Goal: Answer question/provide support: Share knowledge or assist other users

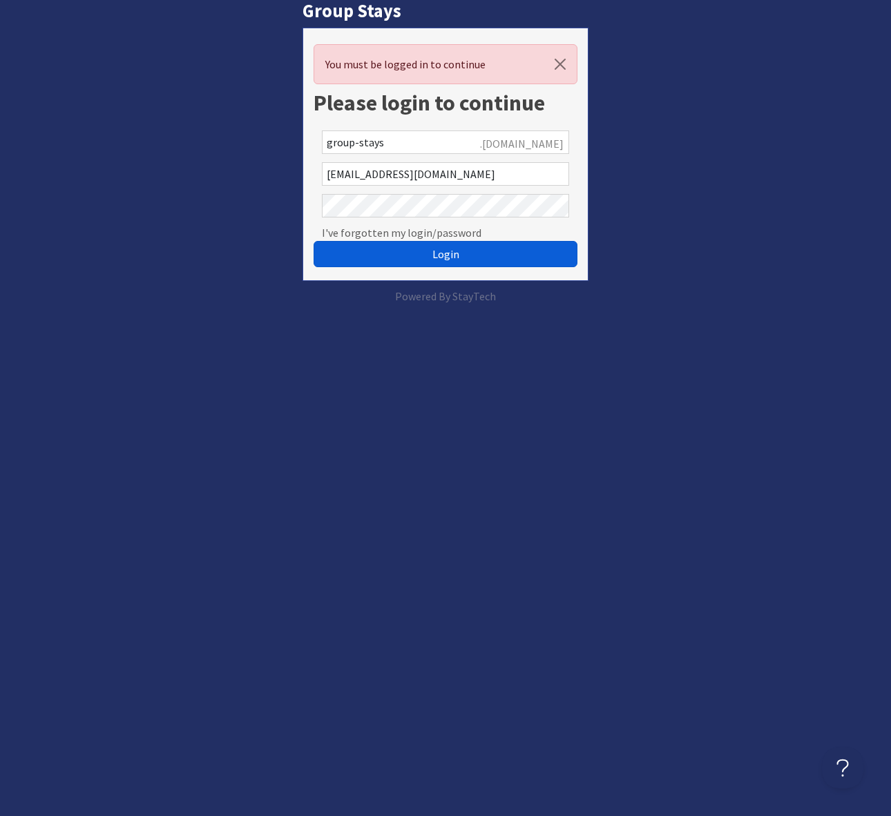
drag, startPoint x: 494, startPoint y: 258, endPoint x: 418, endPoint y: 259, distance: 76.6
click at [494, 258] on button "Login" at bounding box center [445, 254] width 264 height 26
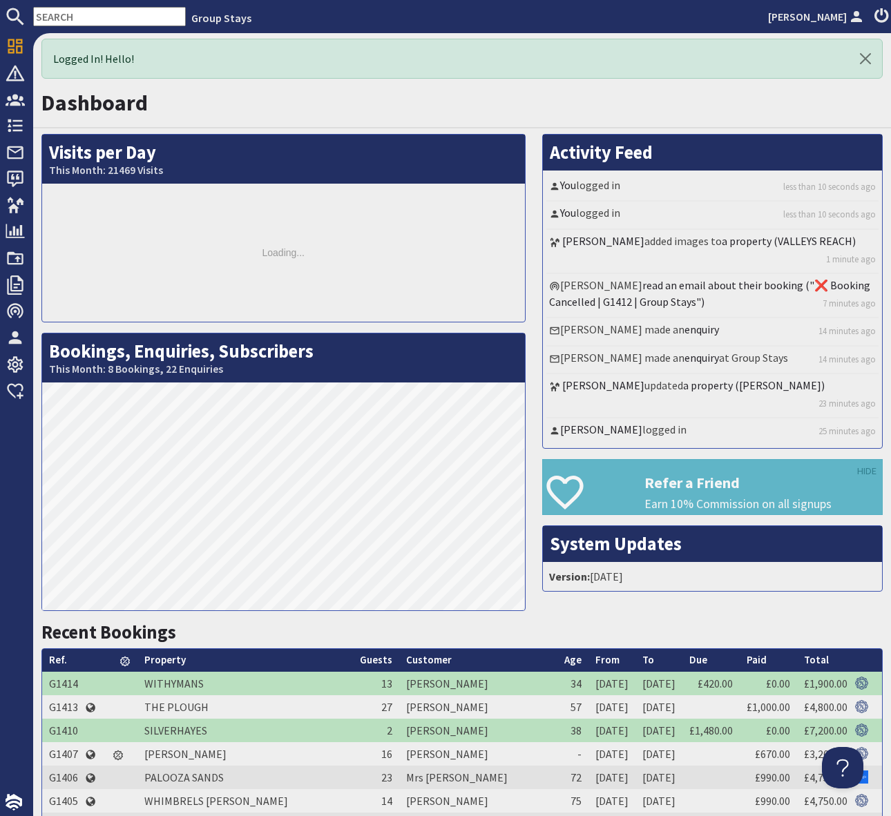
drag, startPoint x: 74, startPoint y: 3, endPoint x: 71, endPoint y: 10, distance: 7.4
click at [72, 6] on nav "Group Stays Simone Pocock" at bounding box center [445, 16] width 891 height 33
click at [66, 14] on input "text" at bounding box center [109, 16] width 153 height 19
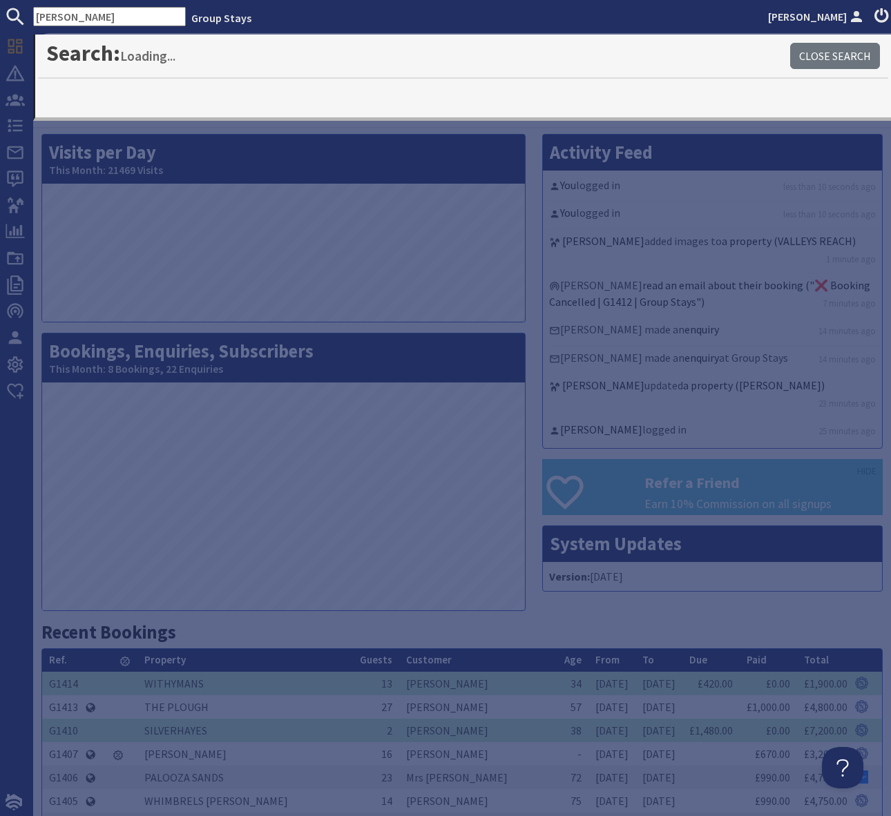
type input "Bellus"
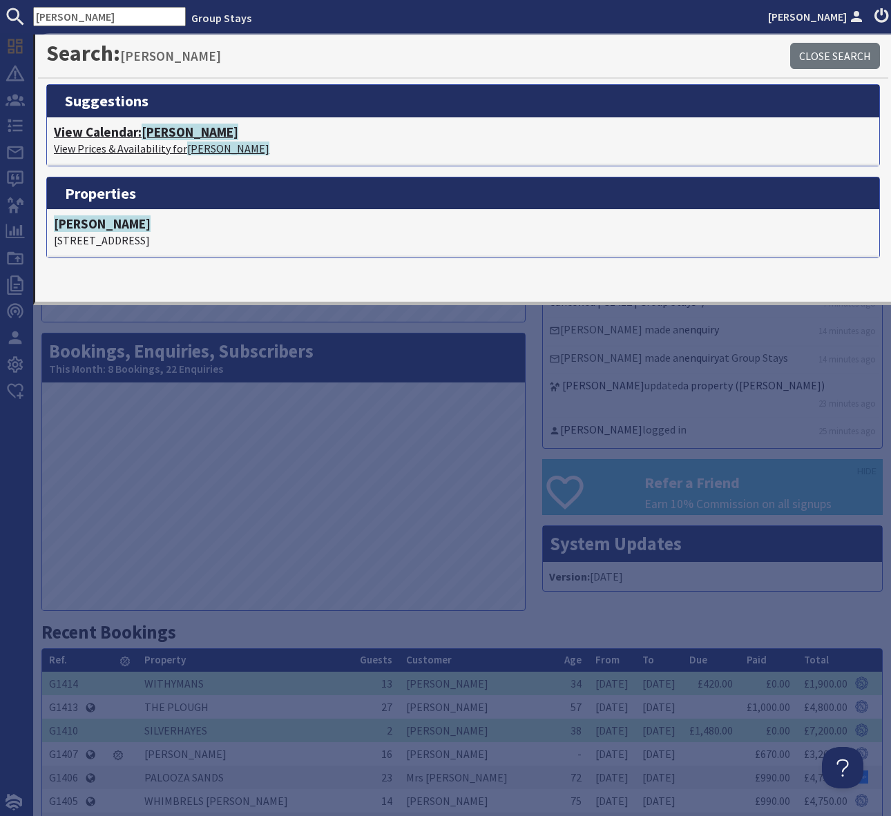
click at [176, 135] on span "[PERSON_NAME]" at bounding box center [190, 132] width 97 height 17
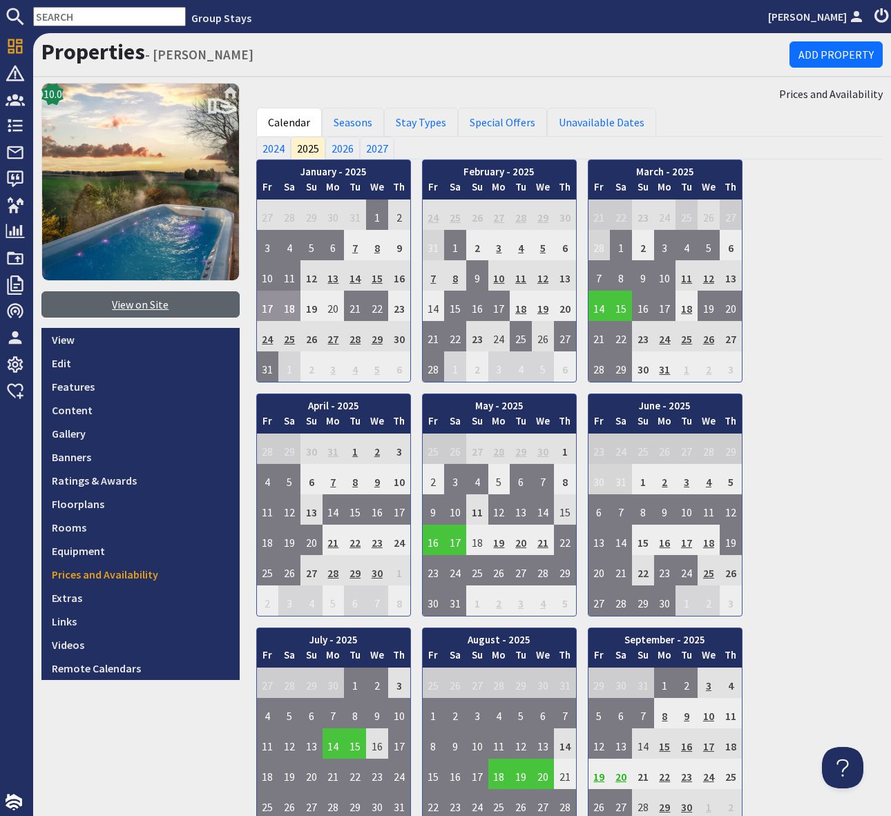
click at [140, 301] on link "View on Site" at bounding box center [140, 304] width 198 height 26
drag, startPoint x: 68, startPoint y: 20, endPoint x: 75, endPoint y: 14, distance: 8.8
click at [71, 18] on input "text" at bounding box center [109, 16] width 153 height 19
click at [61, 10] on input "text" at bounding box center [109, 16] width 153 height 19
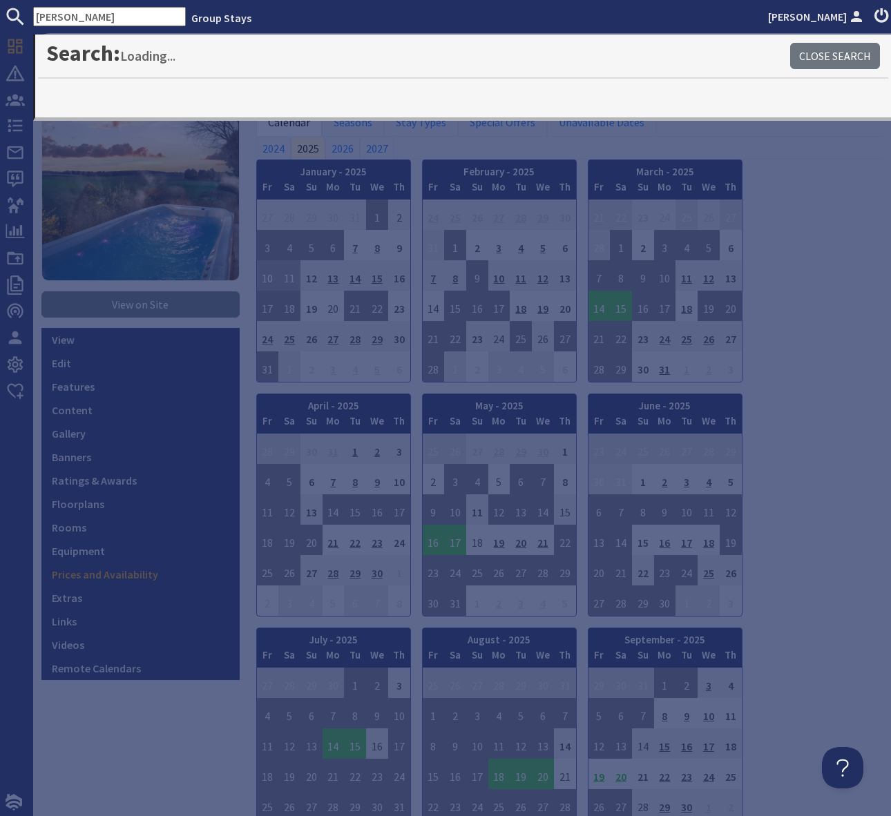
type input "Palooza"
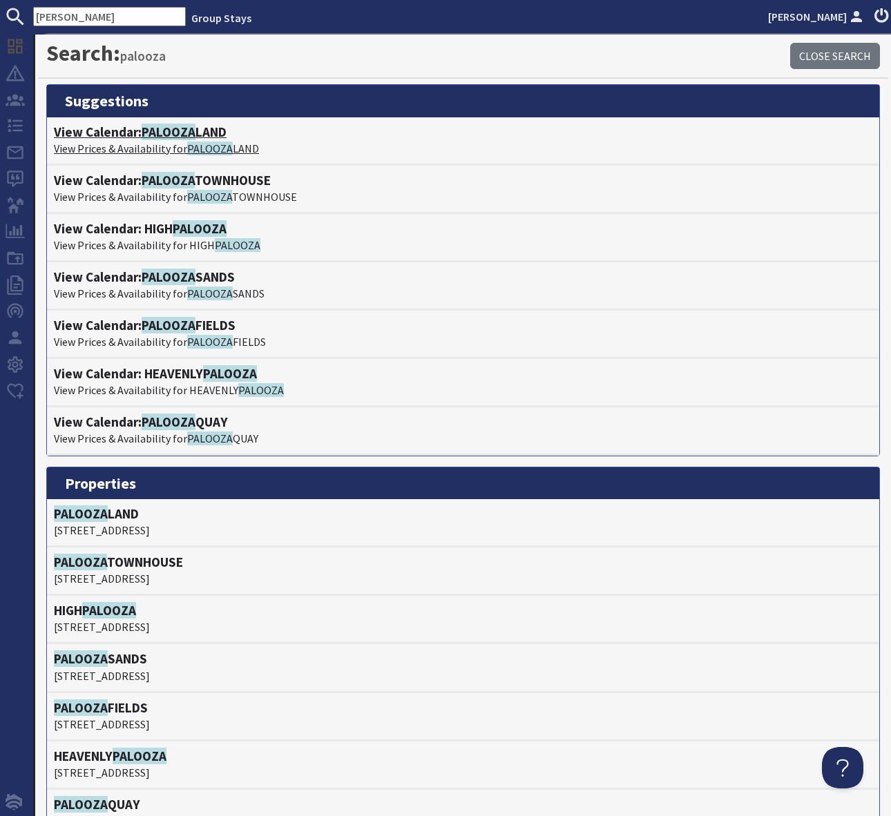
click at [174, 131] on span "PALOOZA" at bounding box center [169, 132] width 54 height 17
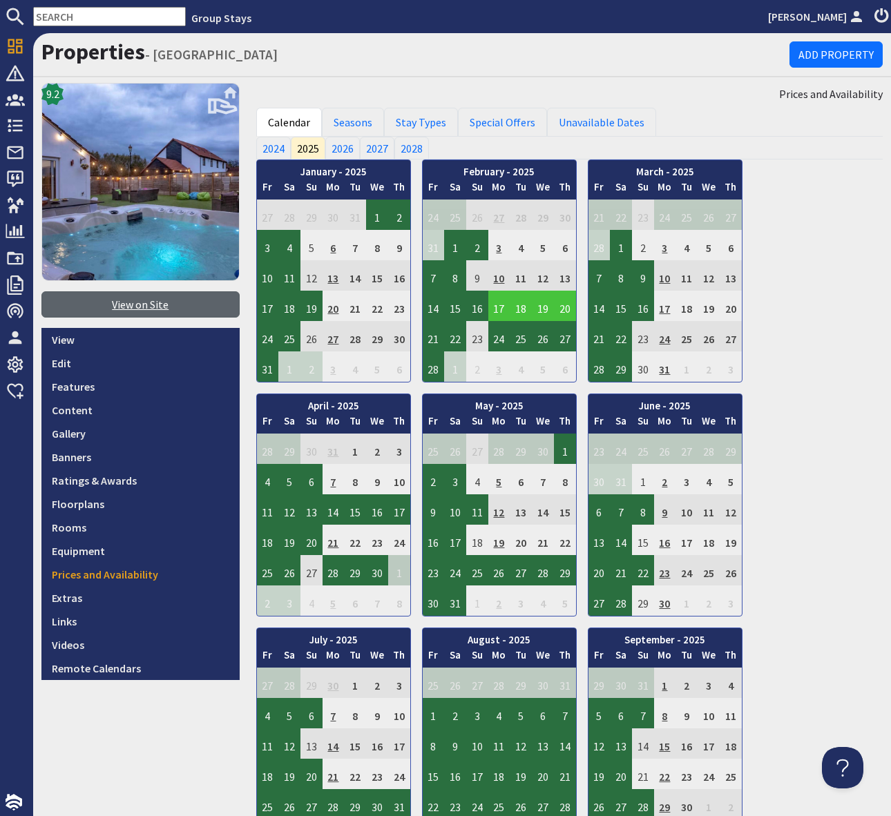
click at [125, 299] on link "View on Site" at bounding box center [140, 304] width 198 height 26
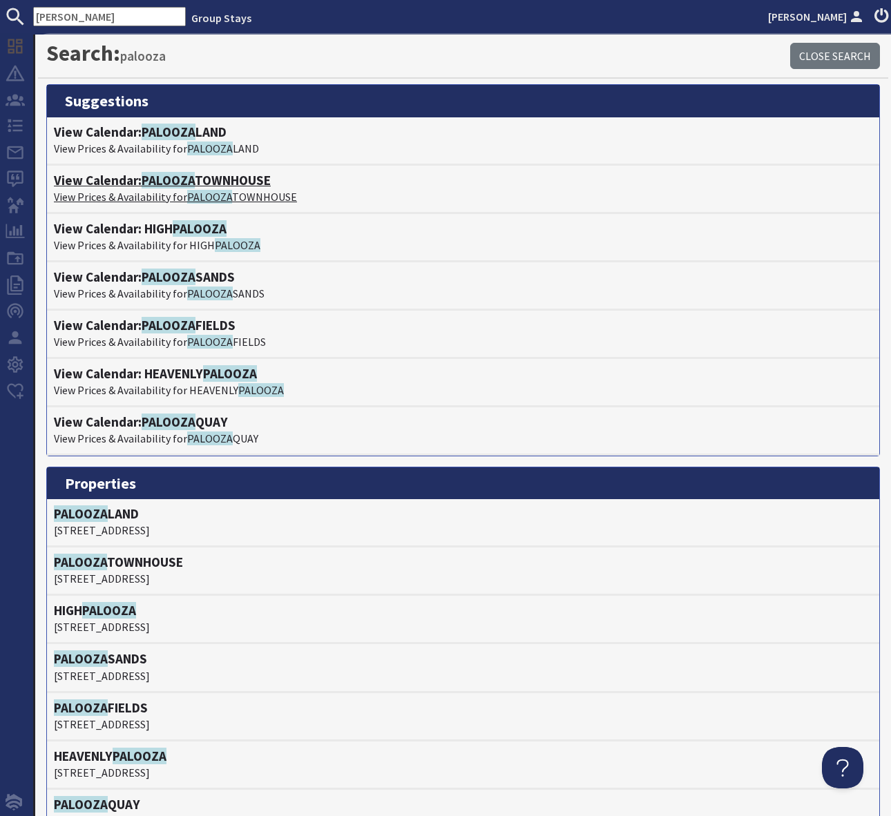
scroll to position [8, 0]
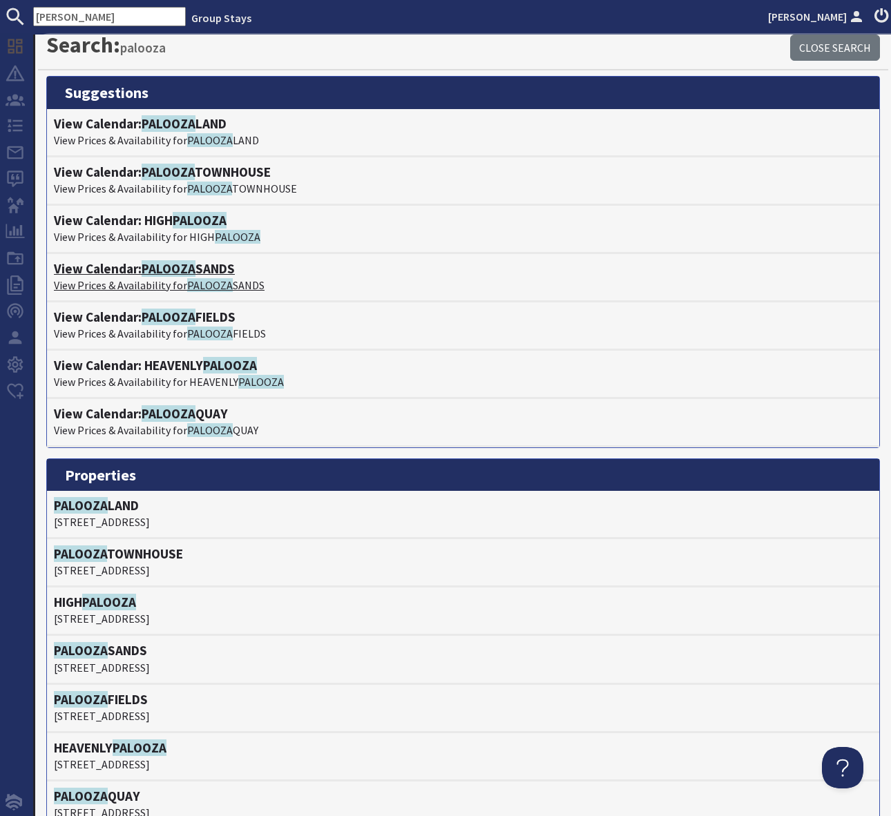
click at [211, 264] on h4 "View Calendar: PALOOZA SANDS" at bounding box center [463, 269] width 818 height 16
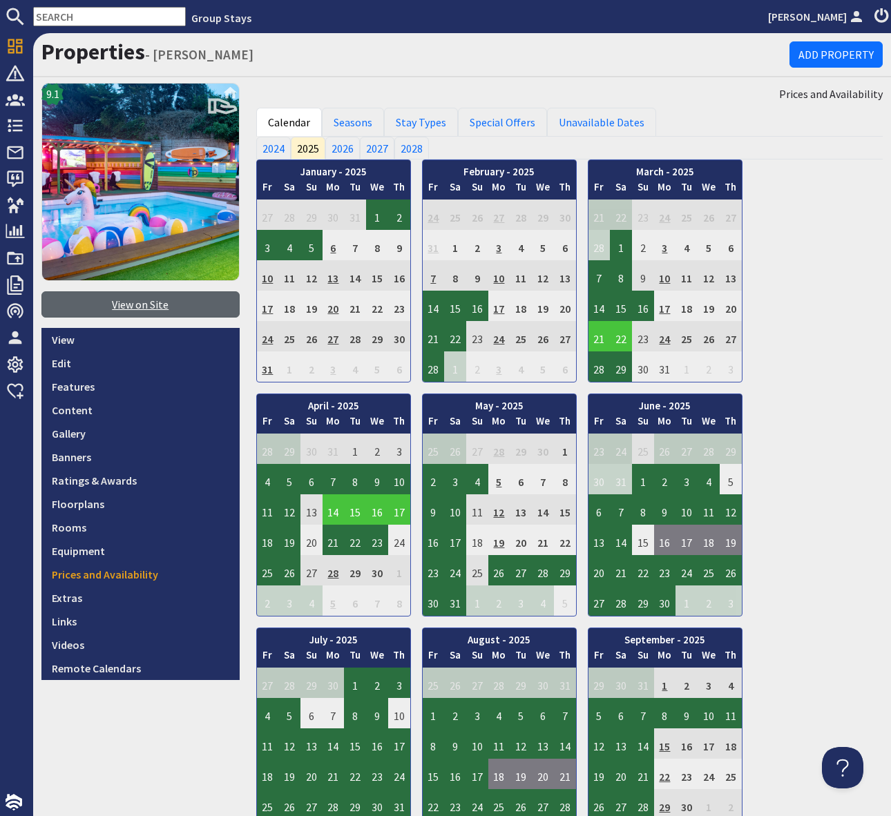
click at [115, 307] on link "View on Site" at bounding box center [140, 304] width 198 height 26
click at [88, 13] on input "text" at bounding box center [109, 16] width 153 height 19
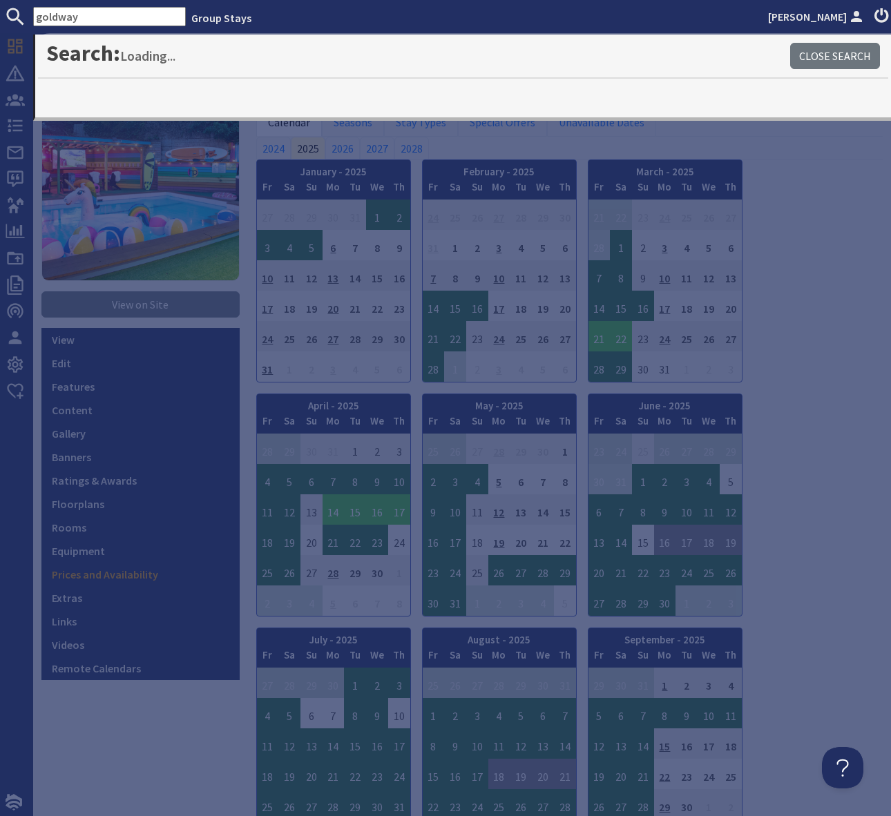
type input "goldway"
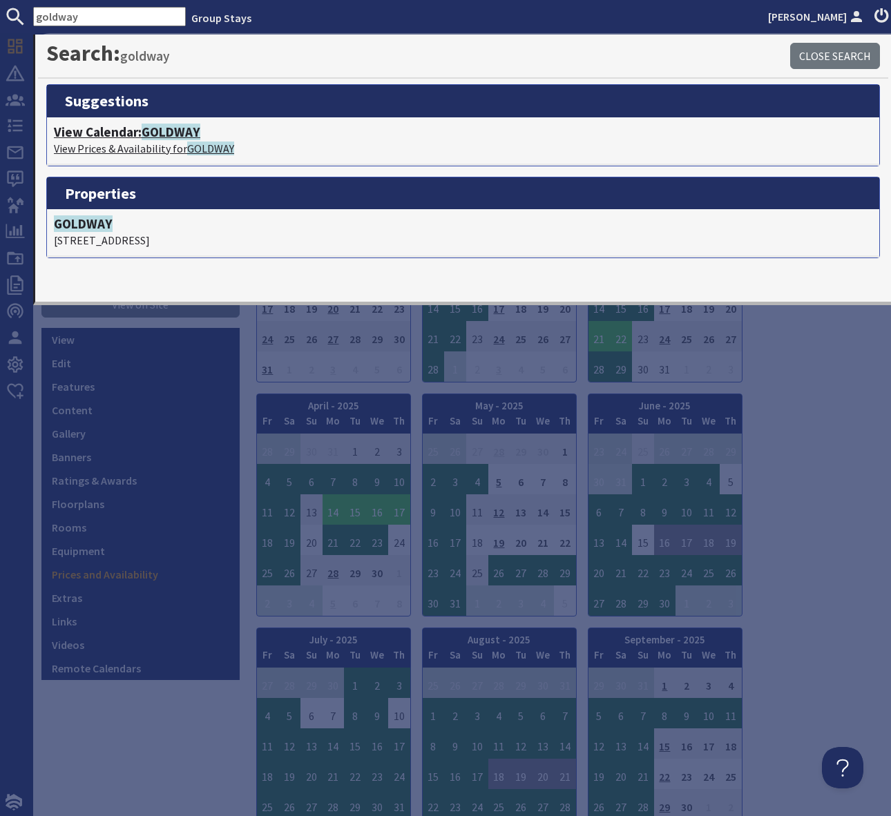
click at [171, 137] on span "GOLDWAY" at bounding box center [171, 132] width 59 height 17
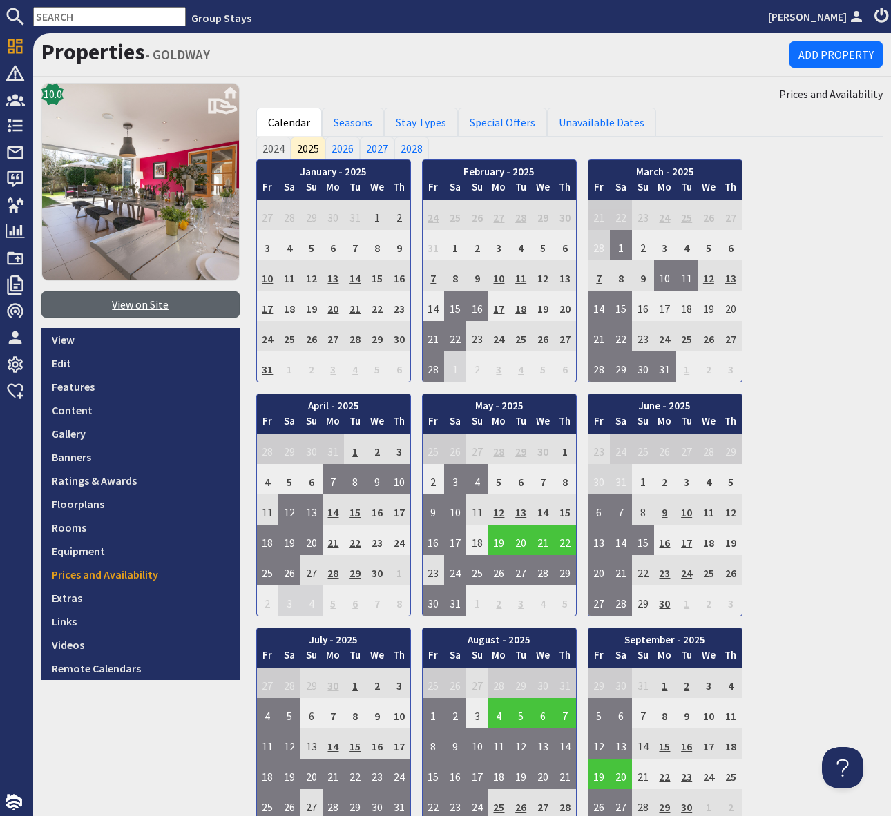
click at [159, 304] on link "View on Site" at bounding box center [140, 304] width 198 height 26
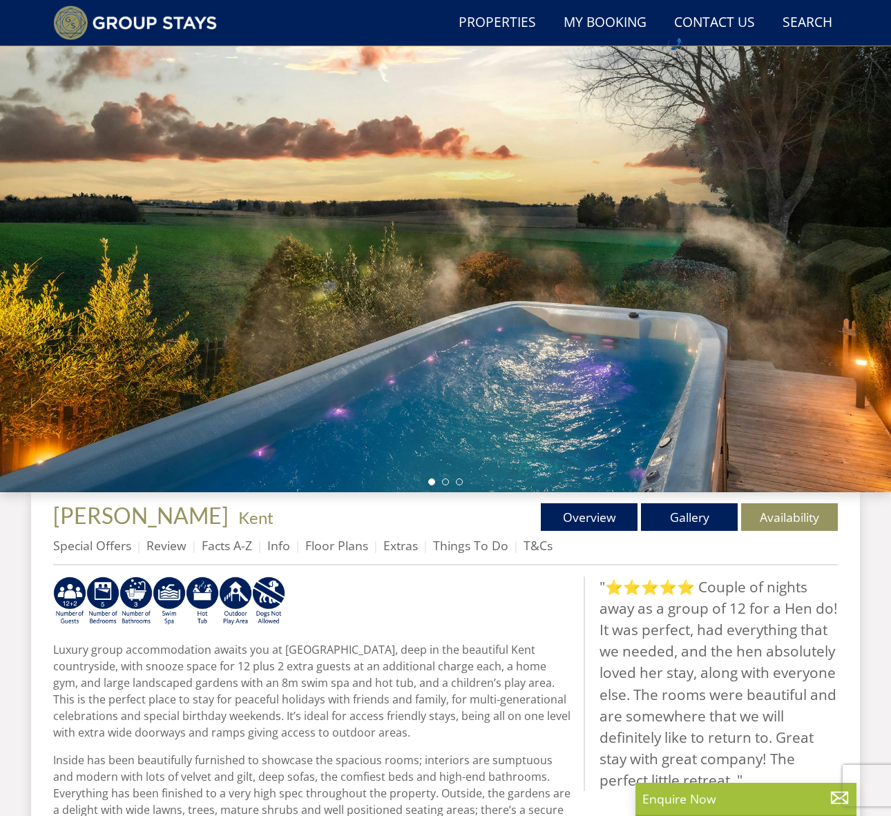
scroll to position [142, 0]
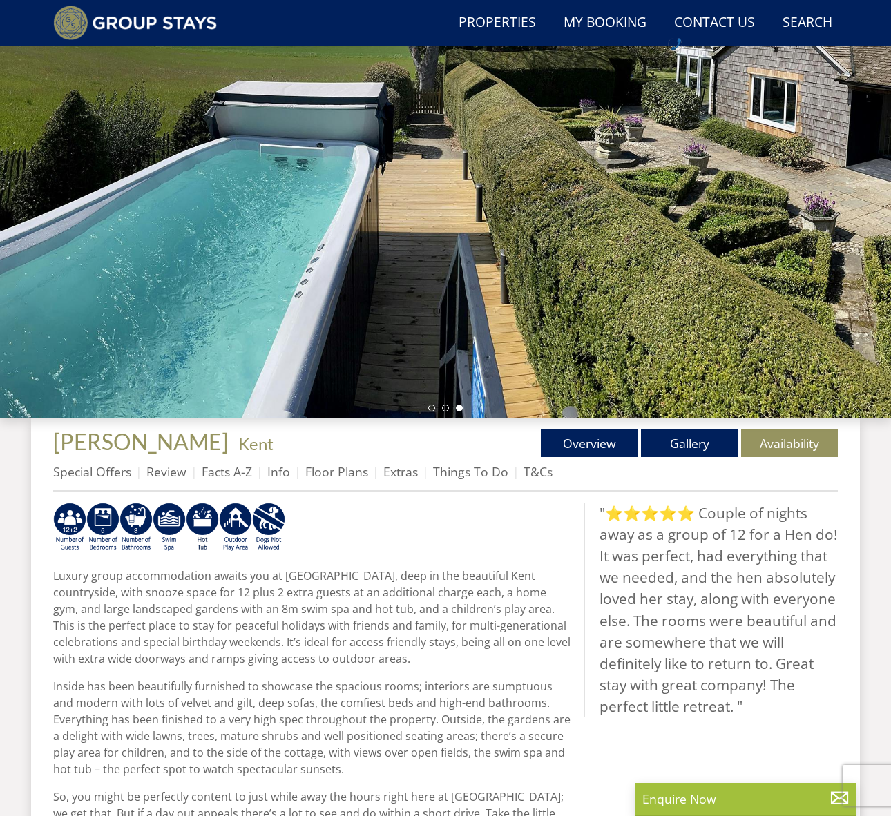
click at [288, 278] on div at bounding box center [445, 176] width 891 height 483
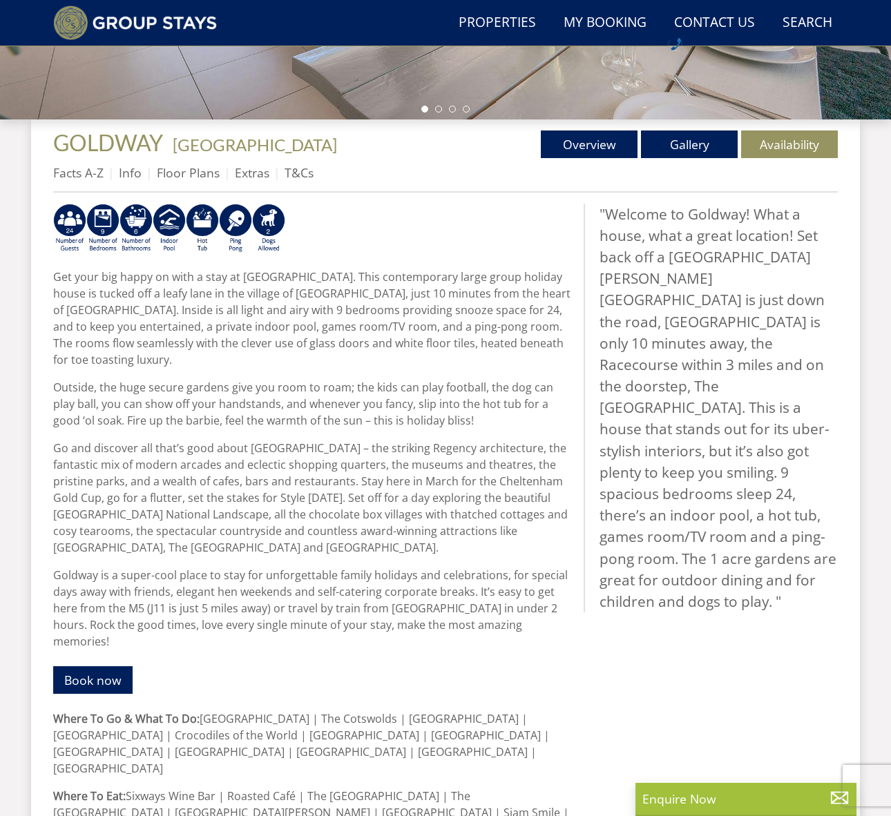
scroll to position [443, 0]
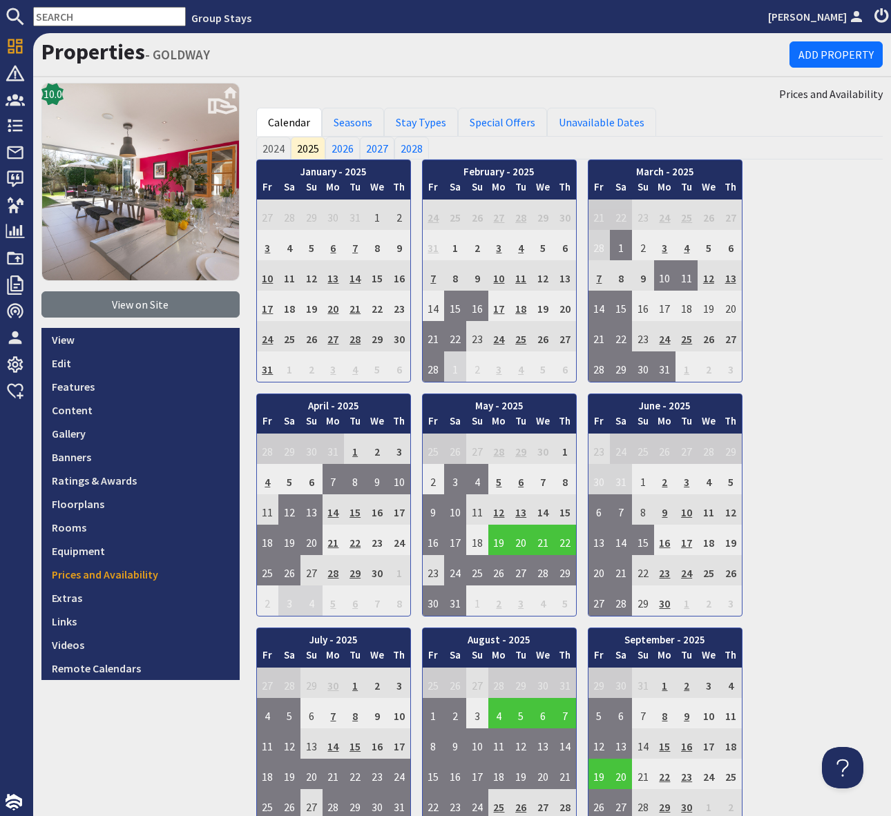
scroll to position [1, 0]
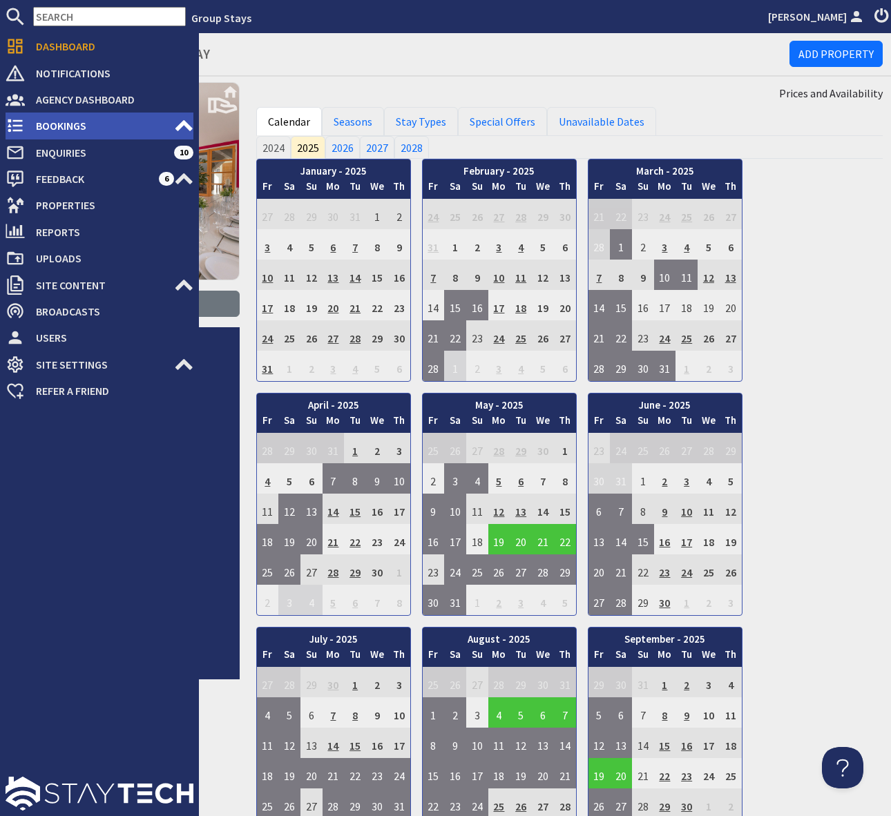
click at [141, 123] on span "Bookings" at bounding box center [99, 126] width 149 height 22
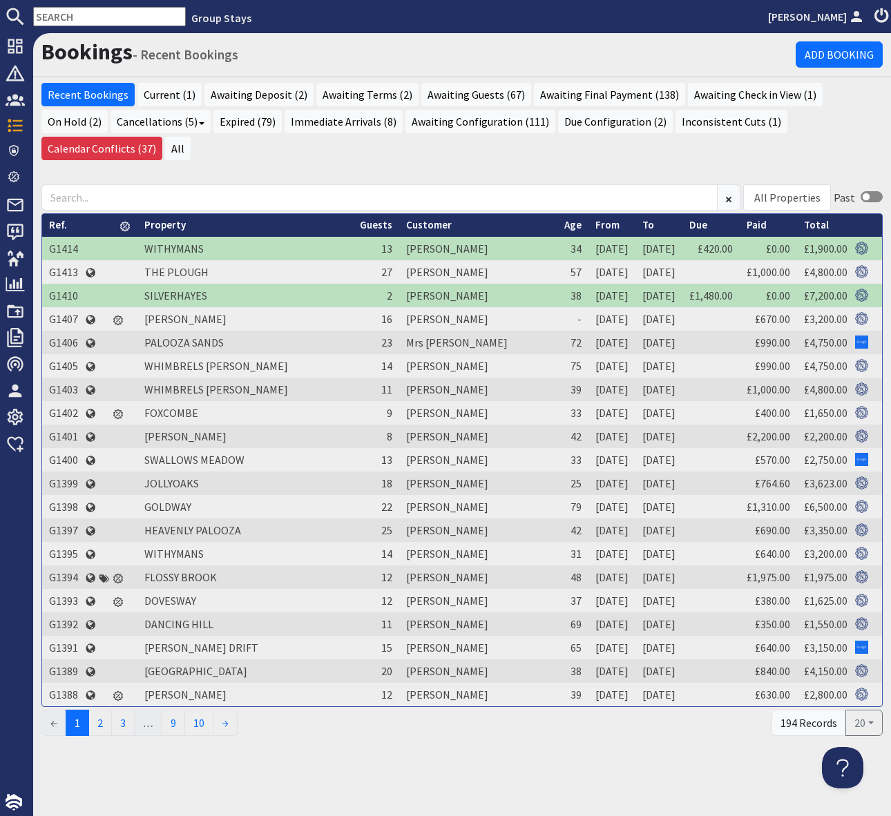
click at [356, 776] on div "Bookings - Recent Bookings Add Booking Recent Bookings Current (1) Awaiting Dep…" at bounding box center [461, 424] width 857 height 783
click at [75, 21] on input "text" at bounding box center [109, 16] width 153 height 19
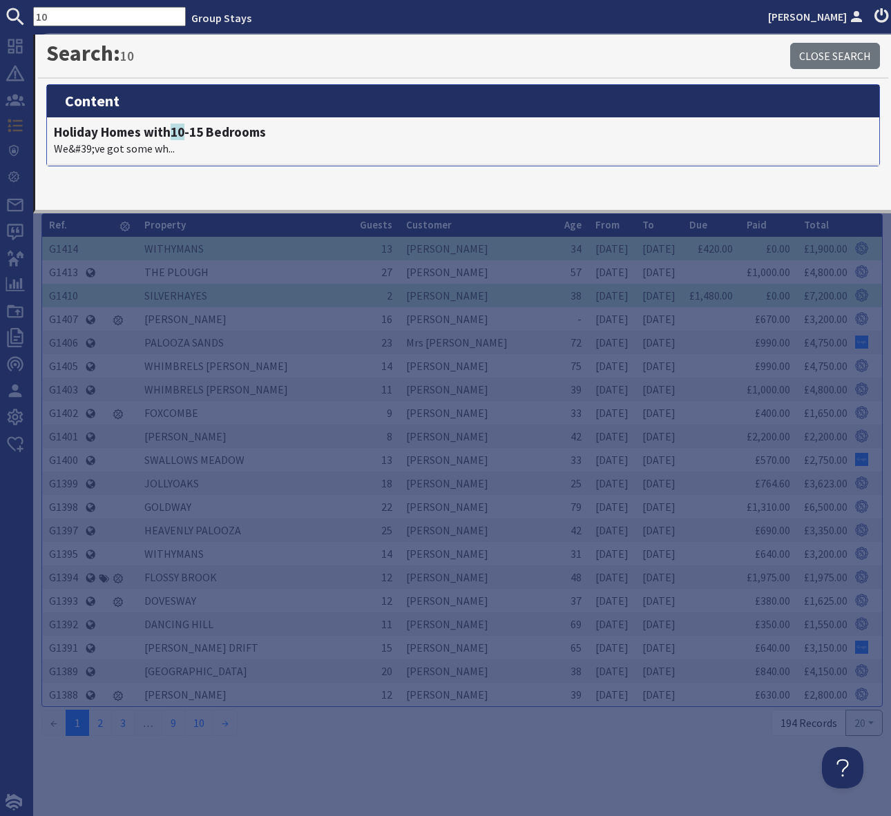
type input "10"
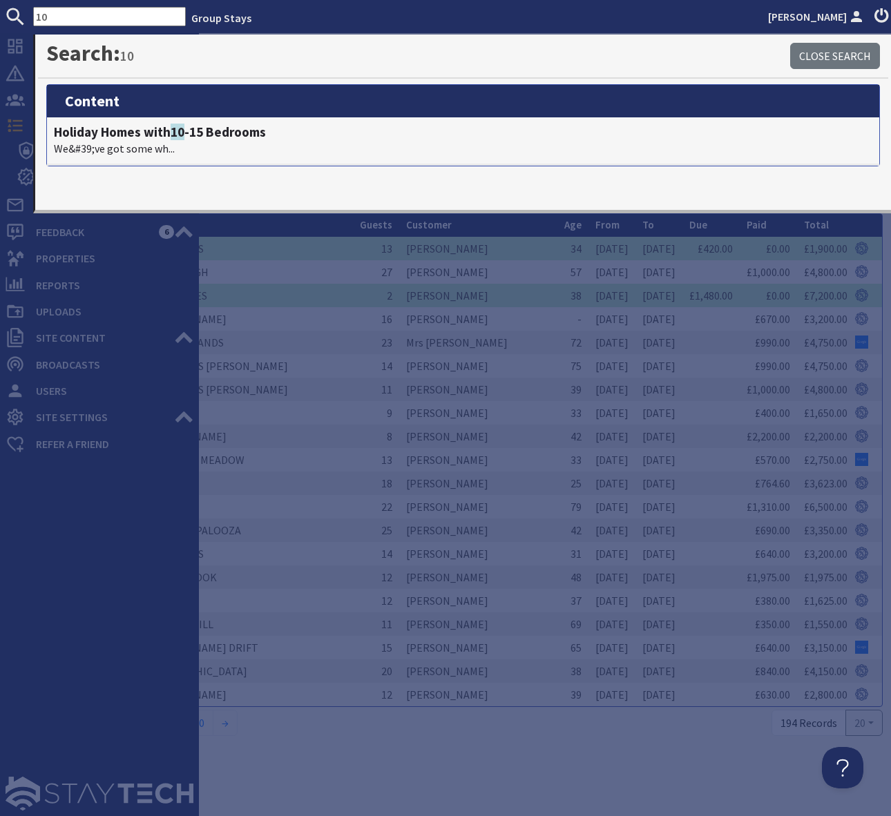
click at [70, 500] on div at bounding box center [99, 636] width 199 height 359
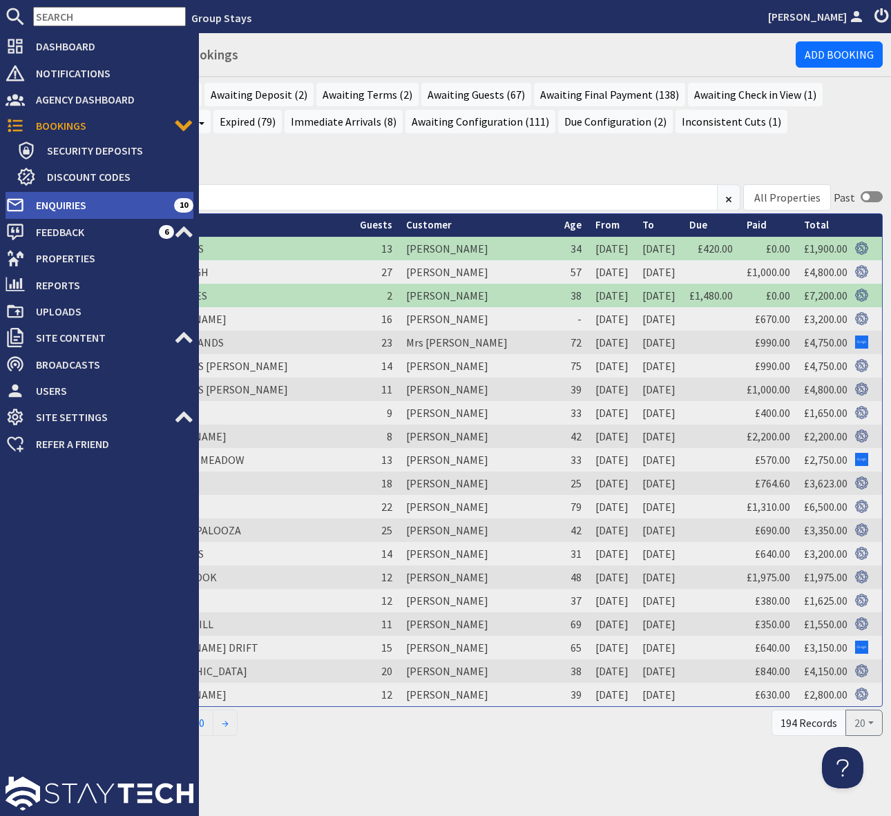
click at [155, 201] on span "Enquiries" at bounding box center [99, 205] width 149 height 22
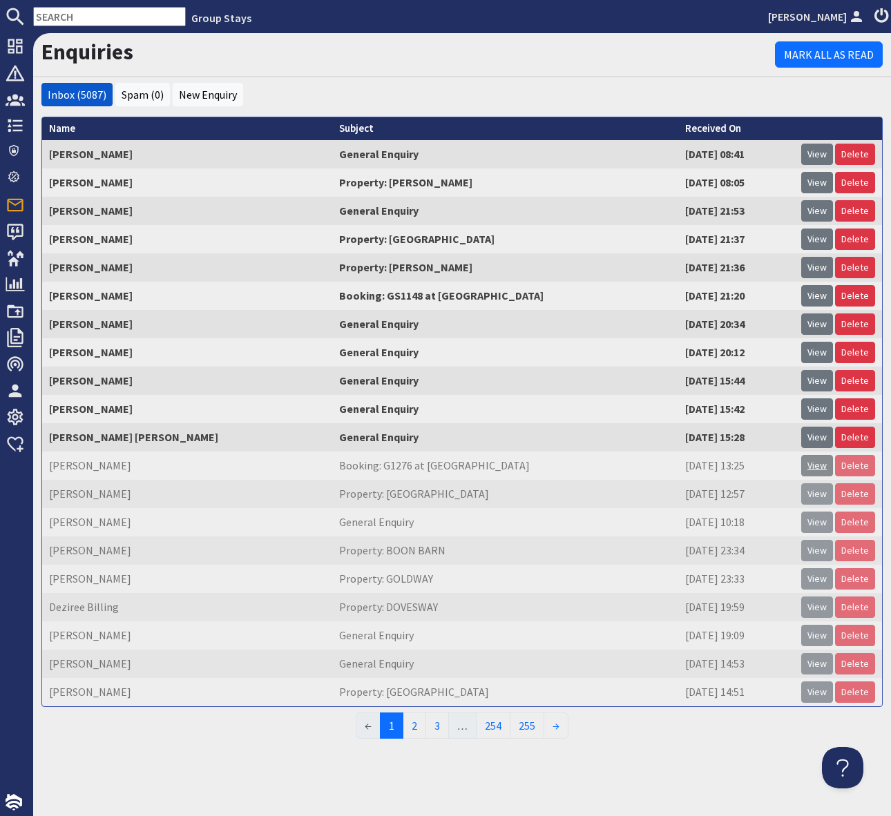
click at [826, 470] on link "View" at bounding box center [817, 465] width 32 height 21
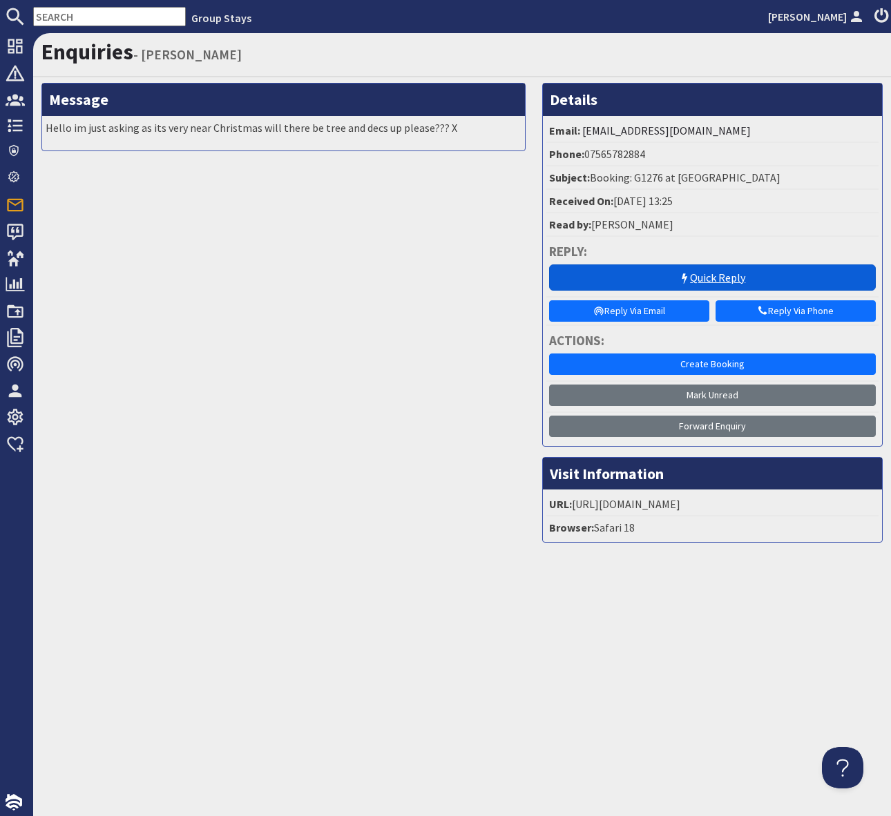
click at [721, 280] on link "Quick Reply" at bounding box center [712, 277] width 327 height 26
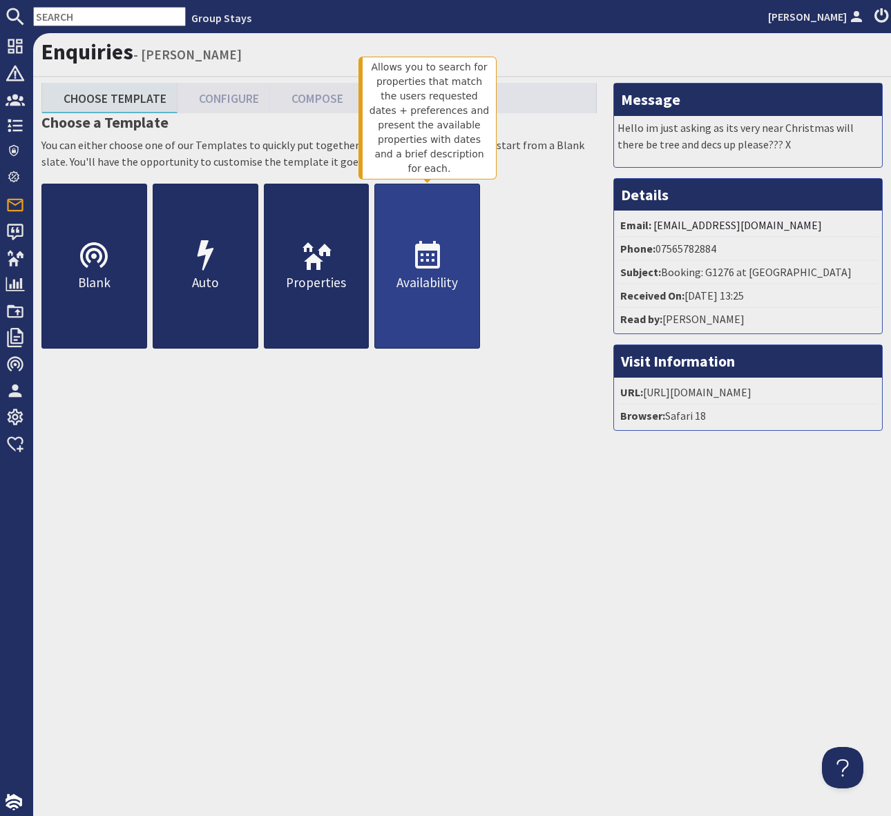
click at [443, 262] on icon at bounding box center [427, 256] width 33 height 33
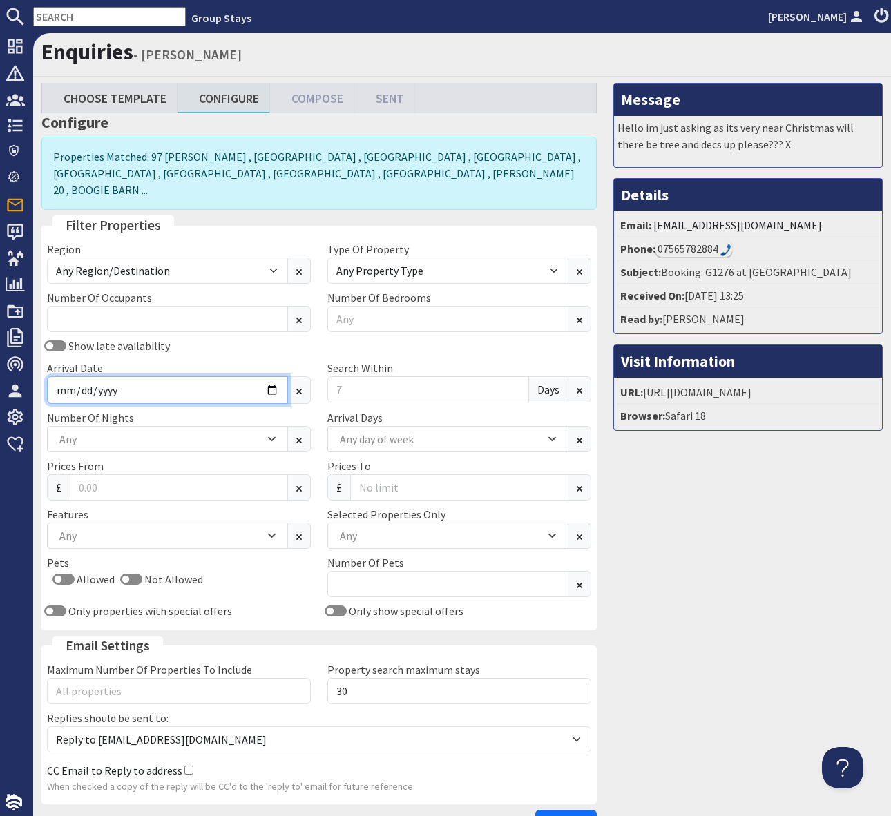
click at [269, 376] on input "Arrival Date" at bounding box center [167, 390] width 241 height 28
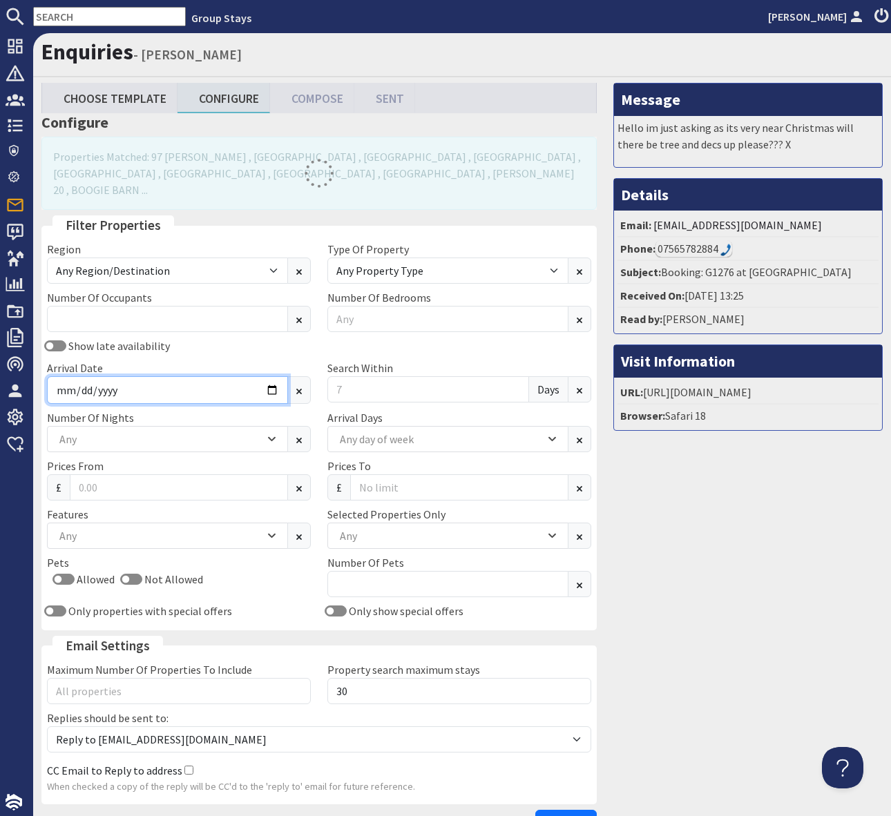
type input "2026-05-15"
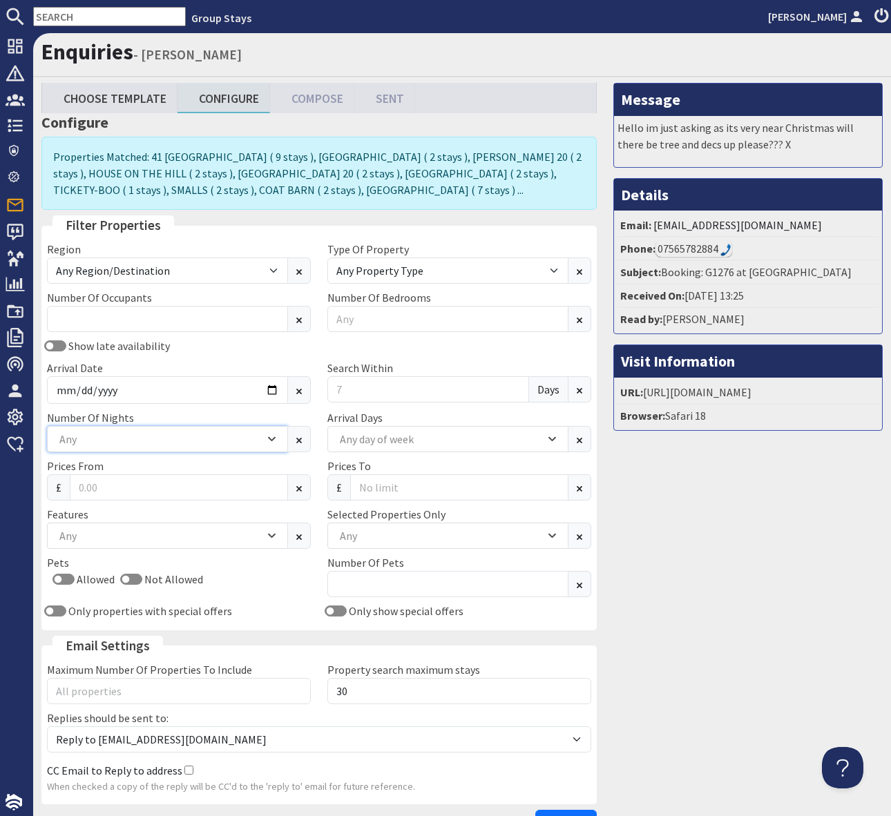
click at [275, 438] on icon "Combobox" at bounding box center [272, 439] width 6 height 3
drag, startPoint x: 157, startPoint y: 482, endPoint x: 288, endPoint y: 461, distance: 132.1
click at [158, 482] on div "2" at bounding box center [168, 487] width 240 height 23
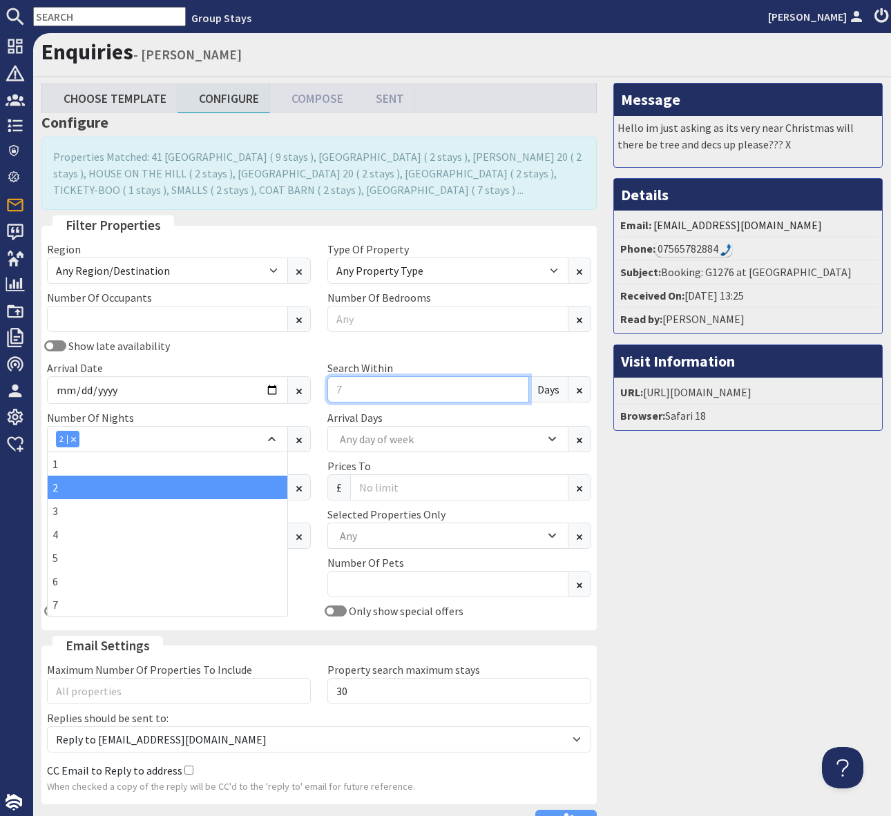
click at [366, 396] on input "Search Within" at bounding box center [428, 389] width 202 height 26
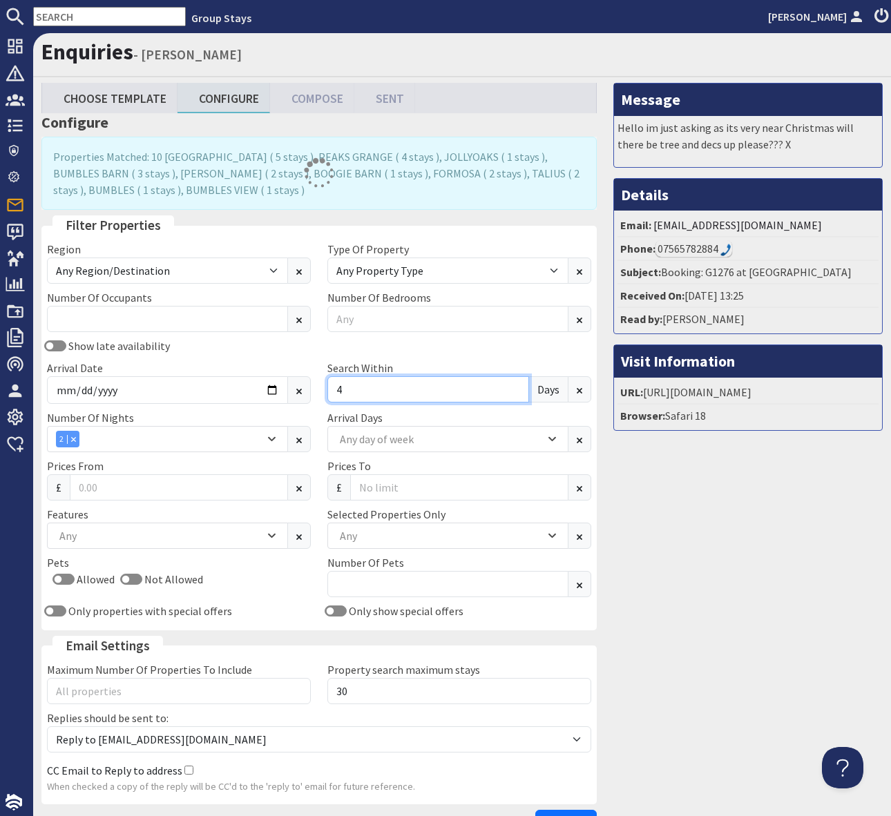
type input "4"
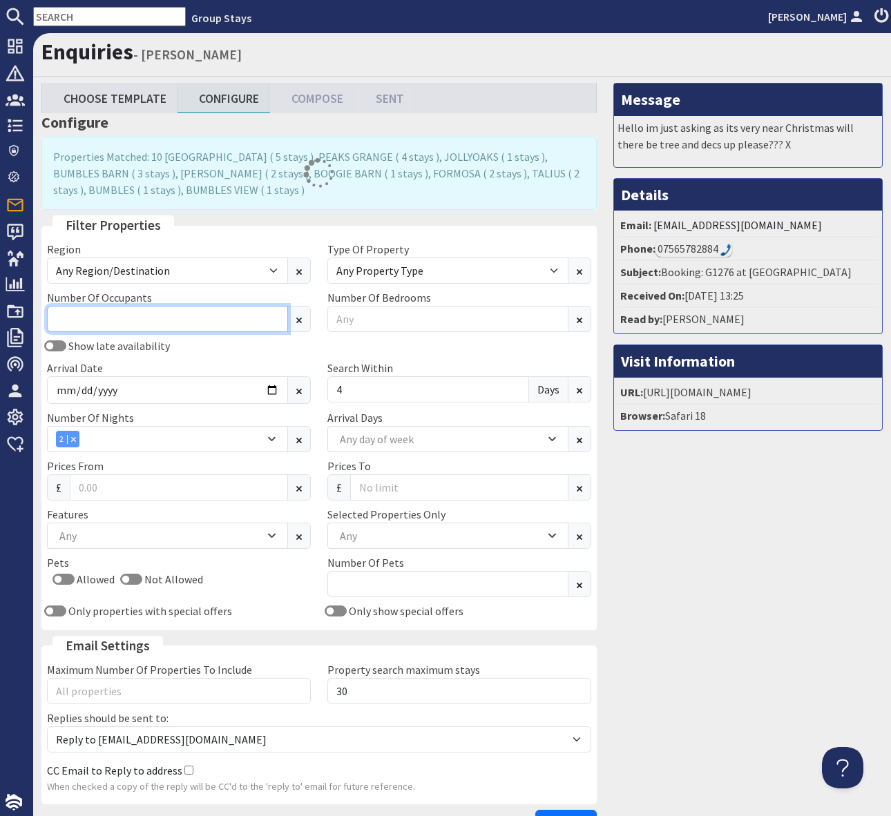
click at [72, 318] on input "Number Of Occupants" at bounding box center [167, 319] width 241 height 26
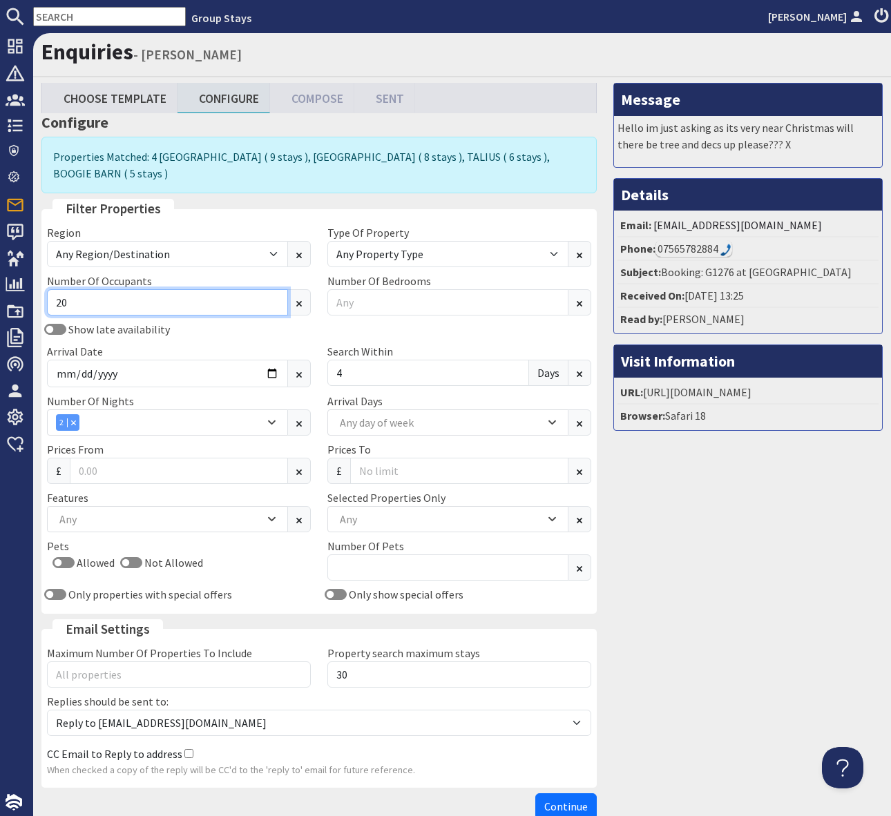
type input "20"
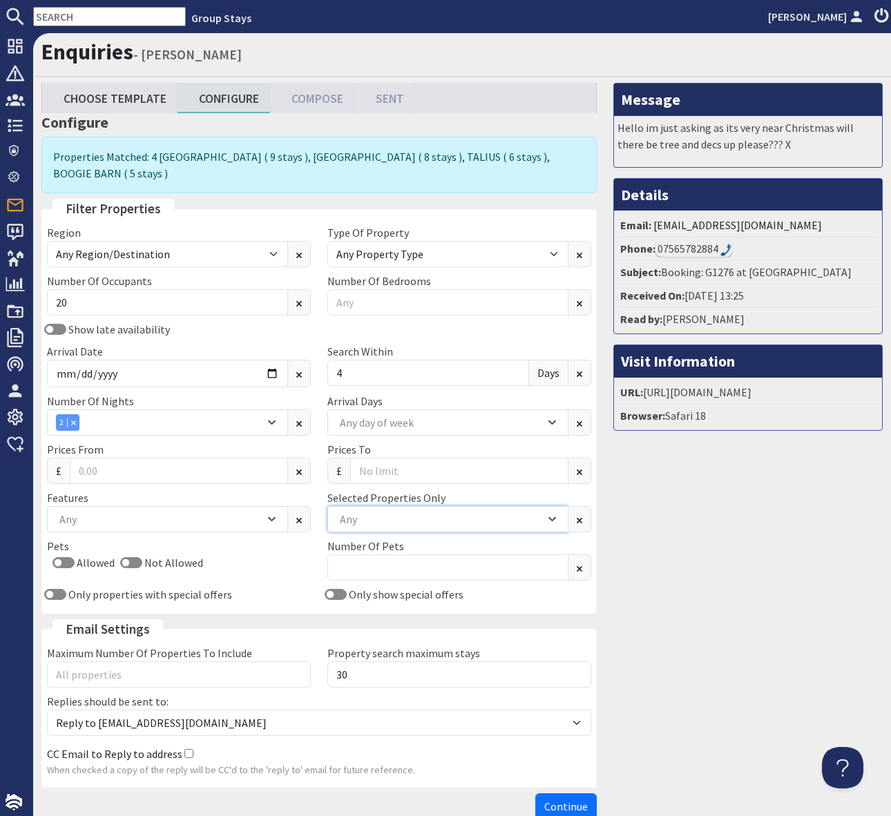
click at [371, 512] on div "Any" at bounding box center [440, 519] width 208 height 15
type input "liv"
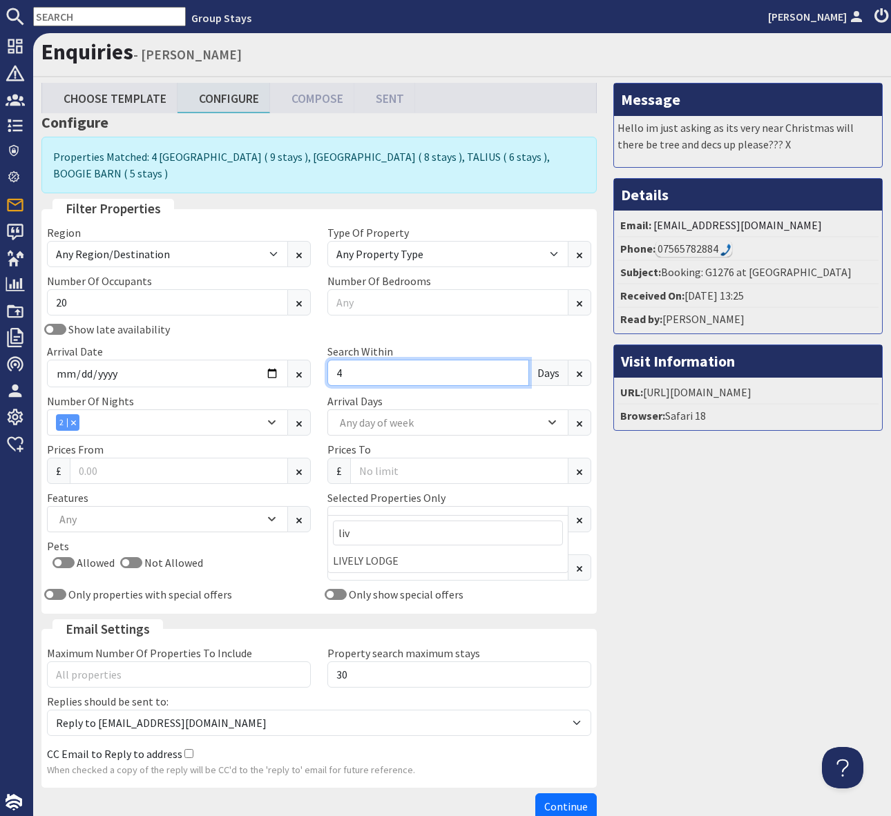
click at [362, 360] on input "4" at bounding box center [428, 373] width 202 height 26
click at [360, 360] on input "4" at bounding box center [428, 373] width 202 height 26
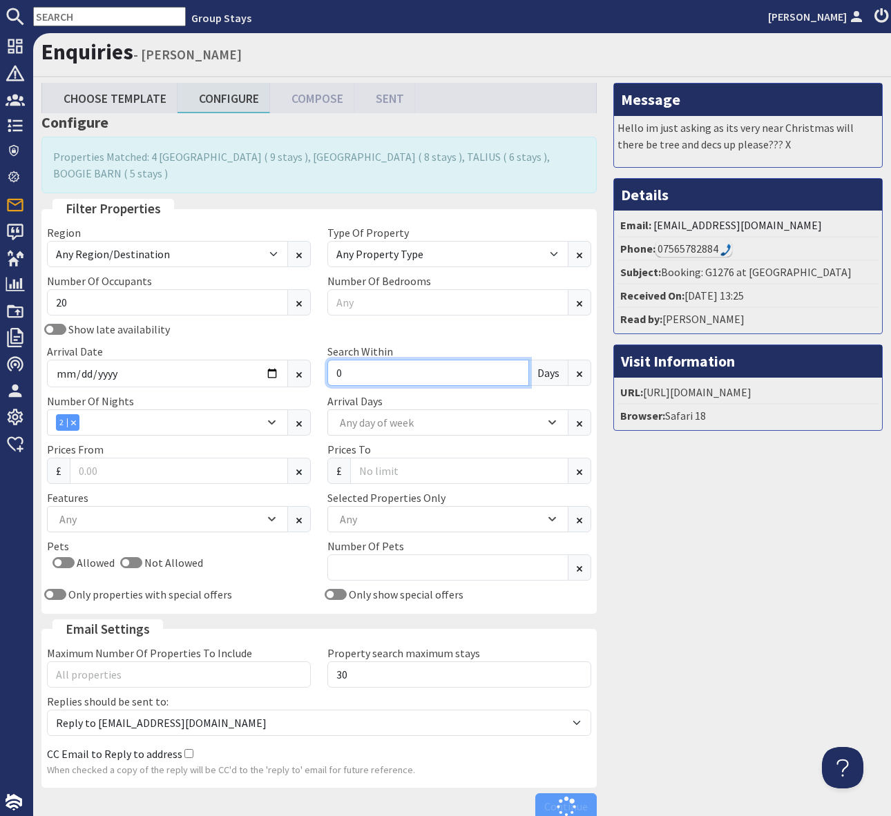
type input "0"
click at [387, 512] on div "Any" at bounding box center [440, 519] width 208 height 15
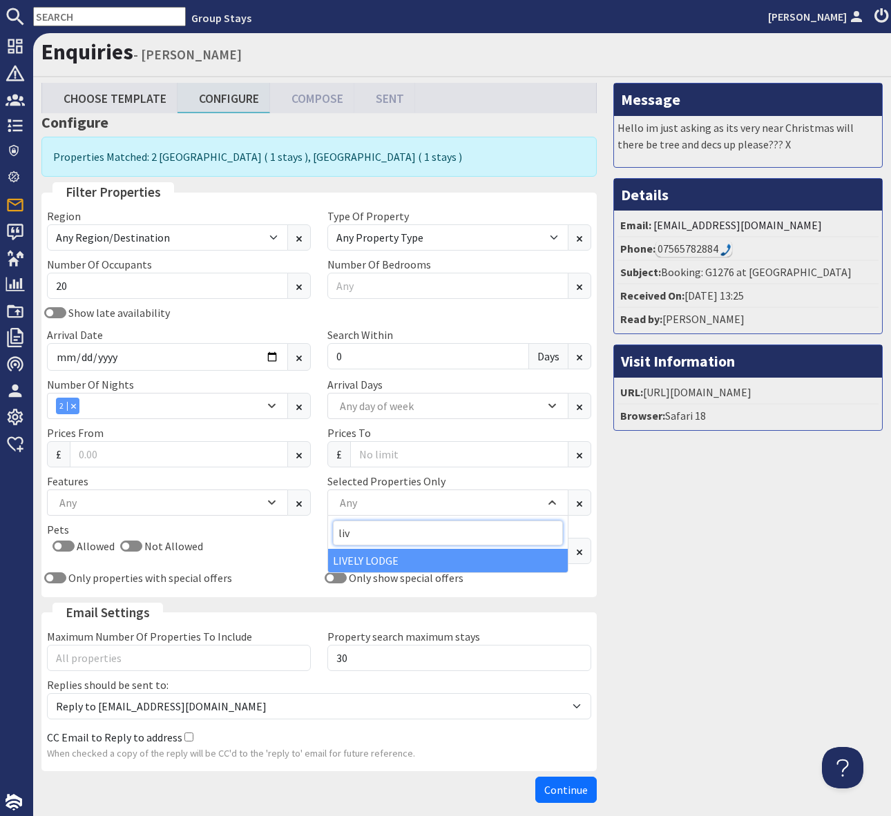
type input "liv"
click at [400, 556] on div "LIVELY LODGE" at bounding box center [448, 560] width 240 height 23
click at [572, 789] on span "Continue" at bounding box center [565, 790] width 43 height 14
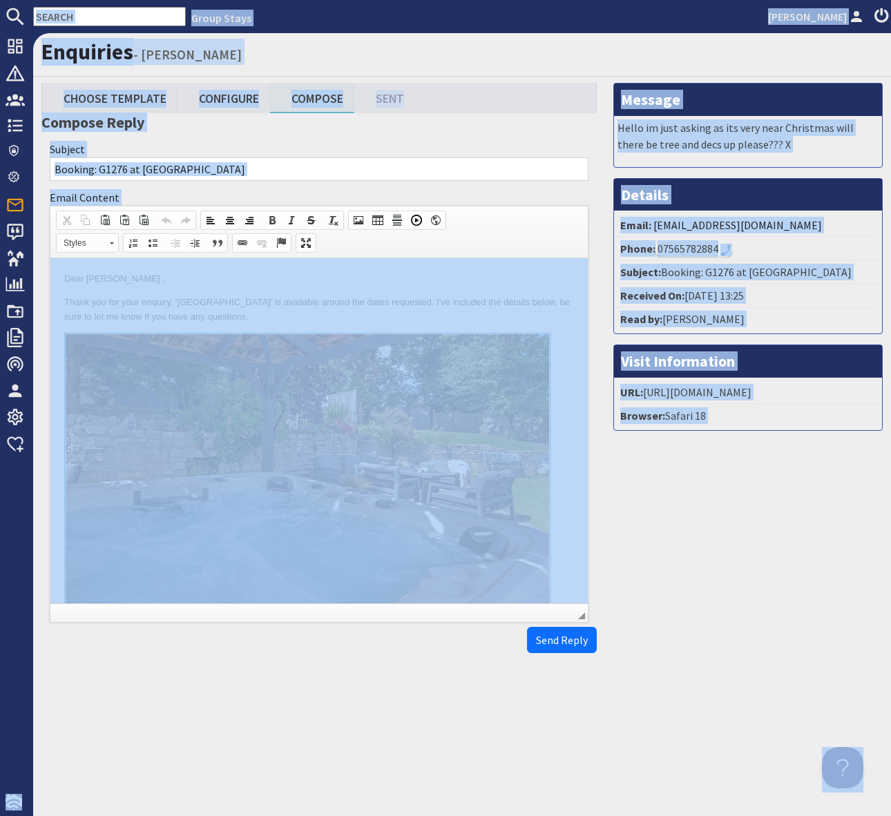
copy body "Group Stays Simone Pocock Dashboard Notifications 0 Agency Dashboard Bookings 0…"
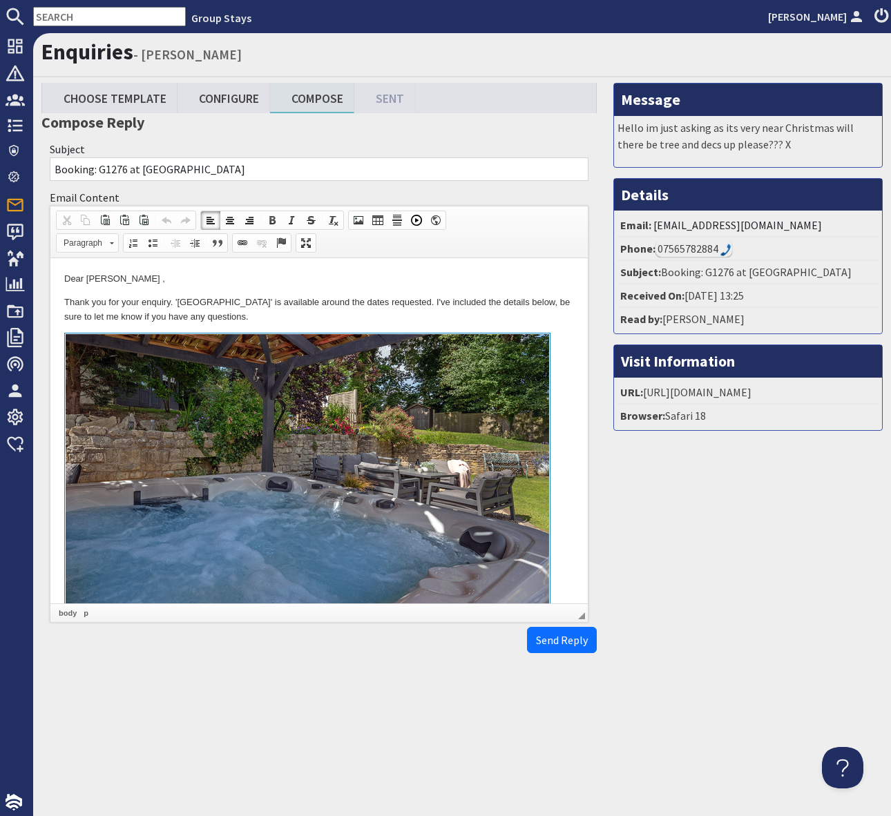
click at [521, 320] on p "Thank you for your enquiry. 'LIVELY LODGE' is available around the dates reques…" at bounding box center [318, 309] width 509 height 29
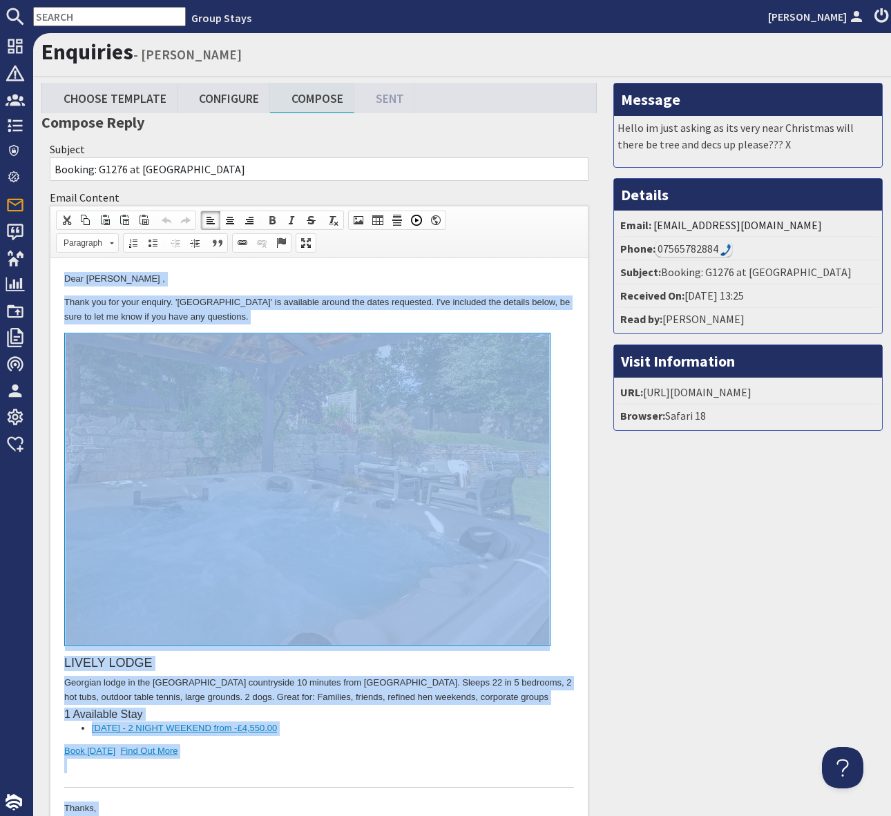
copy body "Dear Toni Caruana , Thank you for your enquiry. 'LIVELY LODGE' is available aro…"
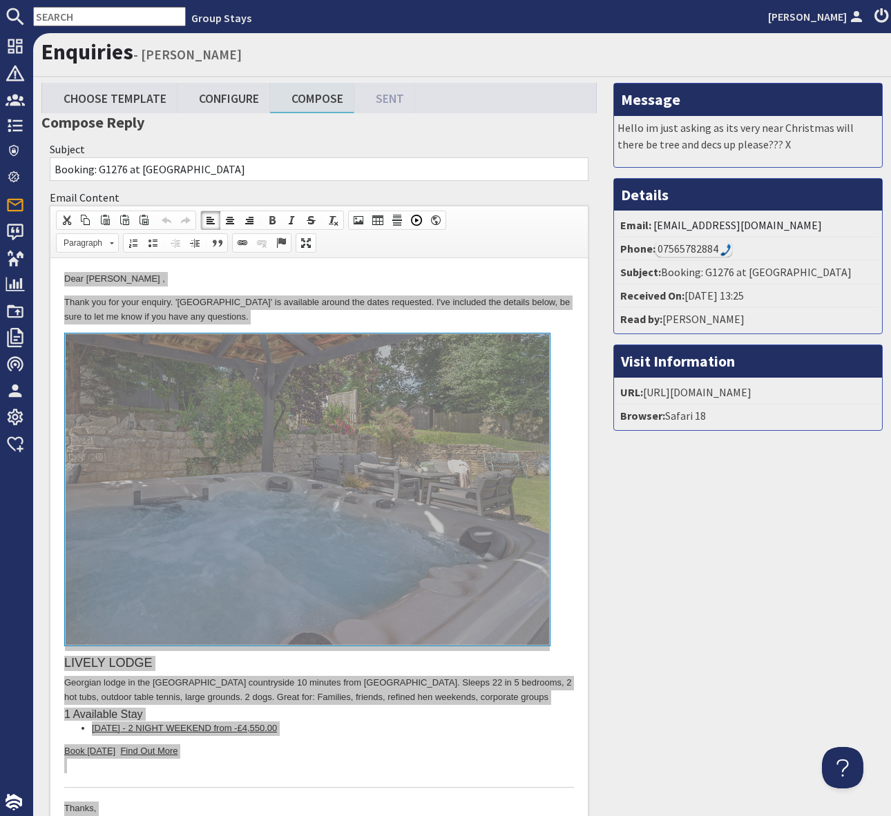
click at [308, 61] on h1 "Enquiries - Toni Caruana" at bounding box center [461, 52] width 841 height 26
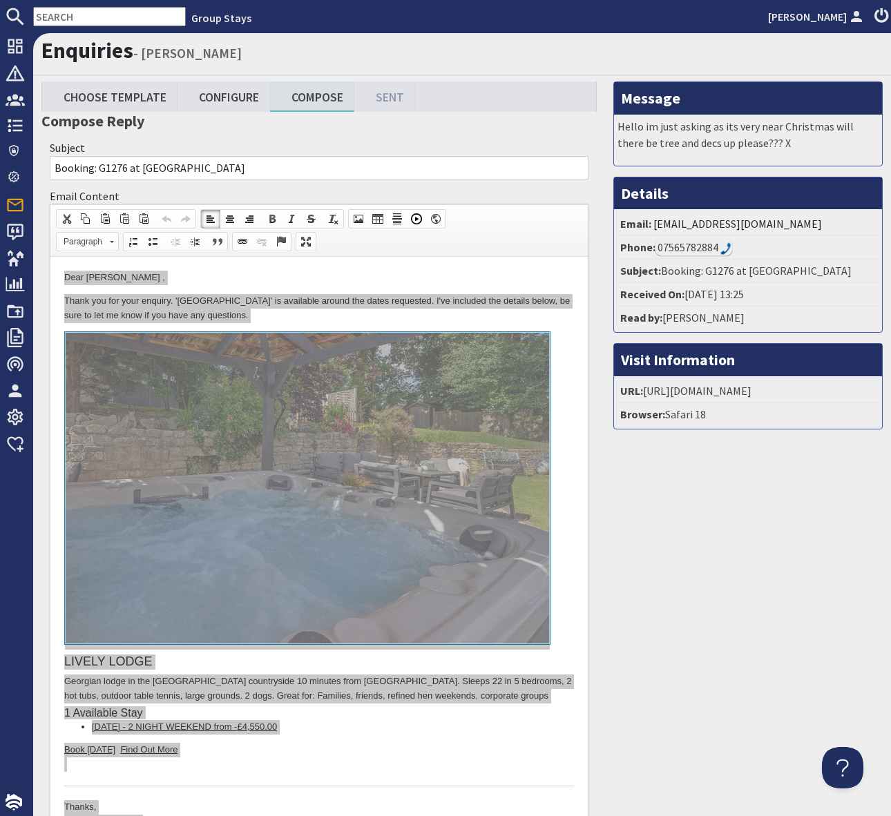
click at [192, 118] on h3 "Compose Reply" at bounding box center [318, 121] width 555 height 18
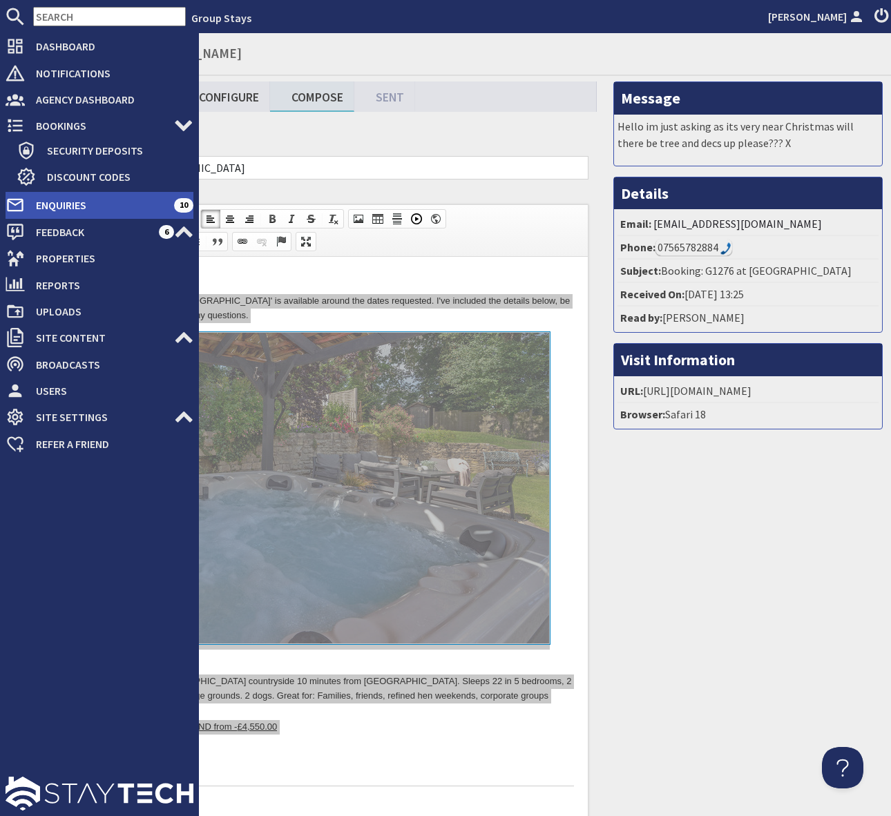
drag, startPoint x: 100, startPoint y: 203, endPoint x: 110, endPoint y: 203, distance: 9.7
click at [100, 203] on span "Enquiries" at bounding box center [99, 205] width 149 height 22
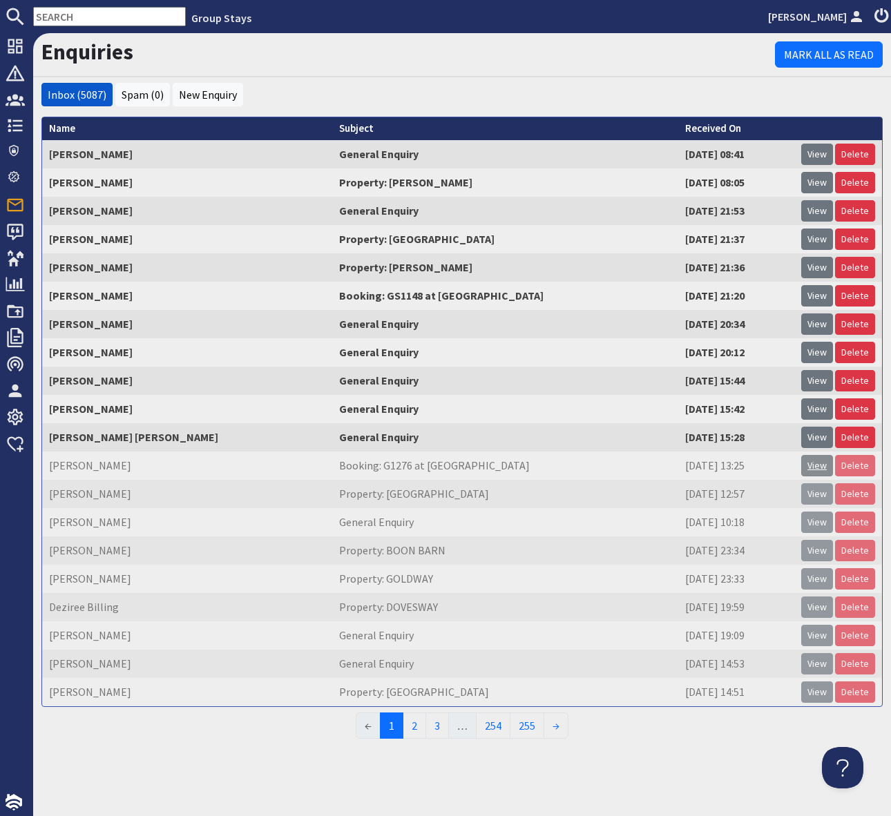
click at [822, 467] on link "View" at bounding box center [817, 465] width 32 height 21
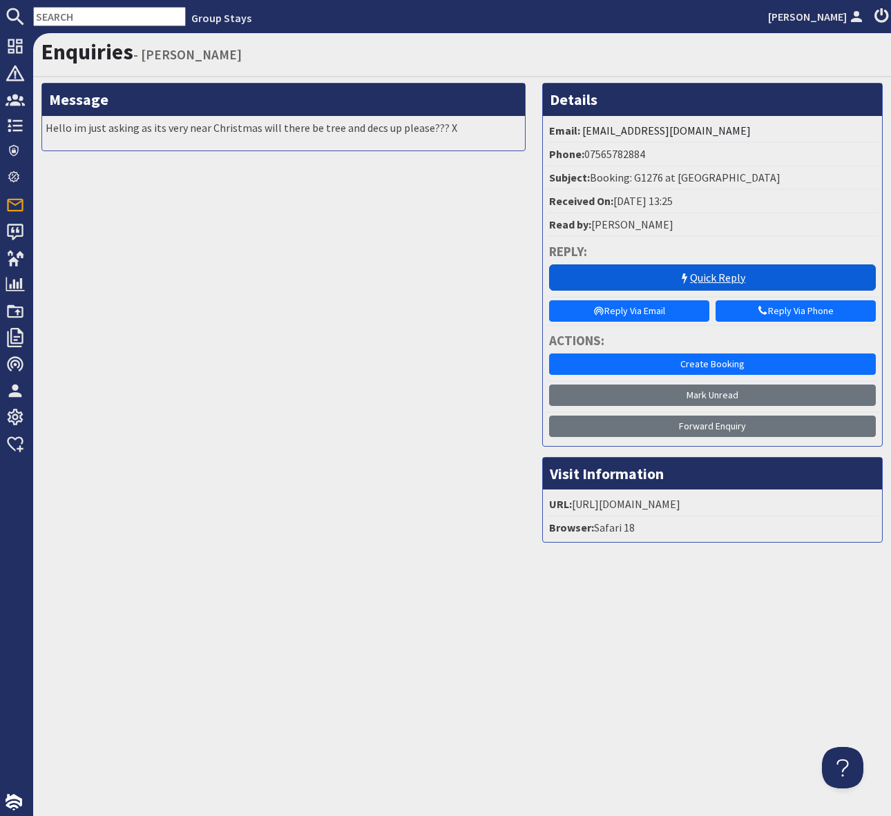
click at [641, 274] on link "Quick Reply" at bounding box center [712, 277] width 327 height 26
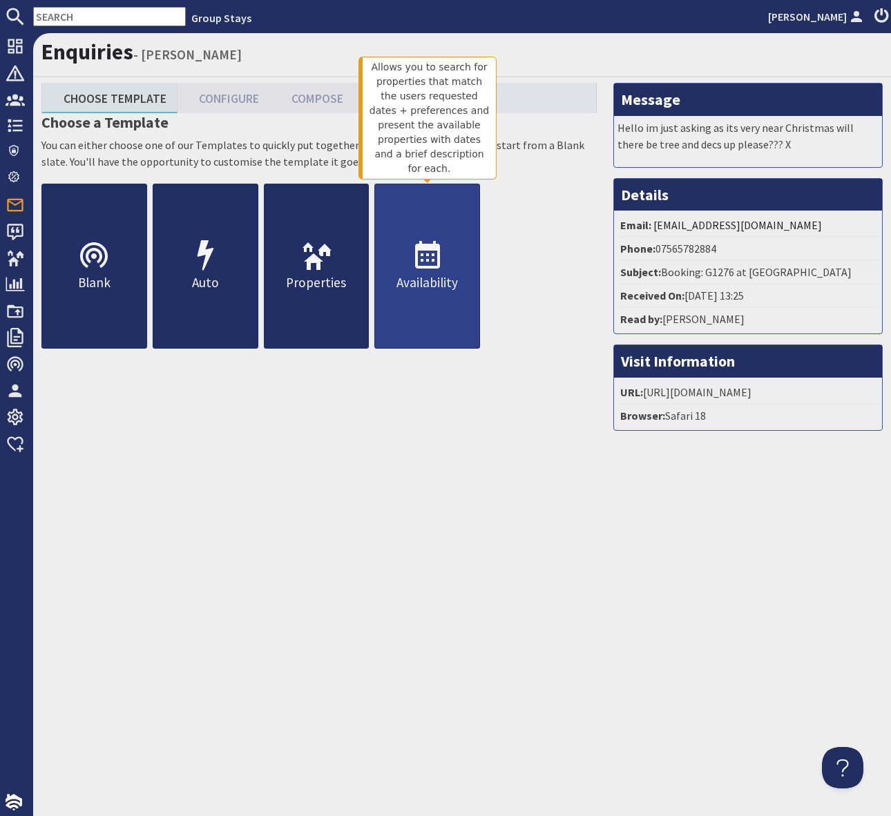
click at [440, 255] on icon at bounding box center [427, 256] width 33 height 33
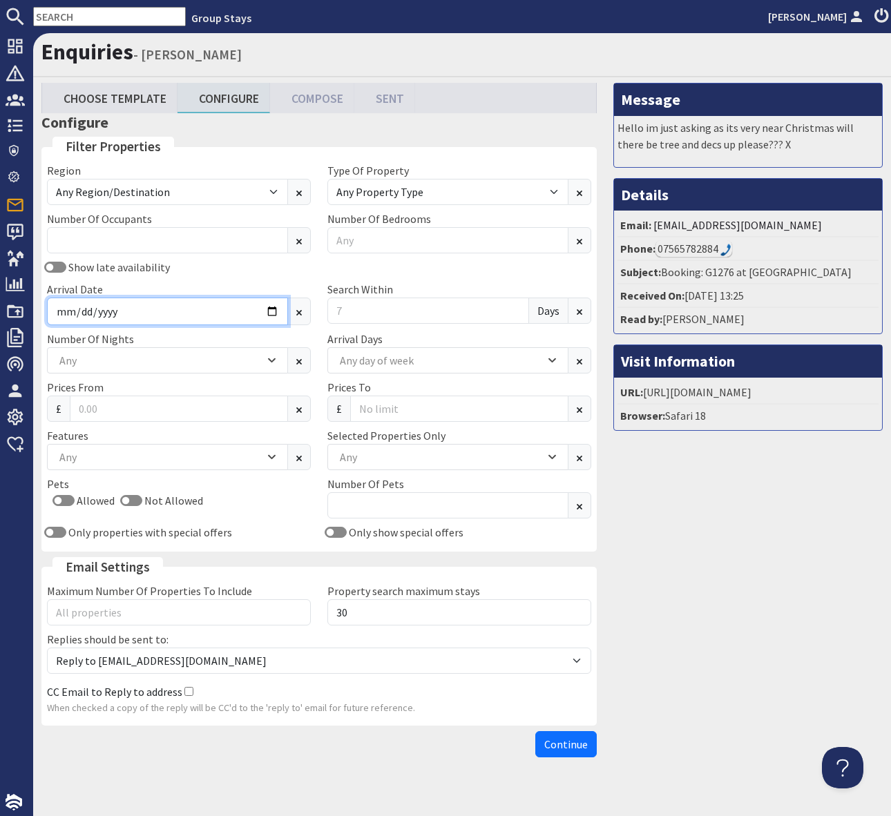
click at [272, 309] on input "Arrival Date" at bounding box center [167, 312] width 241 height 28
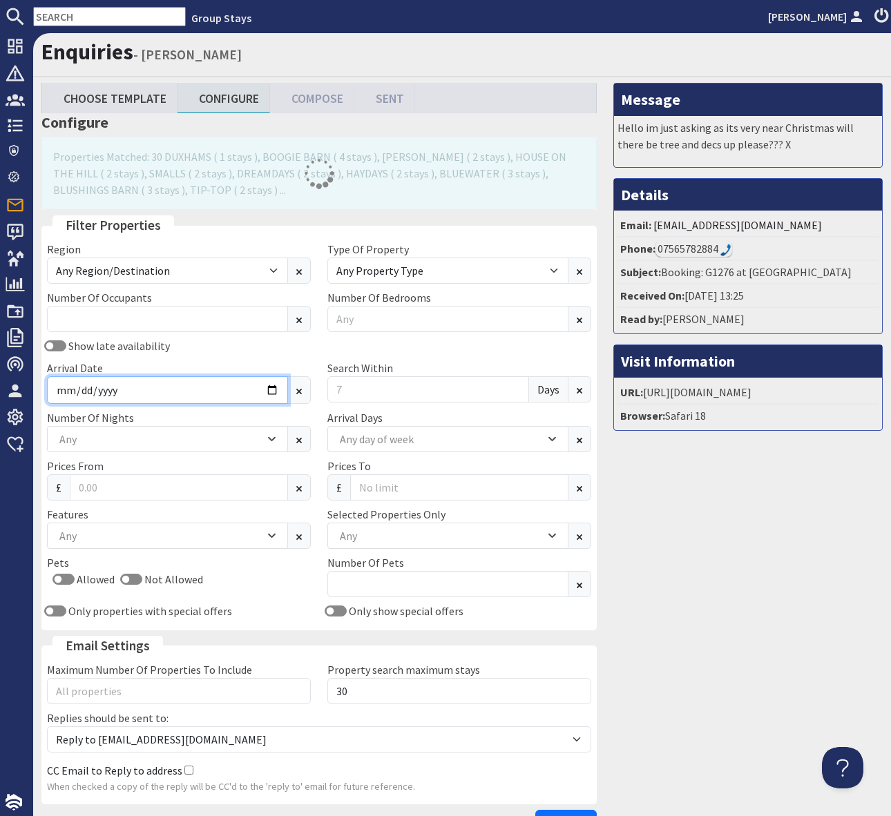
type input "2025-12-29"
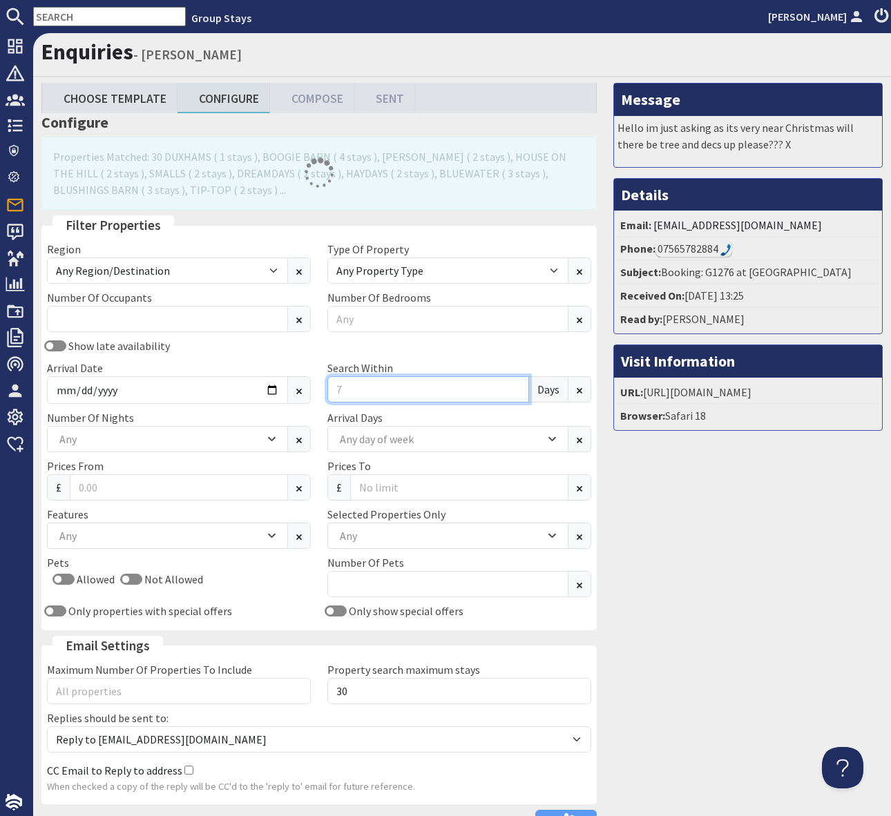
click at [363, 396] on input "Search Within" at bounding box center [428, 389] width 202 height 26
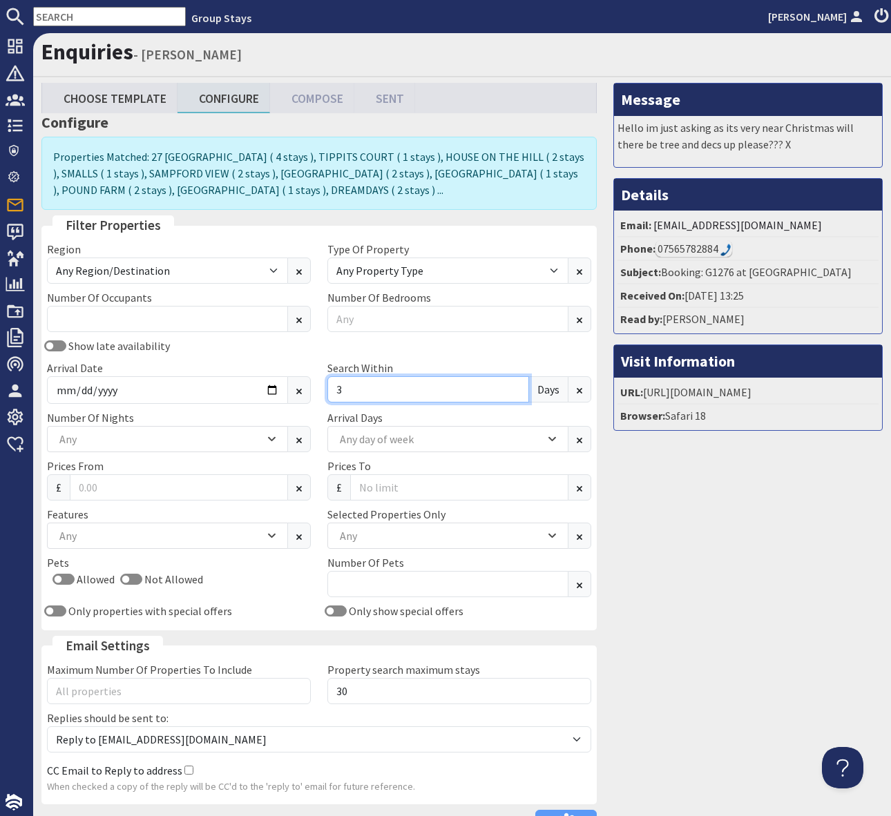
type input "3"
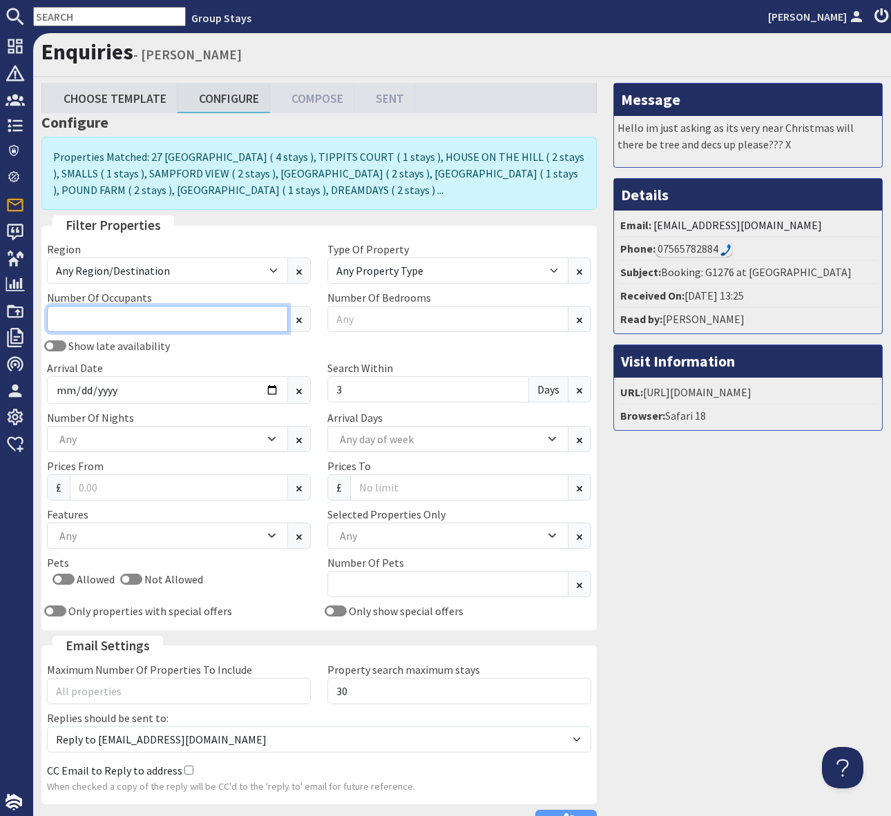
click at [96, 324] on input "Number Of Occupants" at bounding box center [167, 319] width 241 height 26
type input "9"
type input "15"
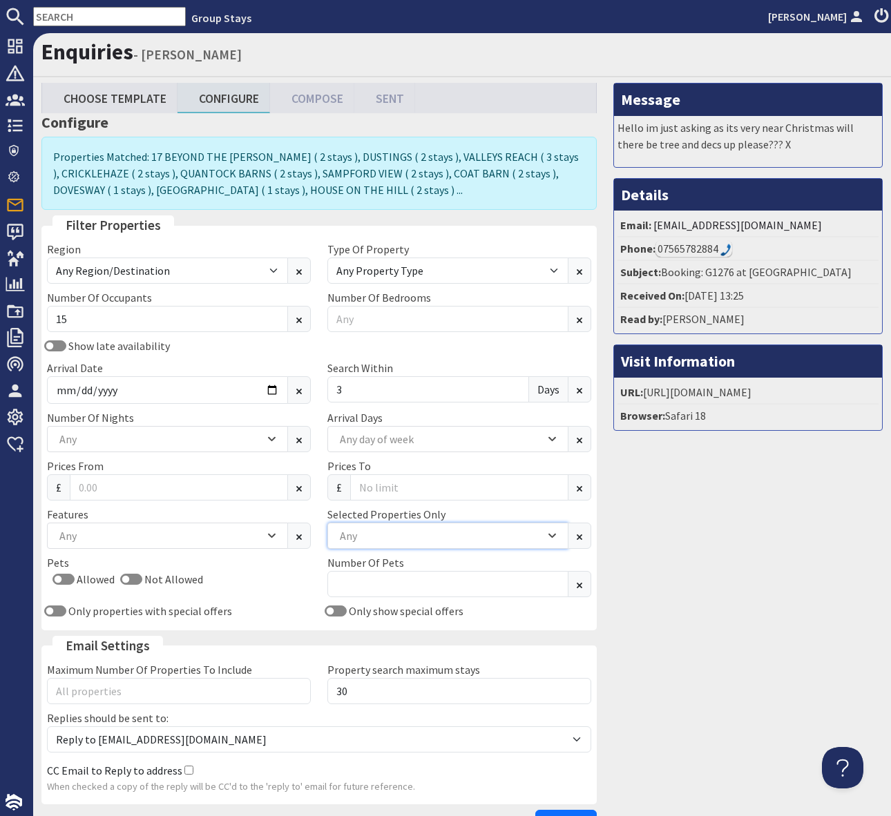
click at [370, 541] on div "Any" at bounding box center [440, 535] width 208 height 15
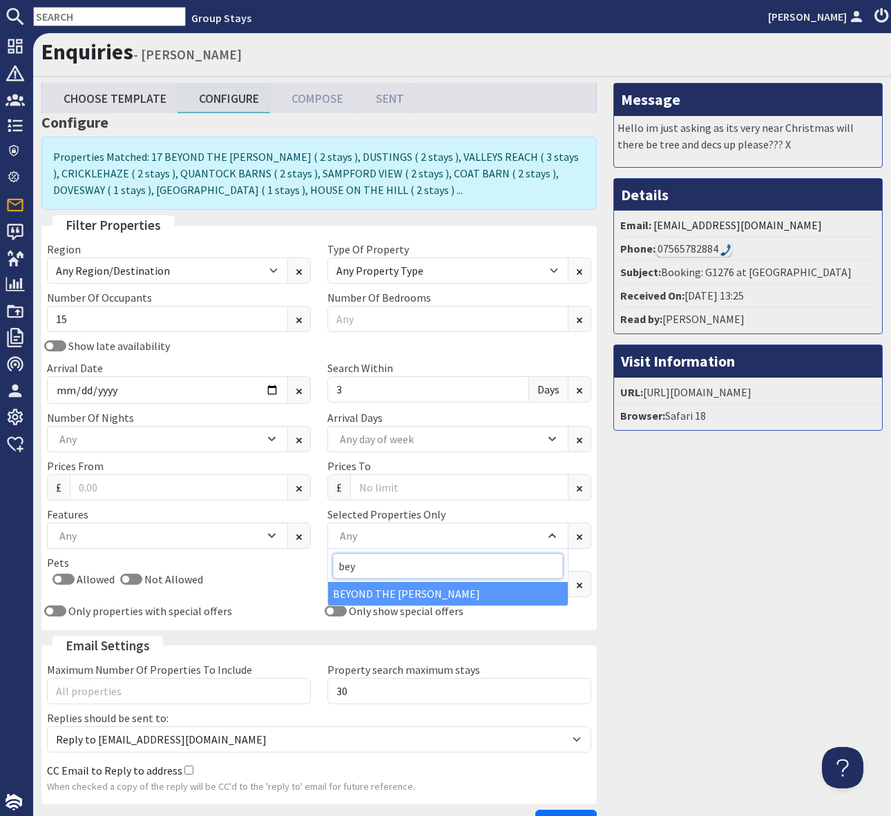
type input "bey"
click at [376, 590] on div "BEYOND THE [PERSON_NAME]" at bounding box center [448, 593] width 240 height 23
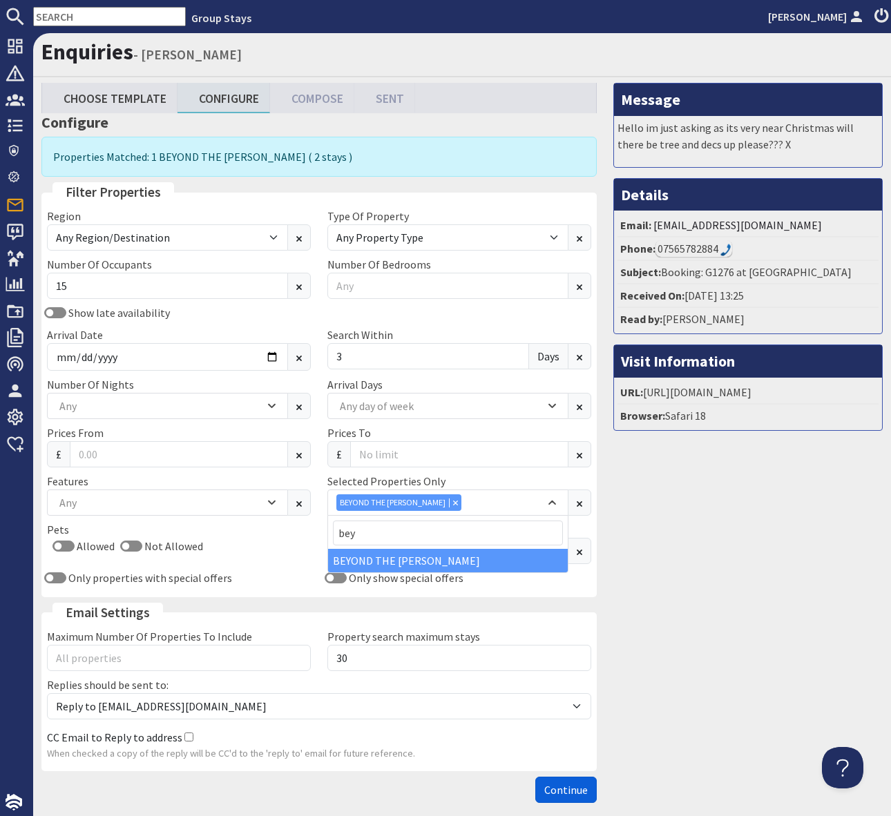
click at [555, 786] on span "Continue" at bounding box center [565, 790] width 43 height 14
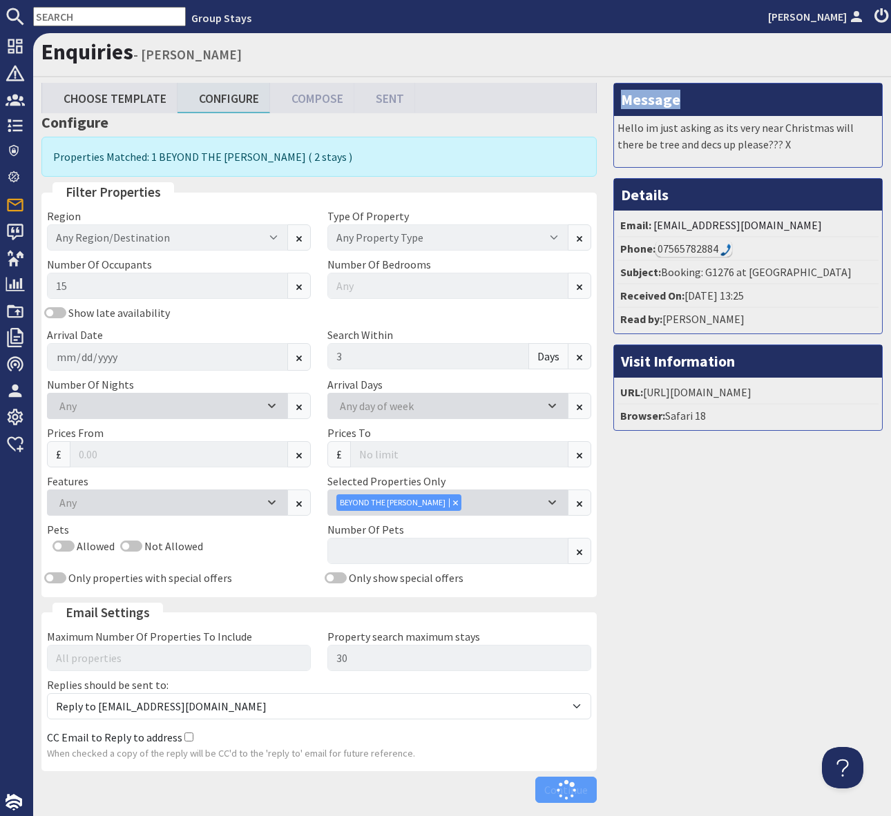
click at [555, 786] on div "Continue" at bounding box center [318, 790] width 555 height 26
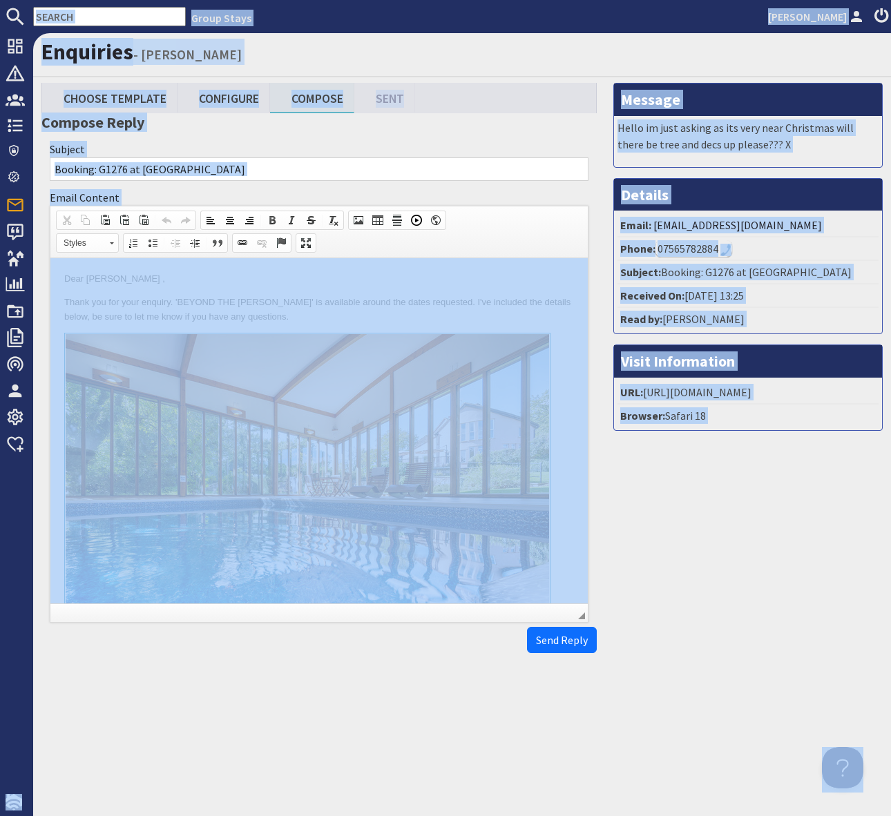
copy body "Group Stays Simone Pocock Dashboard Notifications 0 Agency Dashboard Bookings 0…"
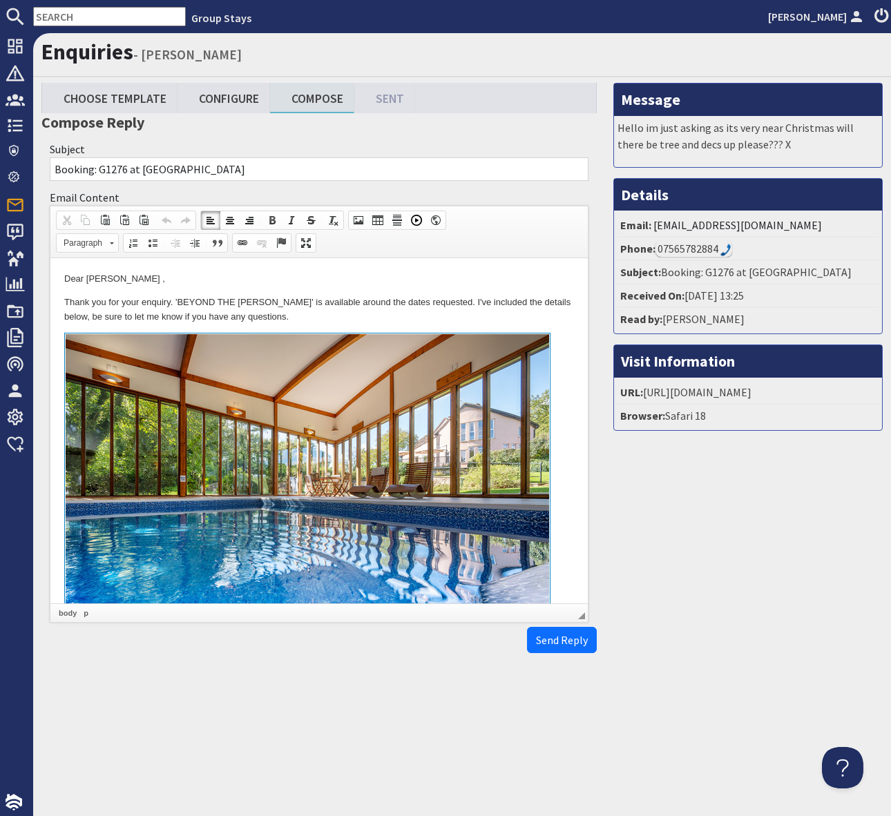
click at [459, 322] on p "Thank you for your enquiry. 'BEYOND THE WOODS' is available around the dates re…" at bounding box center [318, 309] width 509 height 29
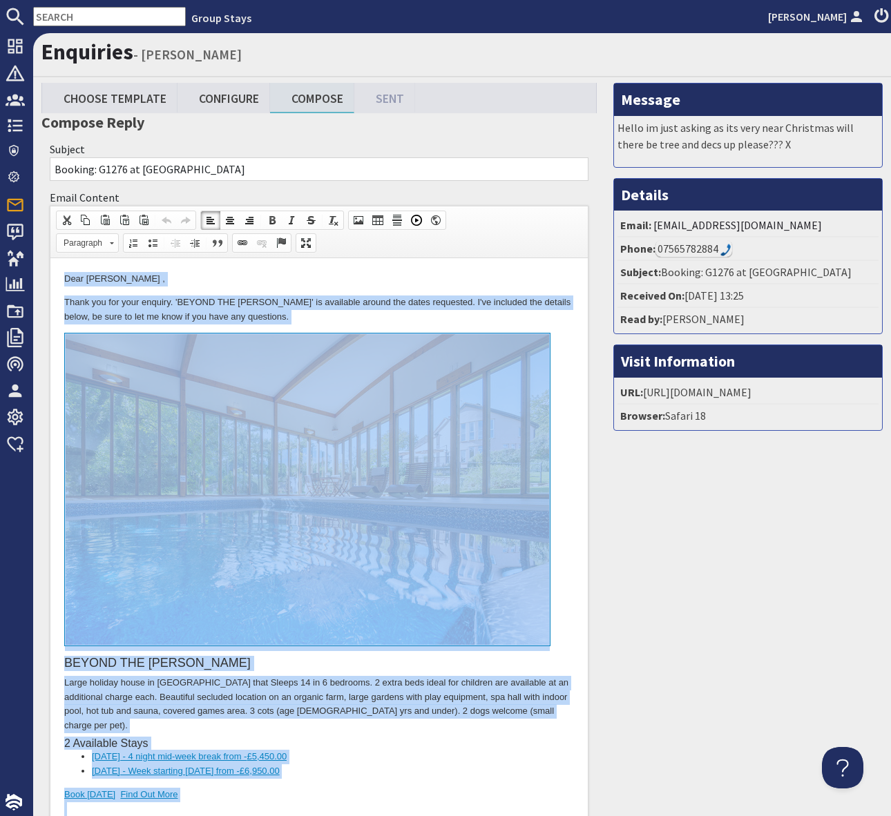
copy body "Dear Toni Caruana , Thank you for your enquiry. 'BEYOND THE WOODS' is available…"
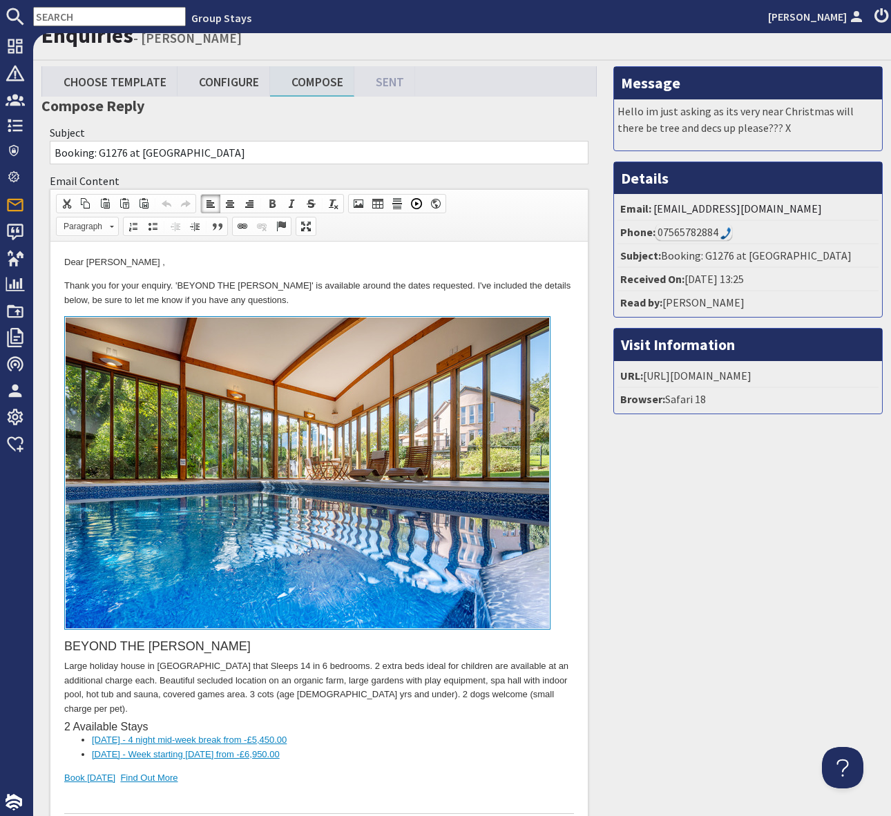
click at [173, 752] on div "BEYOND THE WOODS Large holiday house in Somerset that Sleeps 14 in 6 bedrooms. …" at bounding box center [318, 565] width 509 height 498
drag, startPoint x: 188, startPoint y: 768, endPoint x: 43, endPoint y: 758, distance: 146.0
click at [50, 758] on html "Dear Toni Caruana , Thank you for your enquiry. 'BEYOND THE WOODS' is available…" at bounding box center [318, 563] width 537 height 643
copy div "Book Today Find Out More"
click at [83, 15] on input "text" at bounding box center [109, 16] width 153 height 19
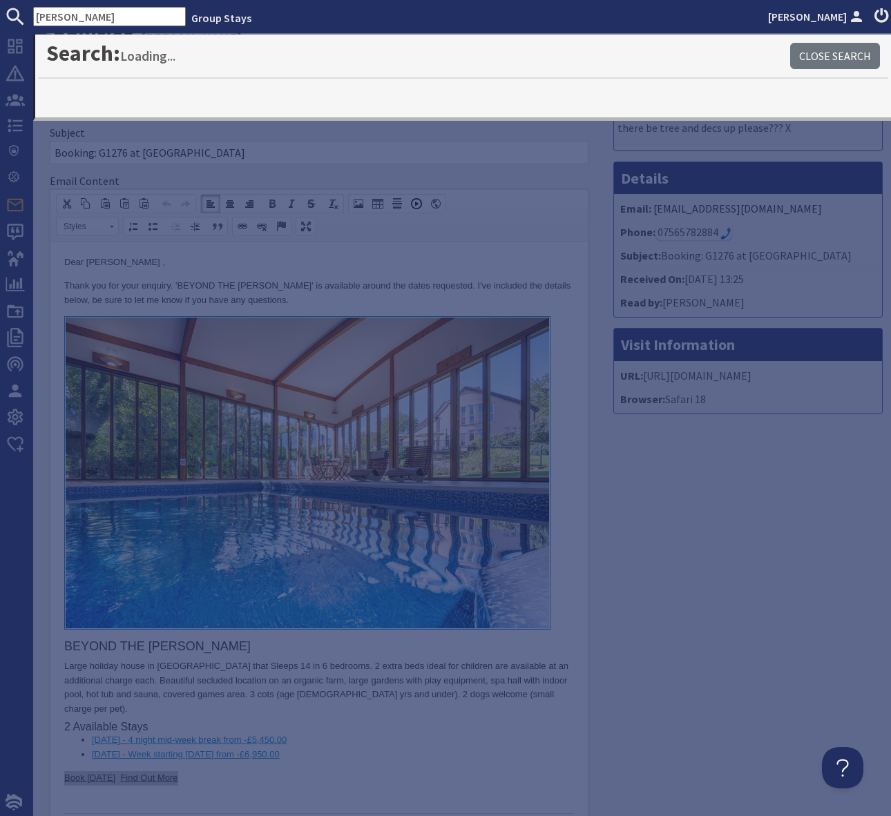
type input "Bellus"
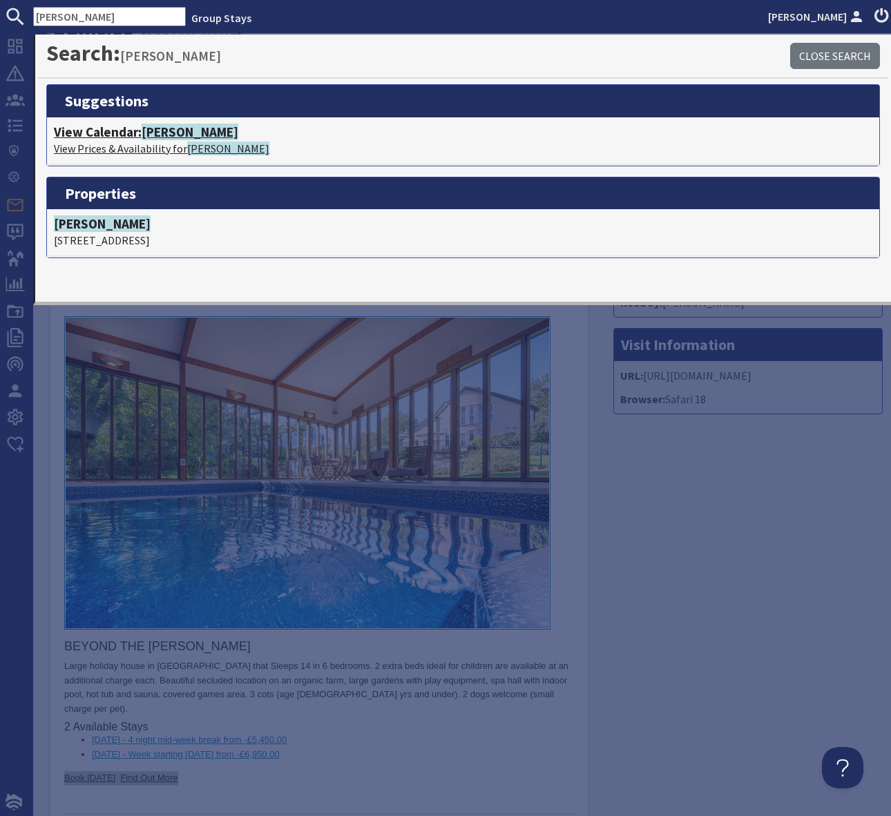
click at [164, 129] on span "[PERSON_NAME]" at bounding box center [190, 132] width 97 height 17
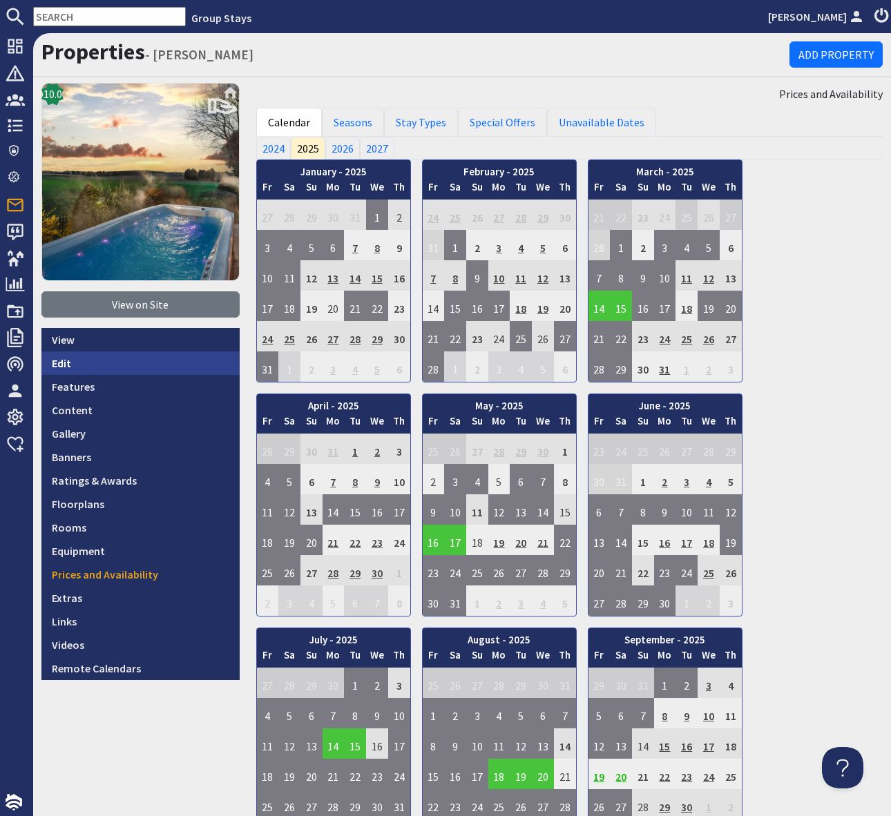
click at [66, 362] on link "Edit" at bounding box center [140, 362] width 198 height 23
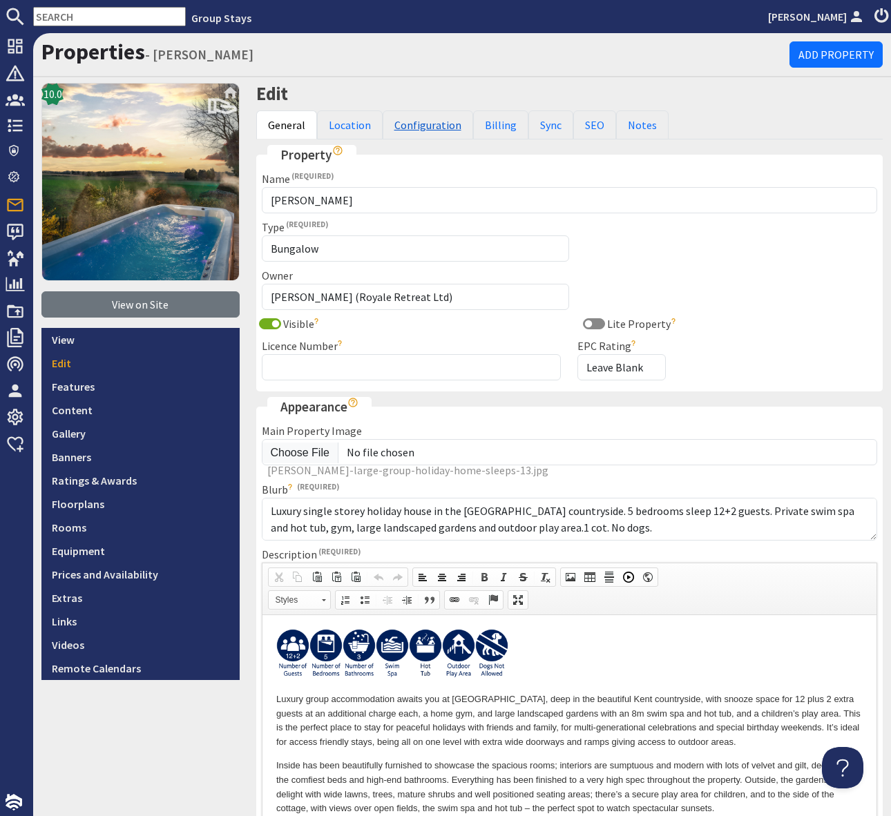
click at [431, 123] on link "Configuration" at bounding box center [427, 124] width 90 height 29
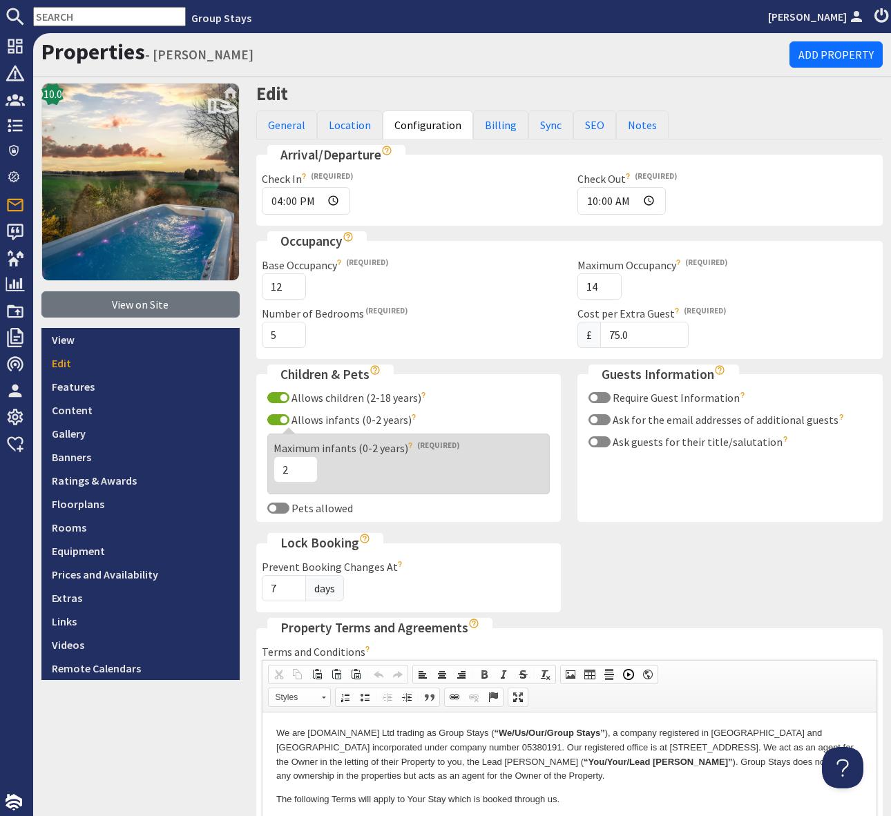
click at [83, 20] on input "text" at bounding box center [109, 16] width 153 height 19
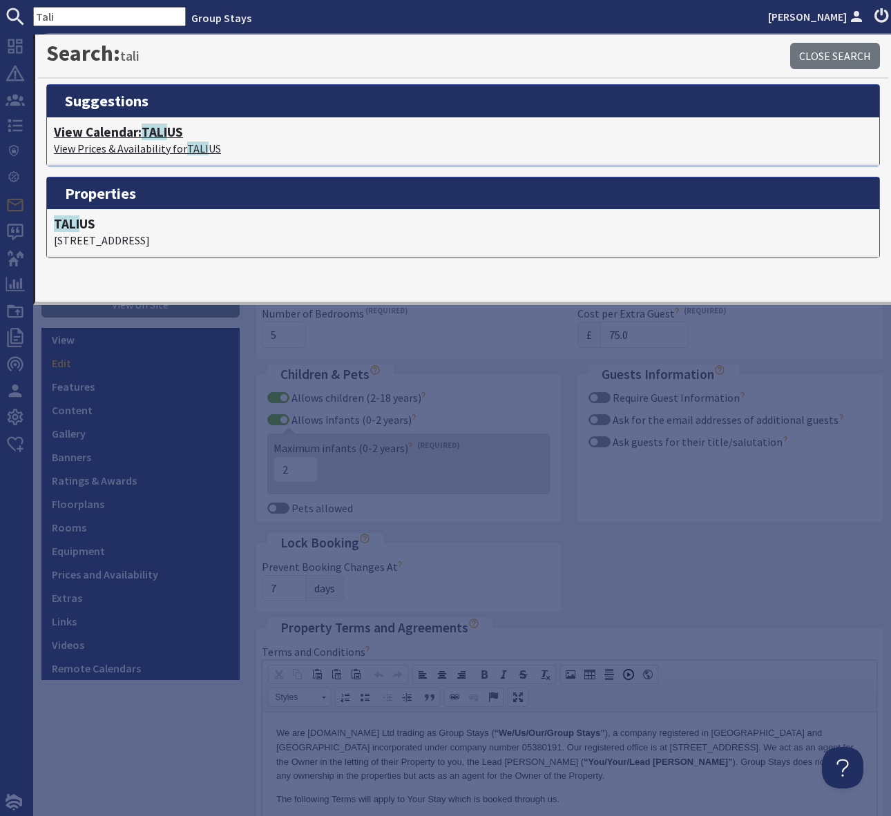
type input "Tali"
click at [167, 134] on span "TALI" at bounding box center [155, 132] width 26 height 17
type textarea "<p>We look forward to welcoming you for your stay at <strong>BELLUS (Birnham).<…"
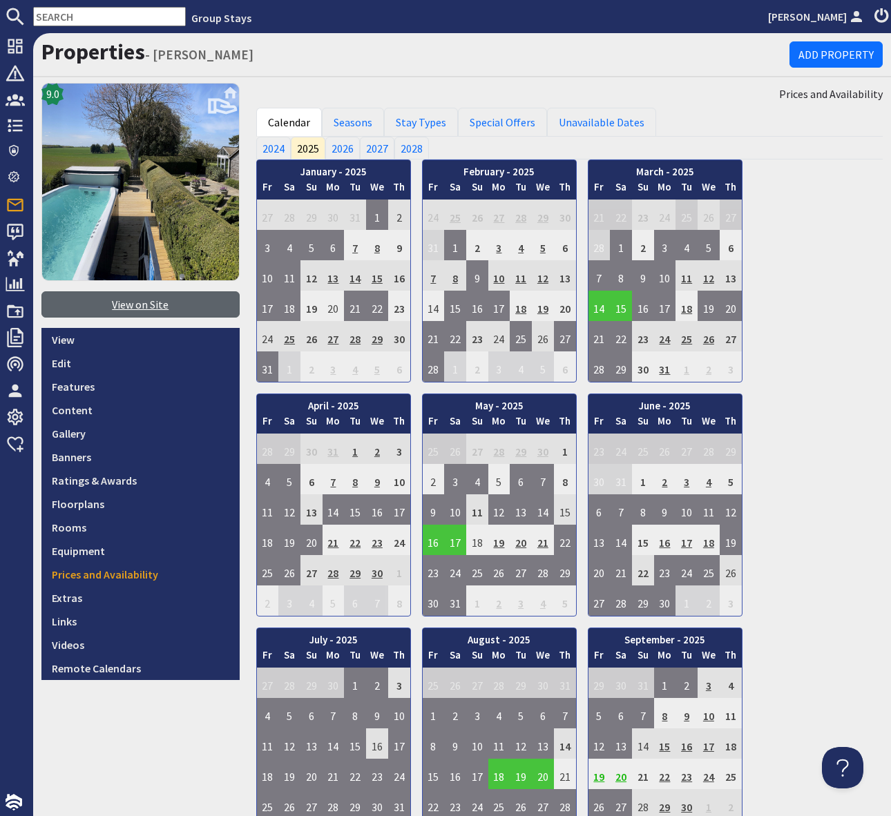
click at [126, 301] on link "View on Site" at bounding box center [140, 304] width 198 height 26
click at [63, 10] on input "text" at bounding box center [109, 16] width 153 height 19
click at [66, 17] on input "text" at bounding box center [109, 16] width 153 height 19
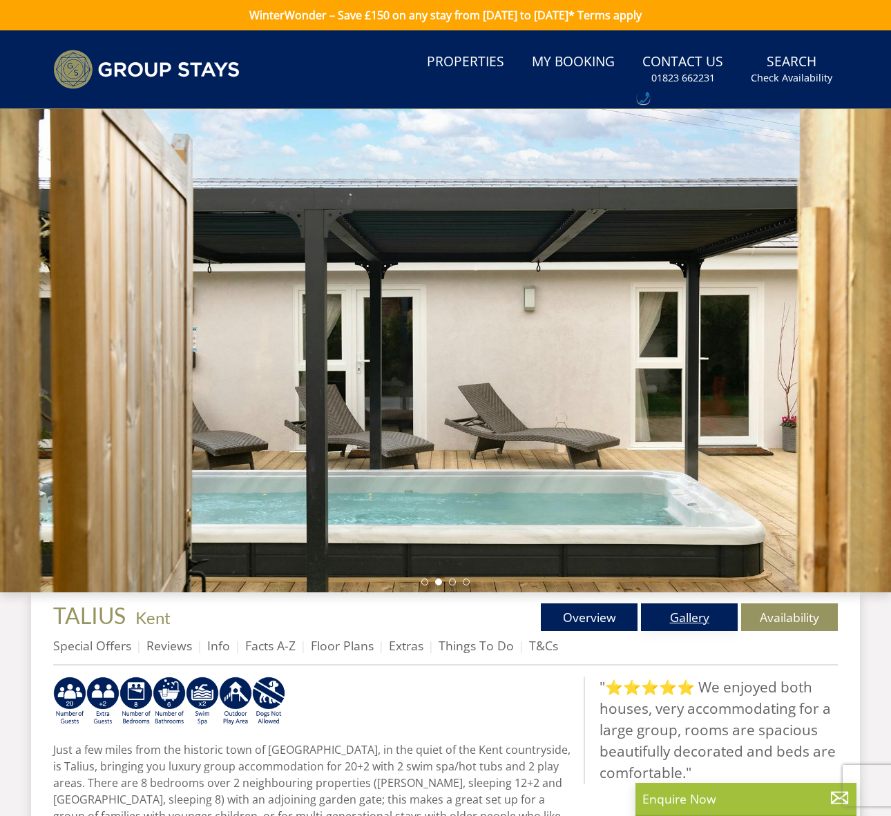
click at [706, 617] on link "Gallery" at bounding box center [689, 617] width 97 height 28
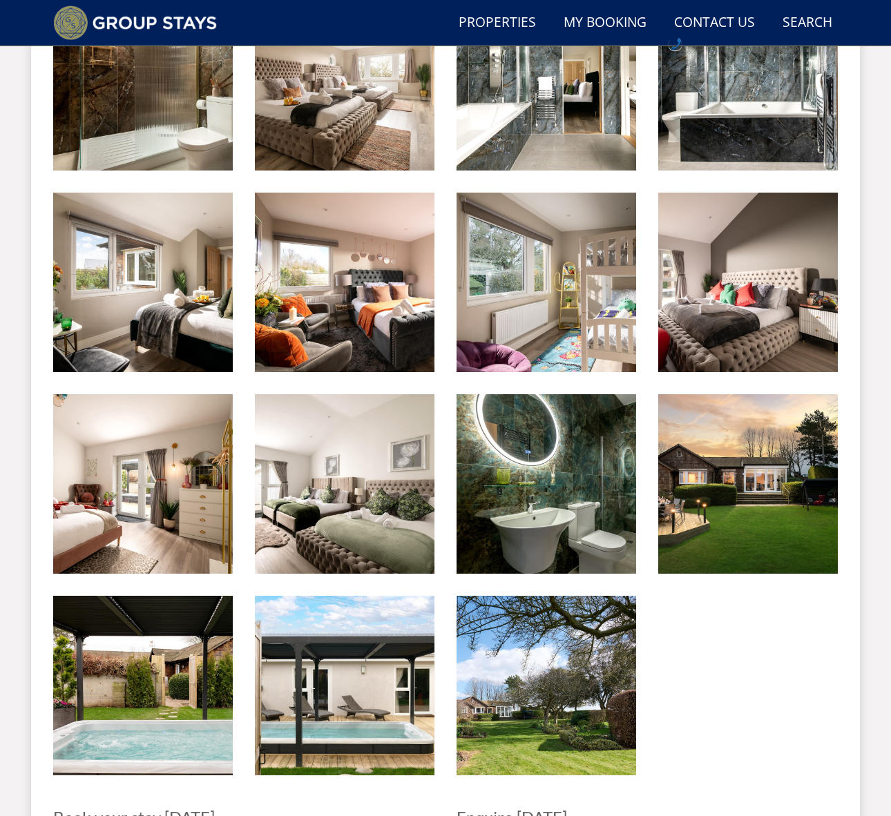
scroll to position [1459, 0]
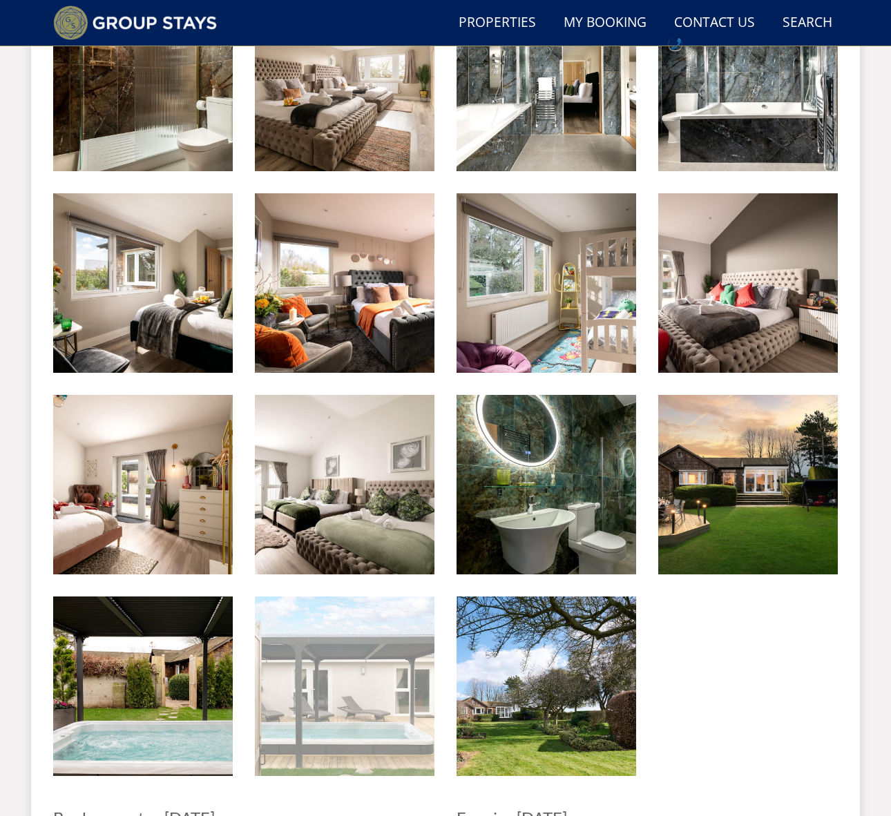
click at [378, 664] on img at bounding box center [344, 685] width 179 height 179
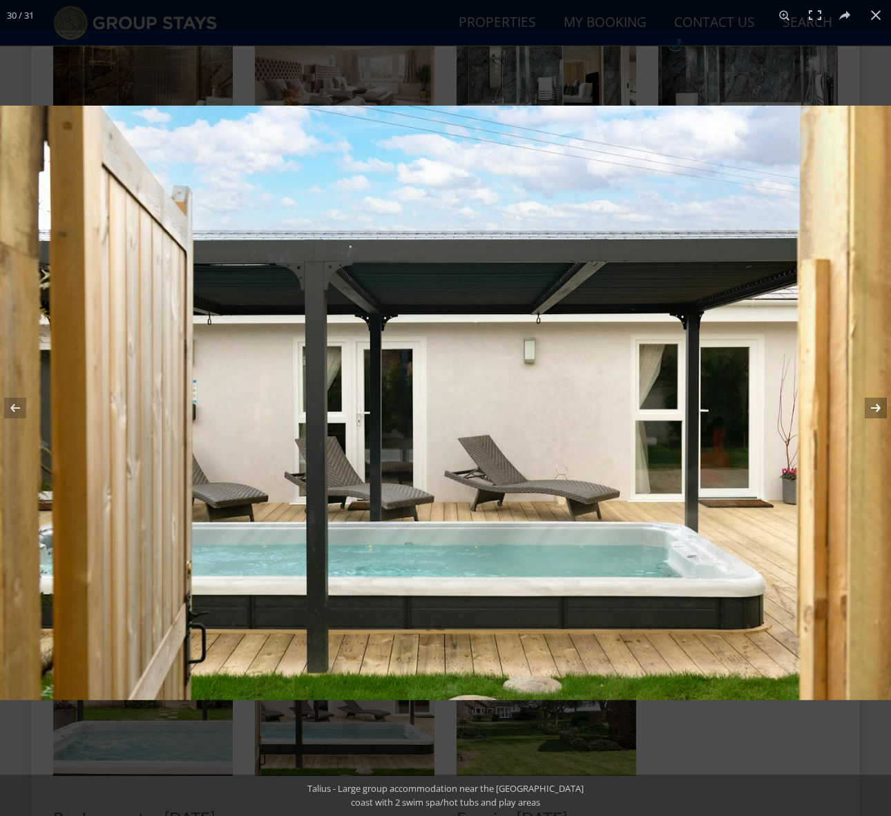
click at [876, 405] on button at bounding box center [866, 407] width 48 height 69
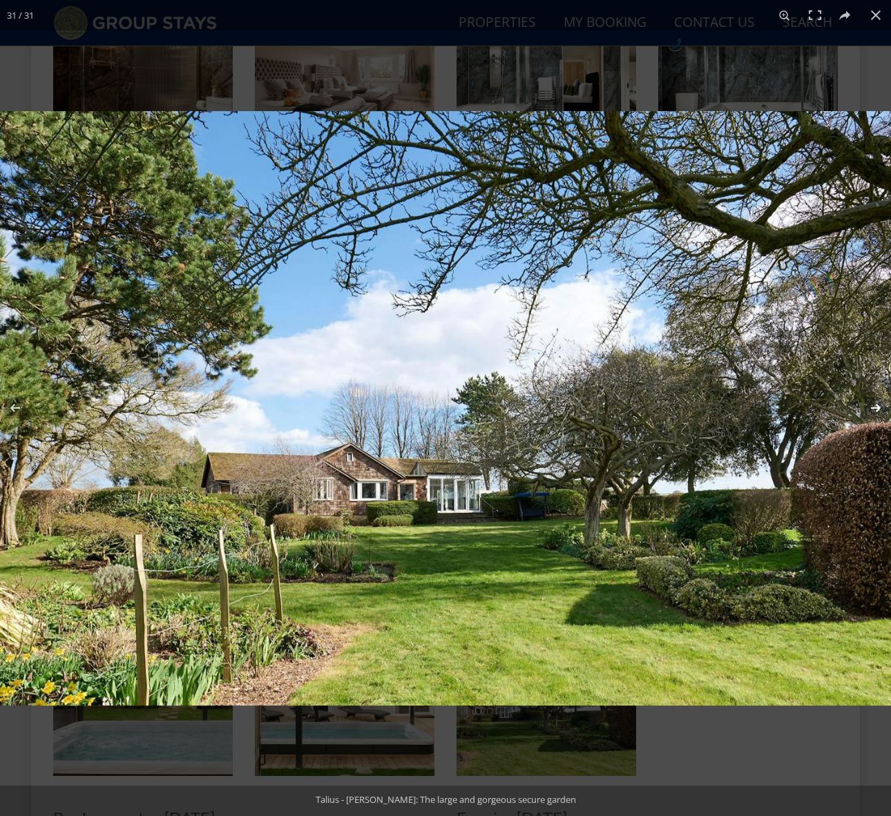
click at [876, 405] on button at bounding box center [866, 407] width 48 height 69
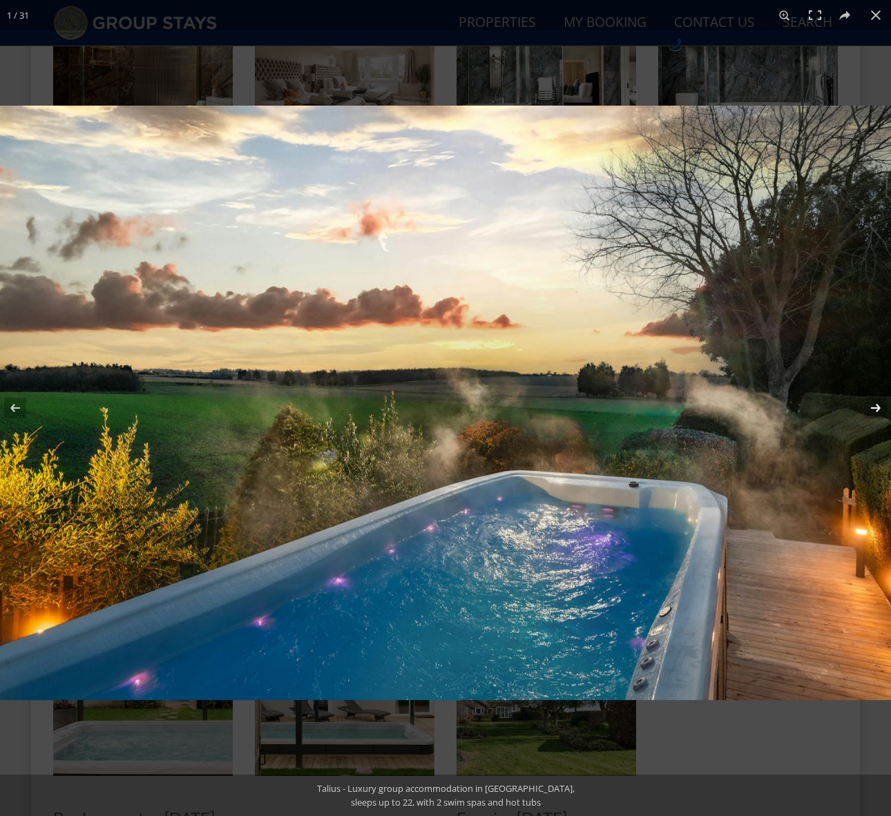
click at [876, 405] on button at bounding box center [866, 407] width 48 height 69
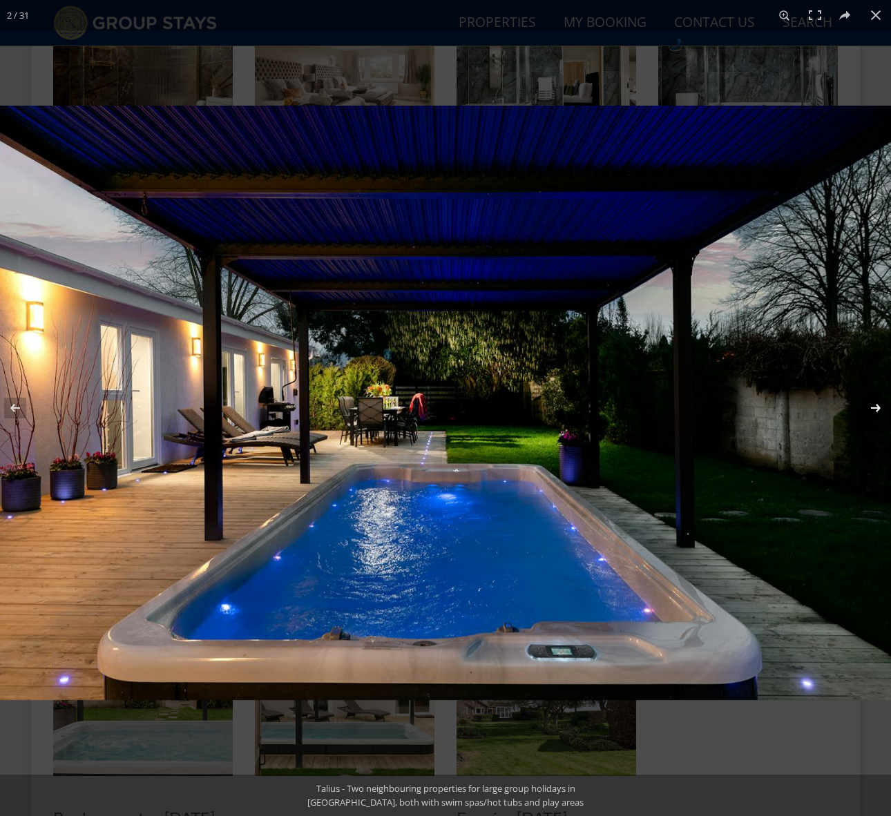
click at [876, 405] on button at bounding box center [866, 407] width 48 height 69
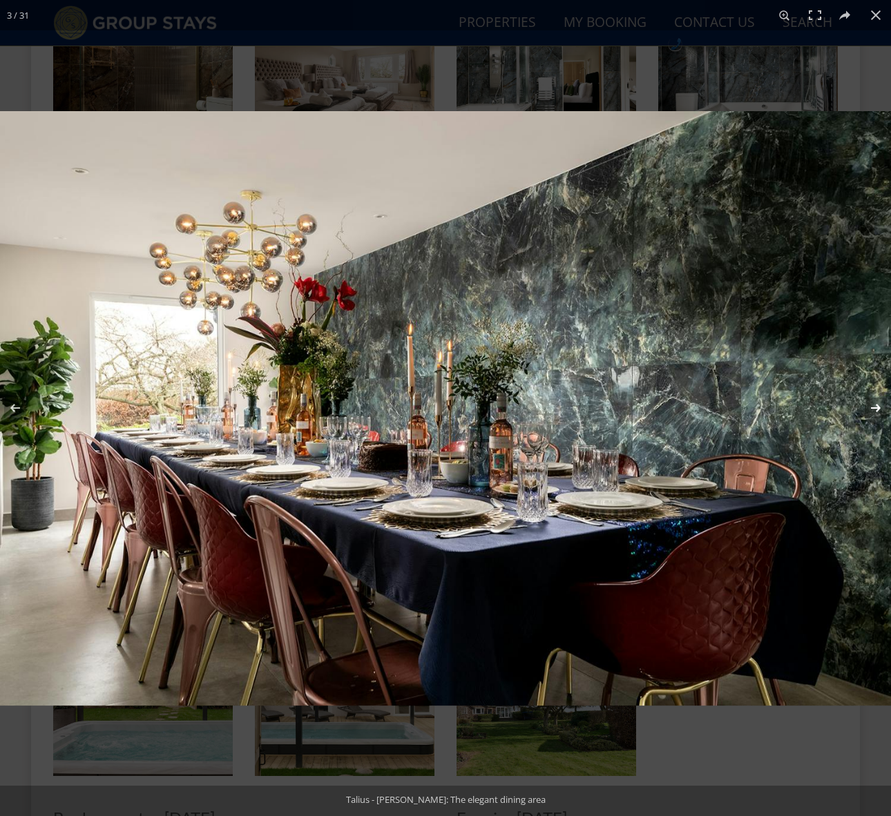
click at [876, 405] on button at bounding box center [866, 407] width 48 height 69
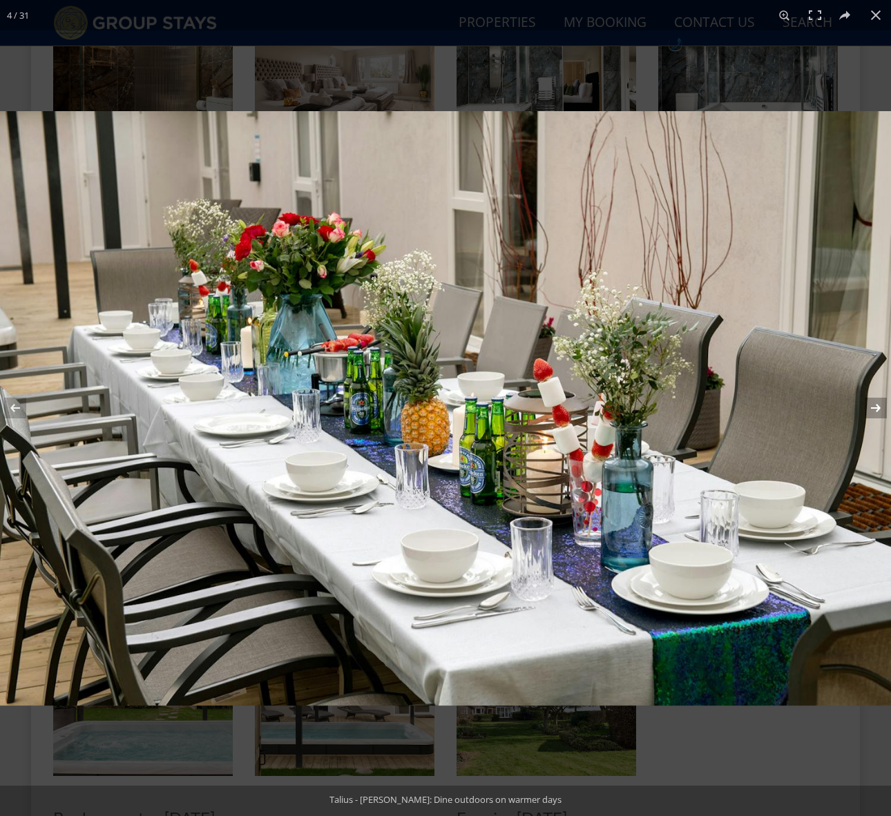
click at [876, 405] on button at bounding box center [866, 407] width 48 height 69
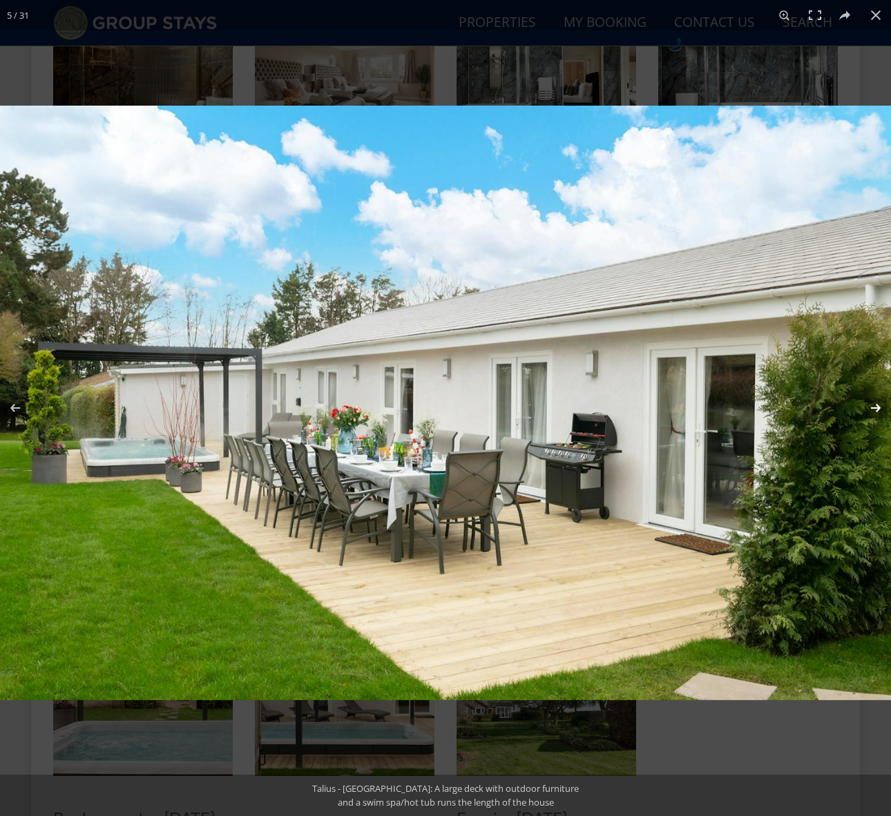
click at [876, 405] on button at bounding box center [866, 407] width 48 height 69
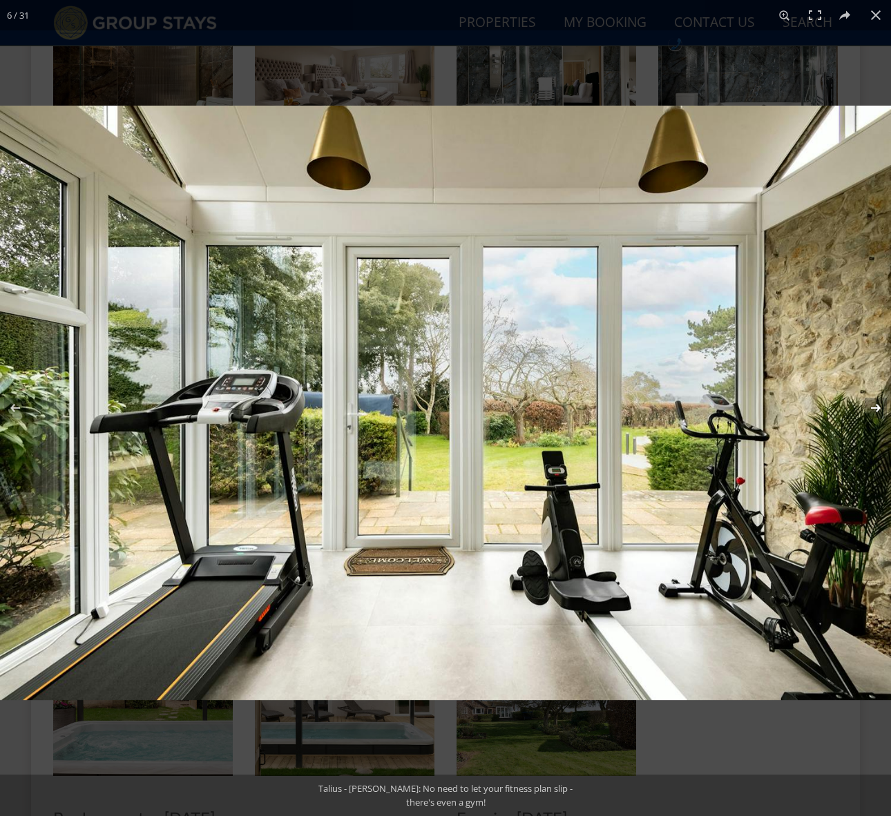
click at [876, 405] on button at bounding box center [866, 407] width 48 height 69
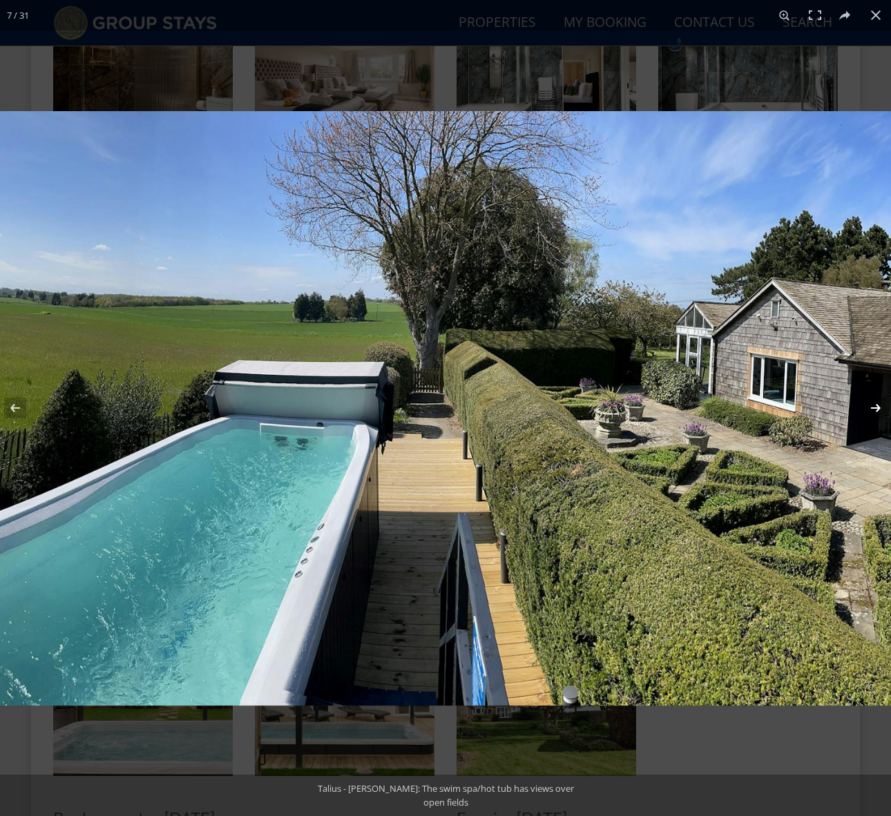
click at [873, 407] on button at bounding box center [866, 407] width 48 height 69
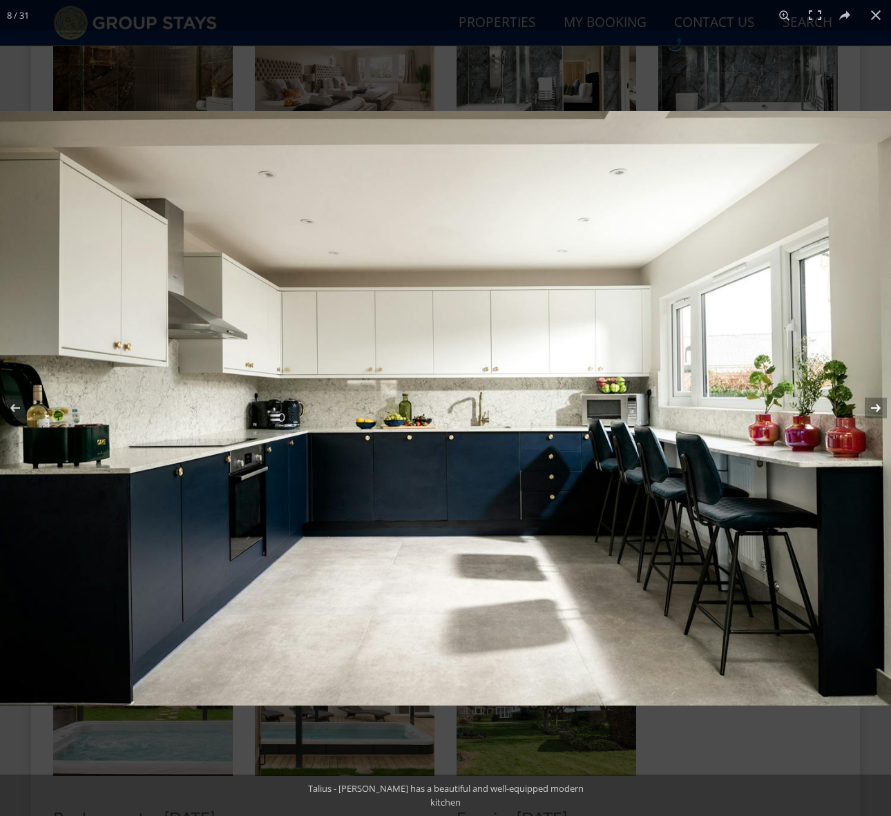
click at [873, 407] on button at bounding box center [866, 407] width 48 height 69
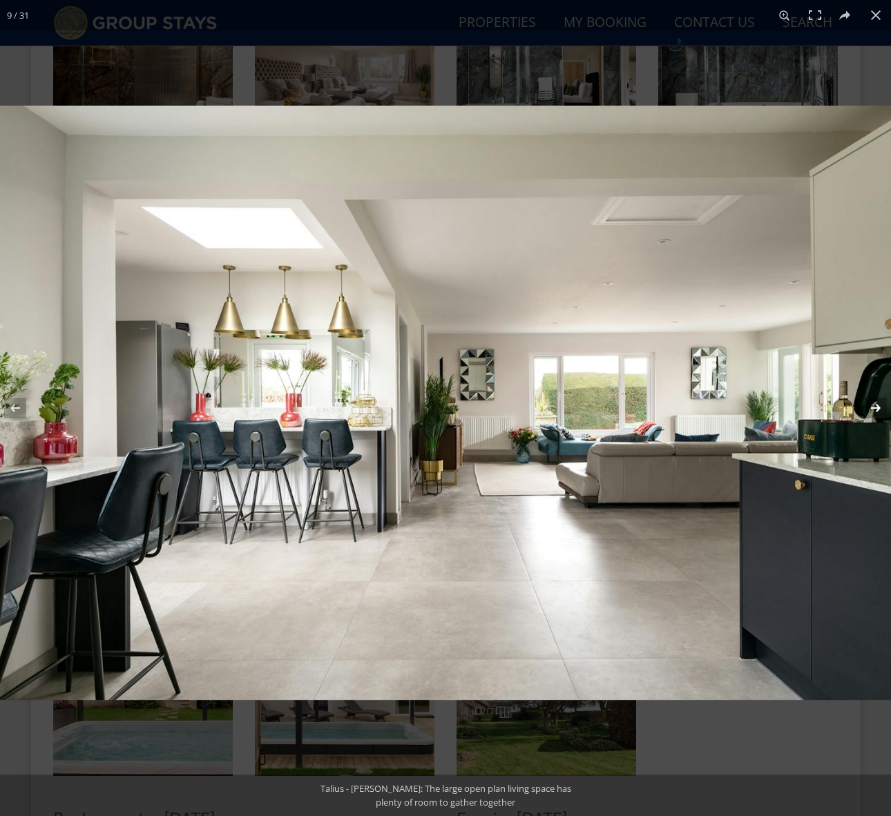
click at [873, 407] on button at bounding box center [866, 407] width 48 height 69
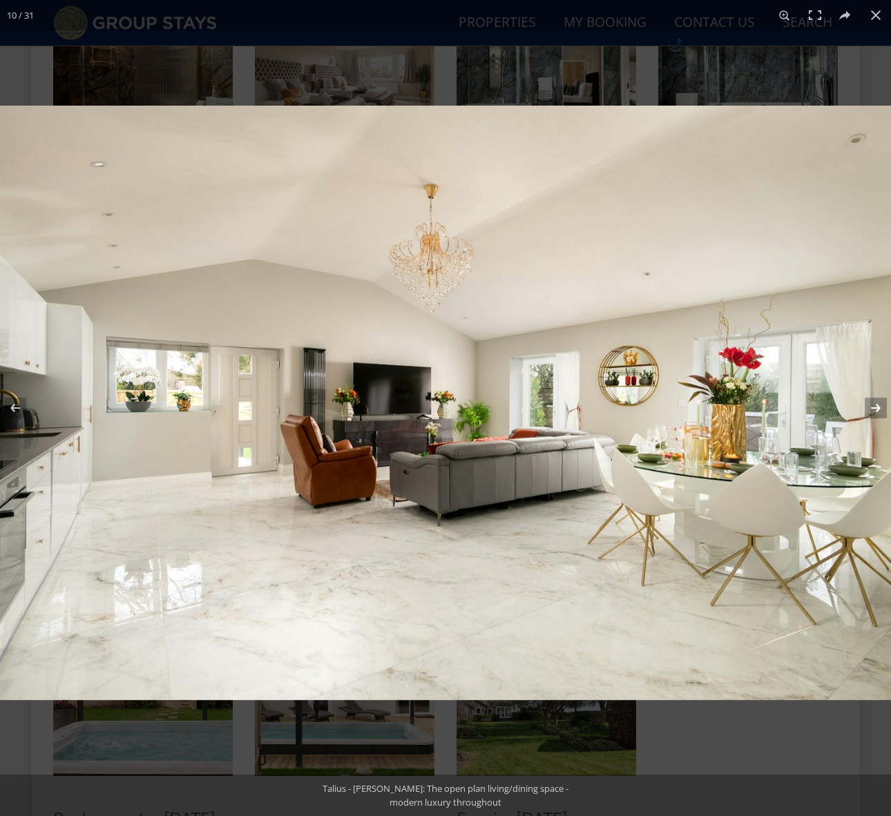
click at [873, 405] on button at bounding box center [866, 407] width 48 height 69
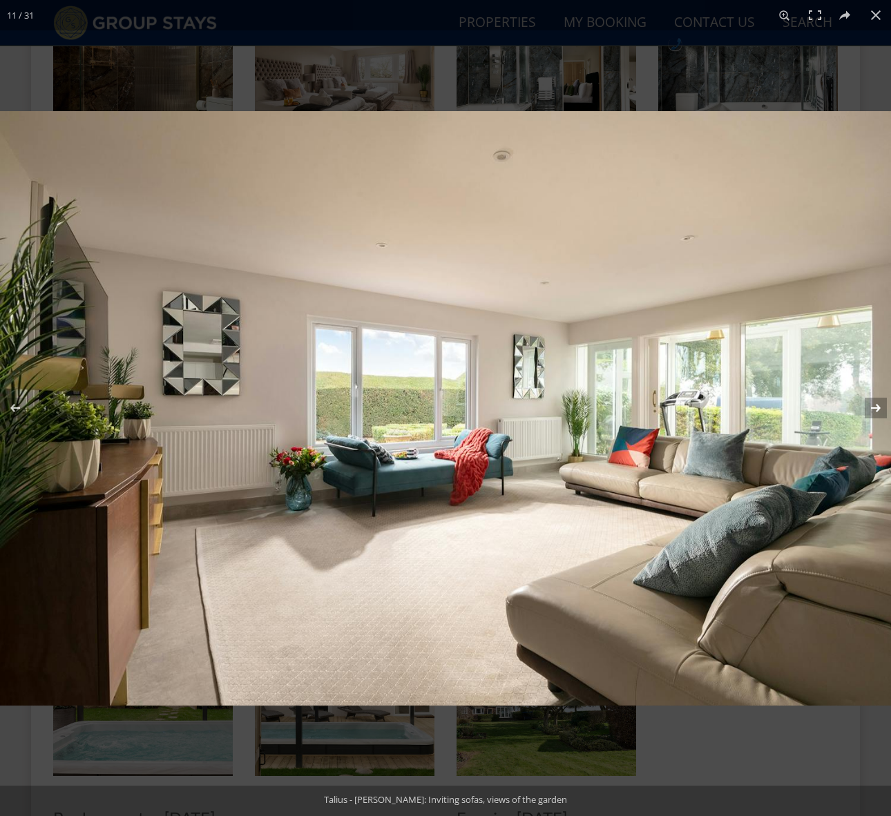
click at [873, 405] on button at bounding box center [866, 407] width 48 height 69
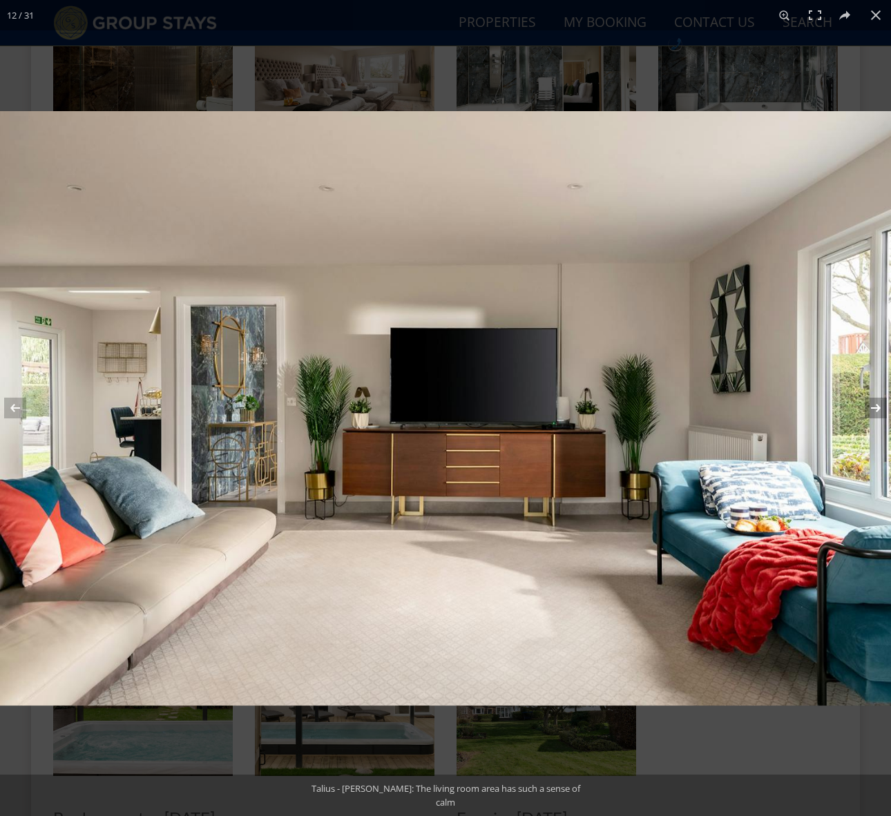
click at [873, 405] on button at bounding box center [866, 407] width 48 height 69
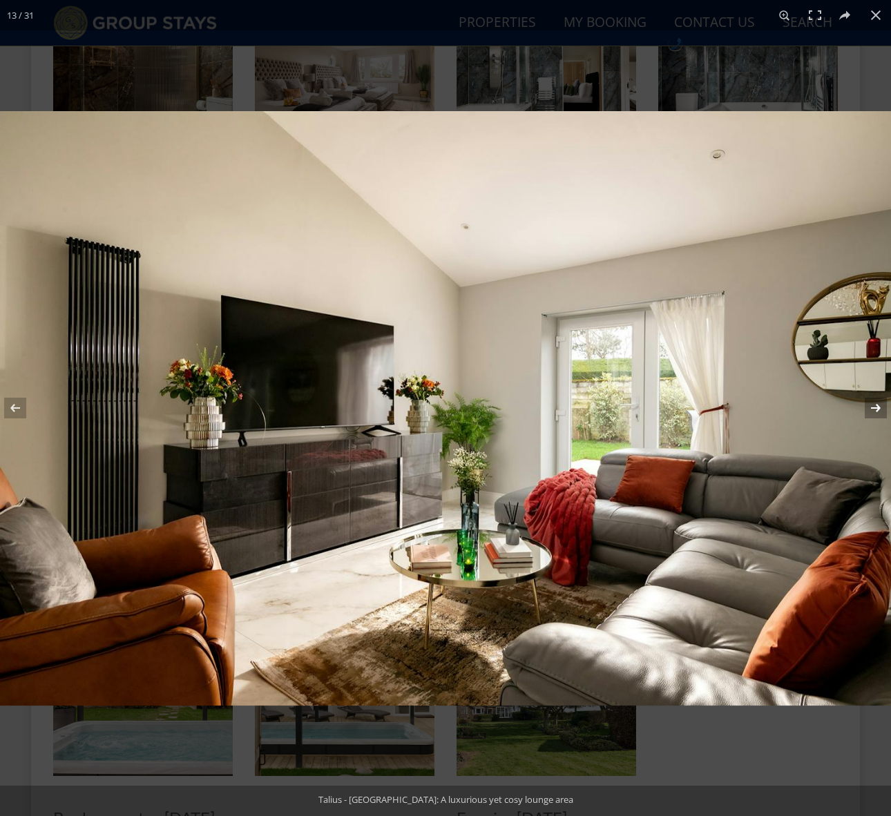
click at [873, 405] on button at bounding box center [866, 407] width 48 height 69
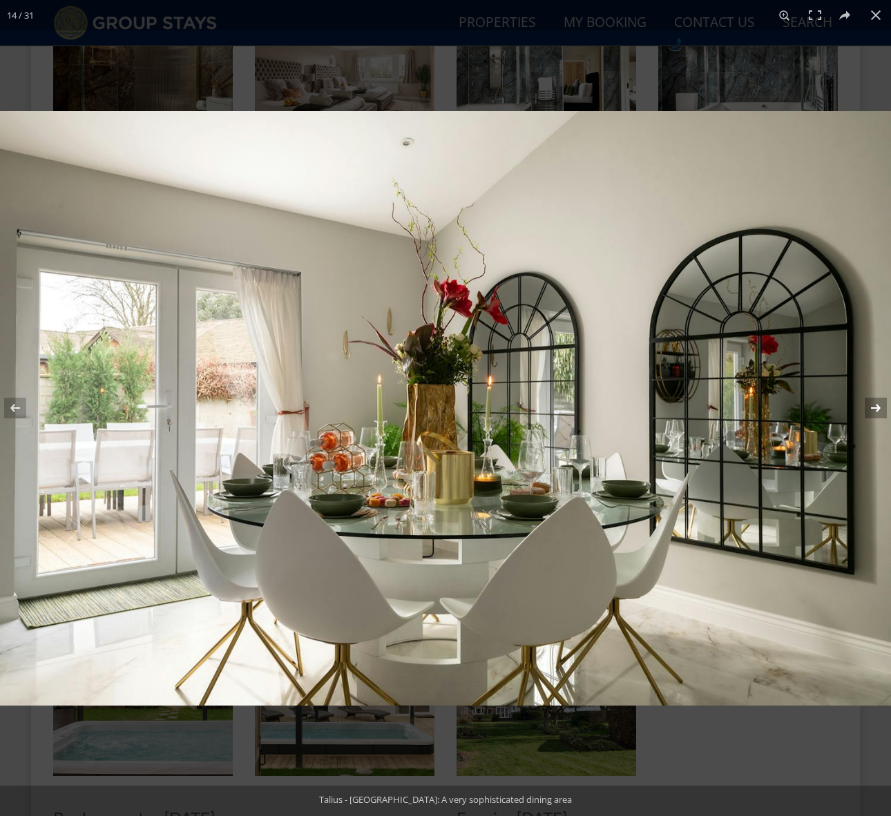
click at [873, 405] on button at bounding box center [866, 407] width 48 height 69
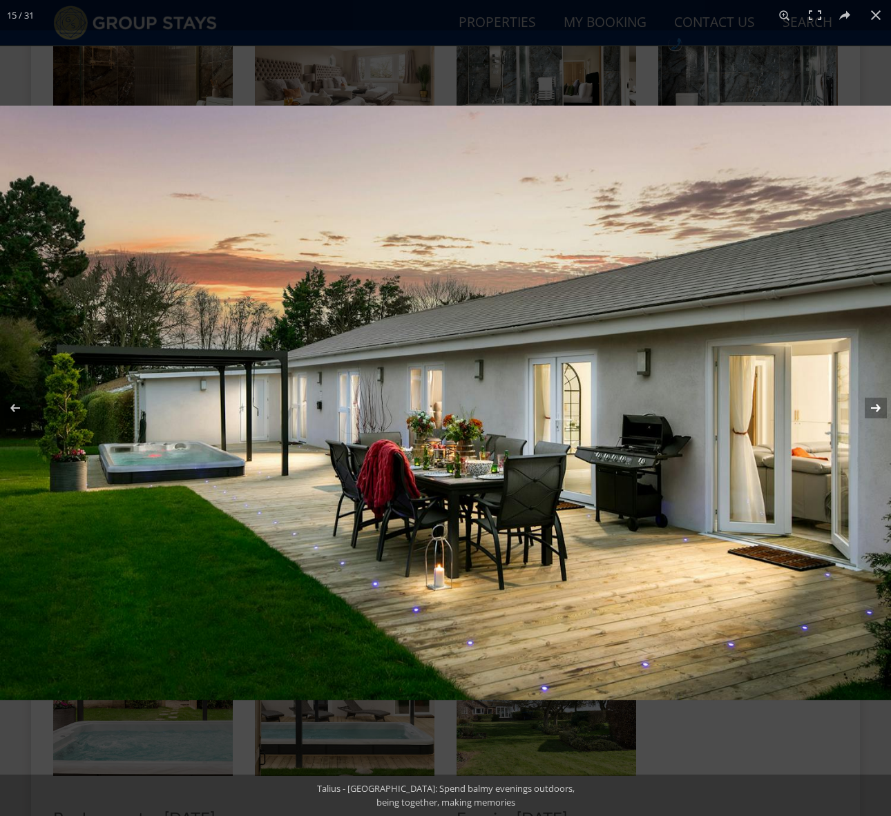
click at [873, 405] on button at bounding box center [866, 407] width 48 height 69
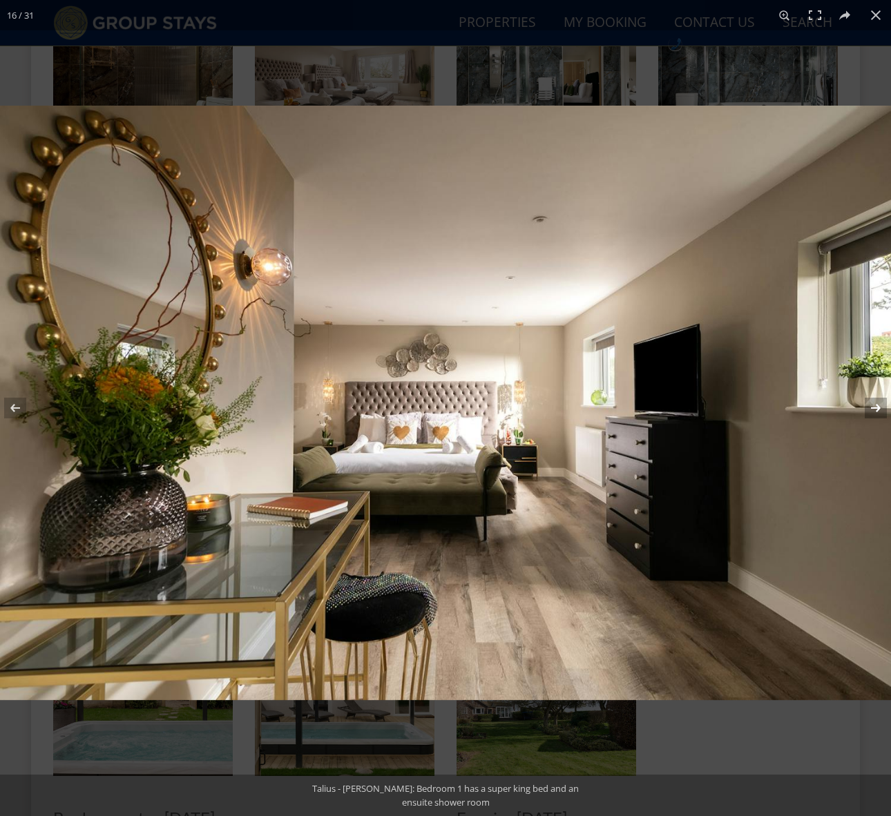
click at [873, 405] on button at bounding box center [866, 407] width 48 height 69
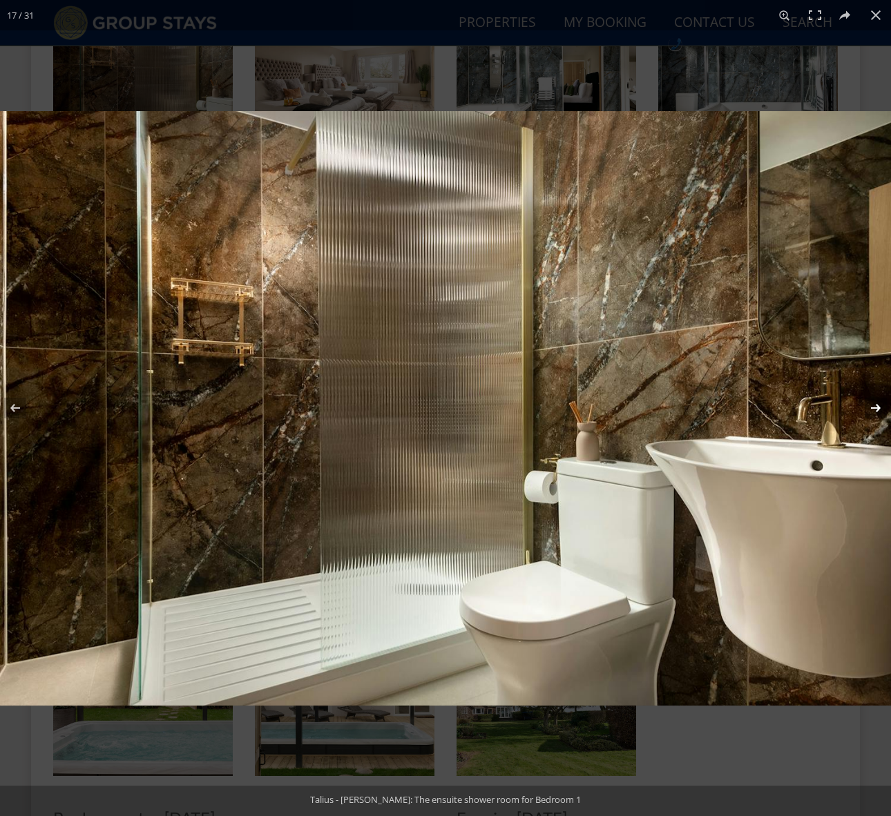
click at [873, 405] on button at bounding box center [866, 407] width 48 height 69
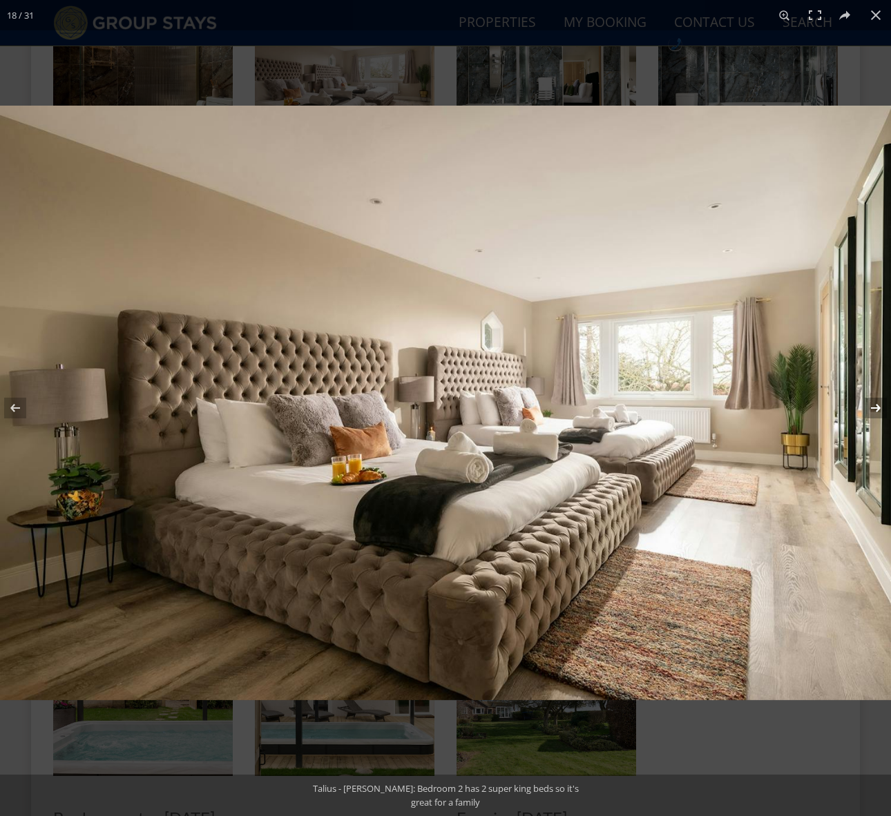
click at [873, 405] on button at bounding box center [866, 407] width 48 height 69
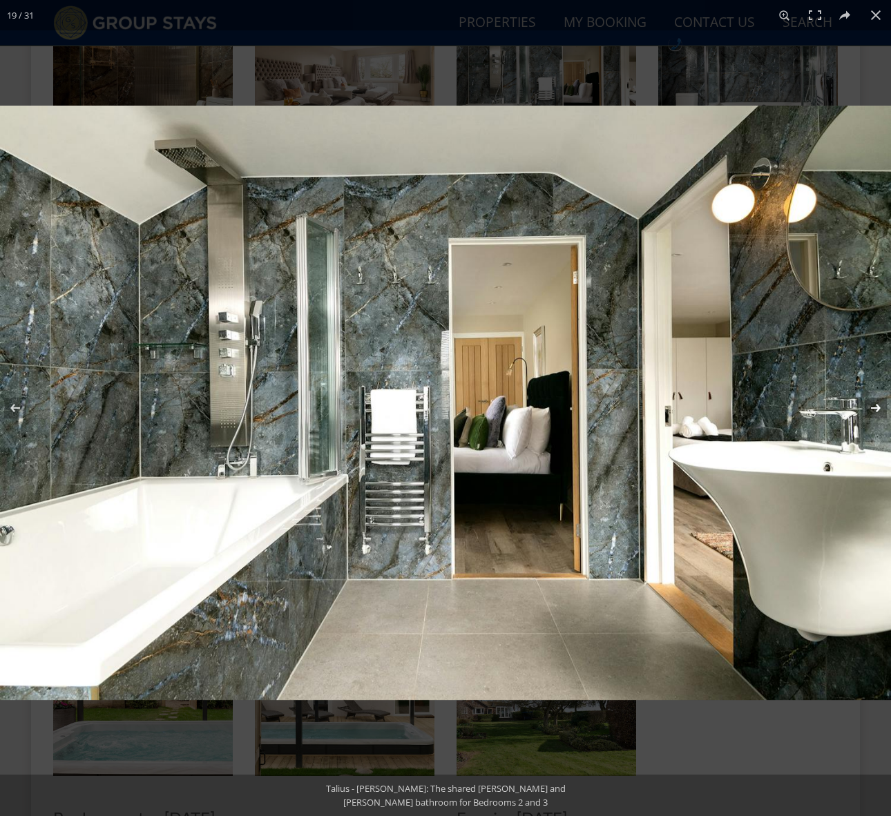
click at [873, 405] on button at bounding box center [866, 407] width 48 height 69
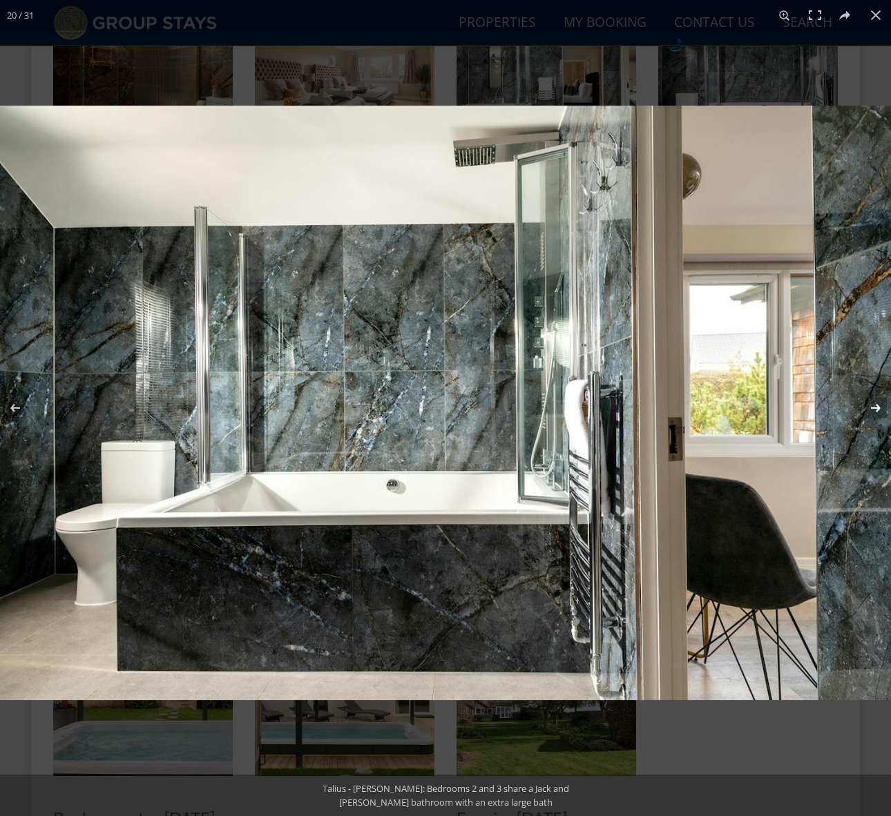
click at [873, 405] on button at bounding box center [866, 407] width 48 height 69
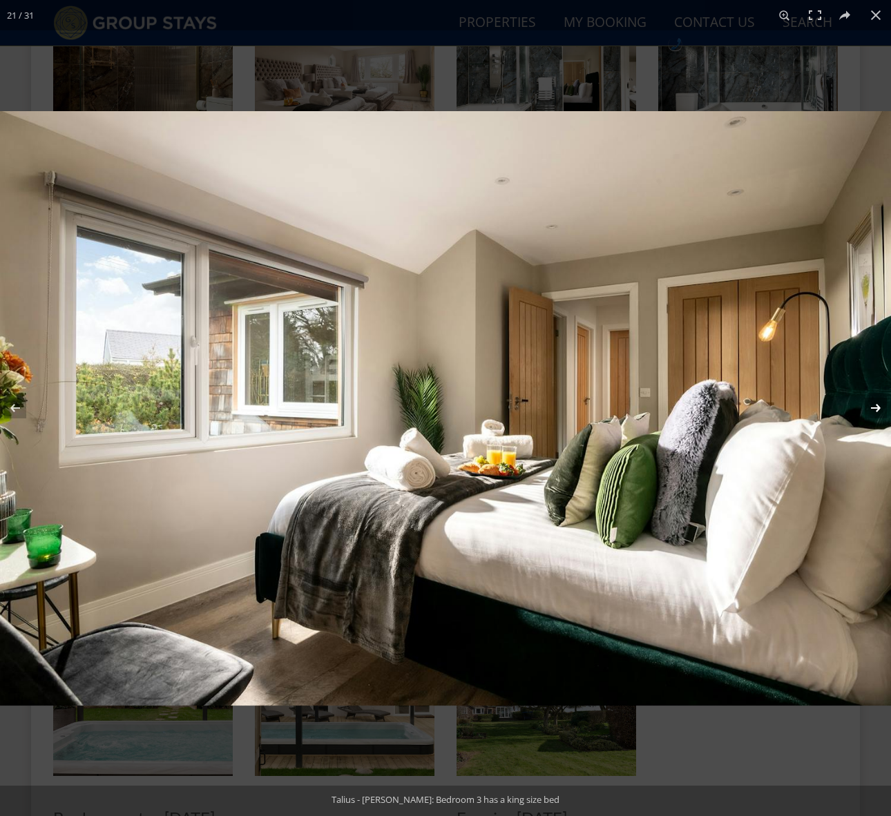
click at [873, 405] on button at bounding box center [866, 407] width 48 height 69
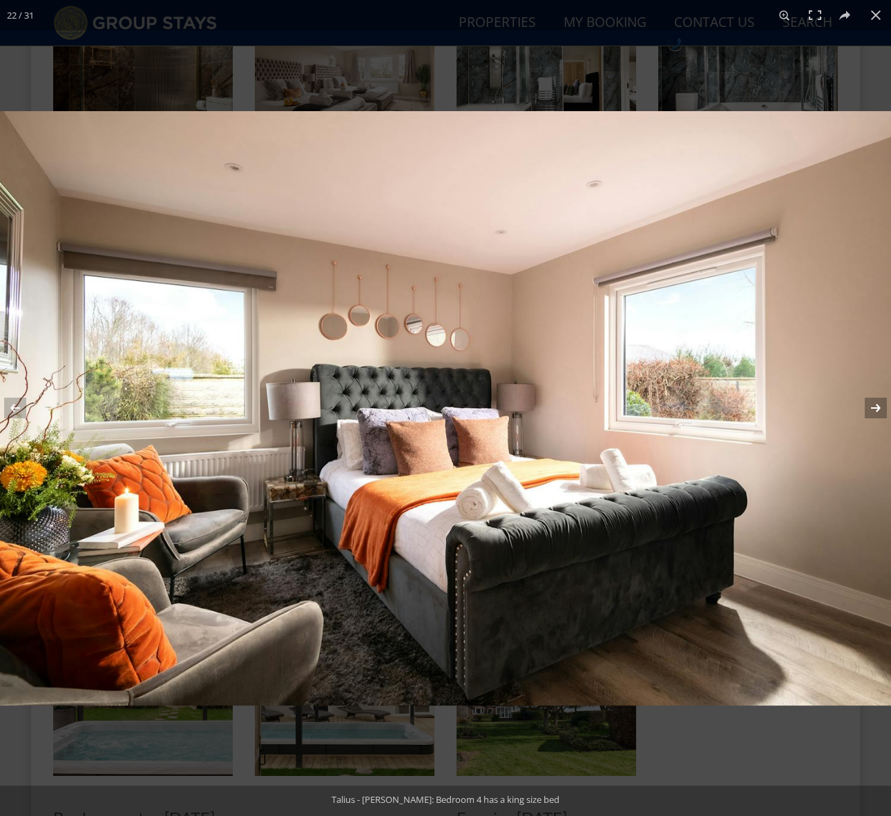
click at [873, 405] on button at bounding box center [866, 407] width 48 height 69
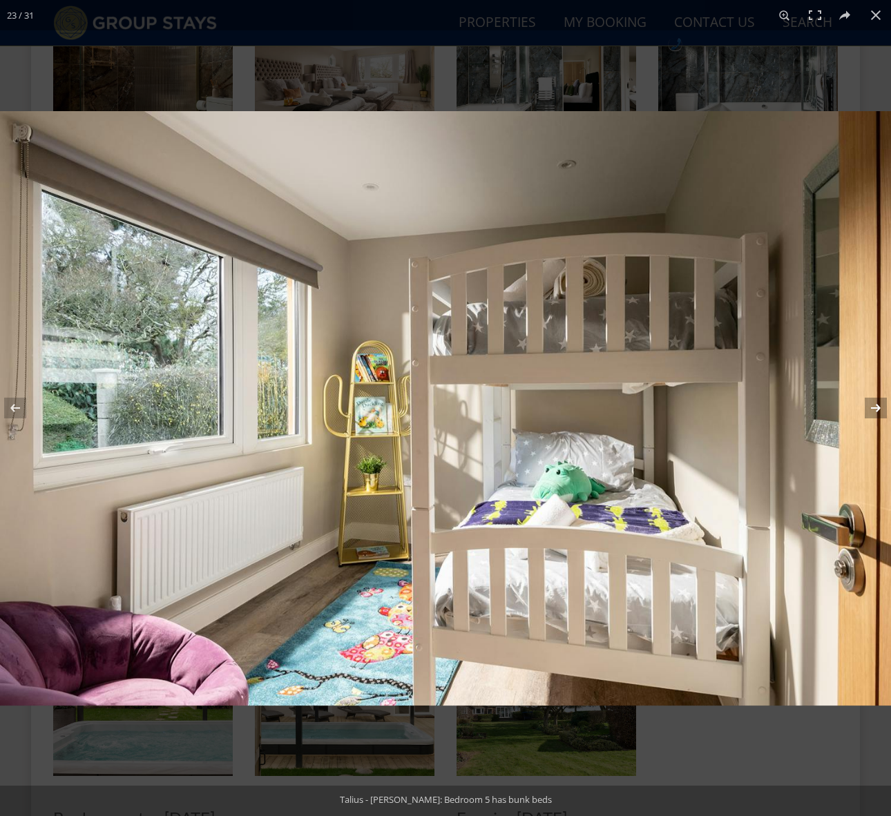
click at [873, 405] on button at bounding box center [866, 407] width 48 height 69
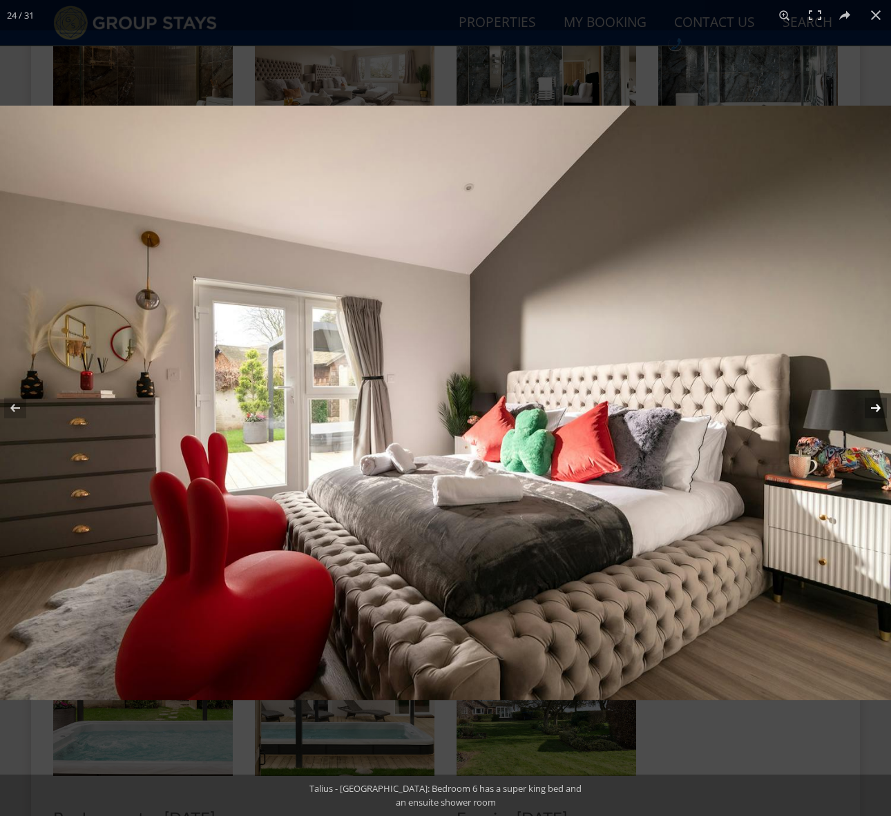
click at [873, 405] on button at bounding box center [866, 407] width 48 height 69
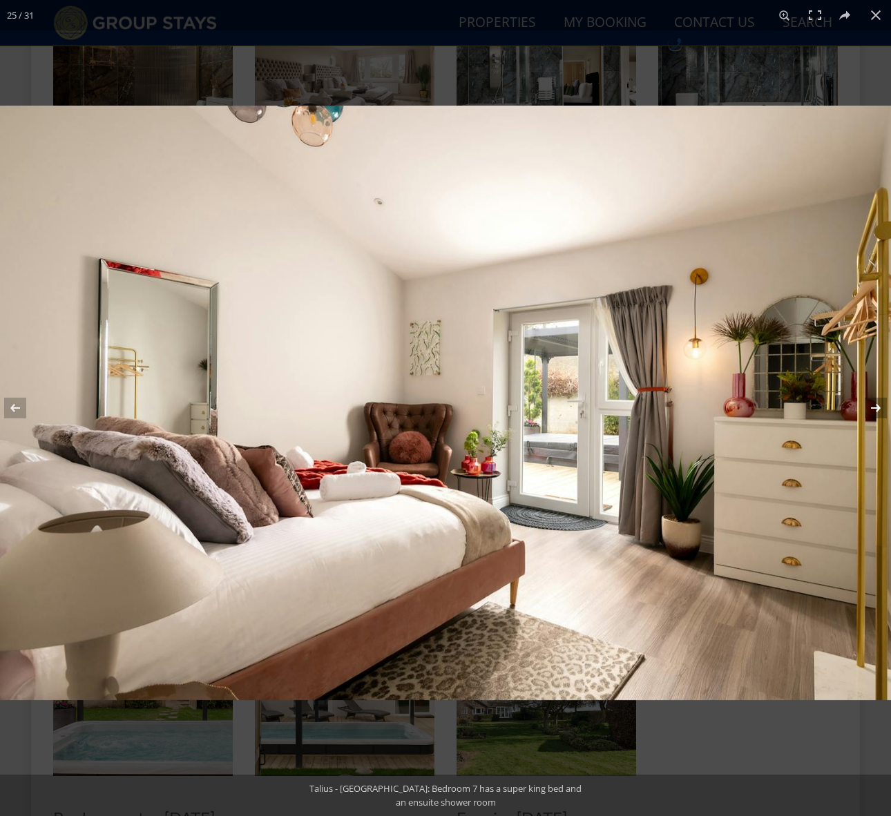
click at [873, 405] on button at bounding box center [866, 407] width 48 height 69
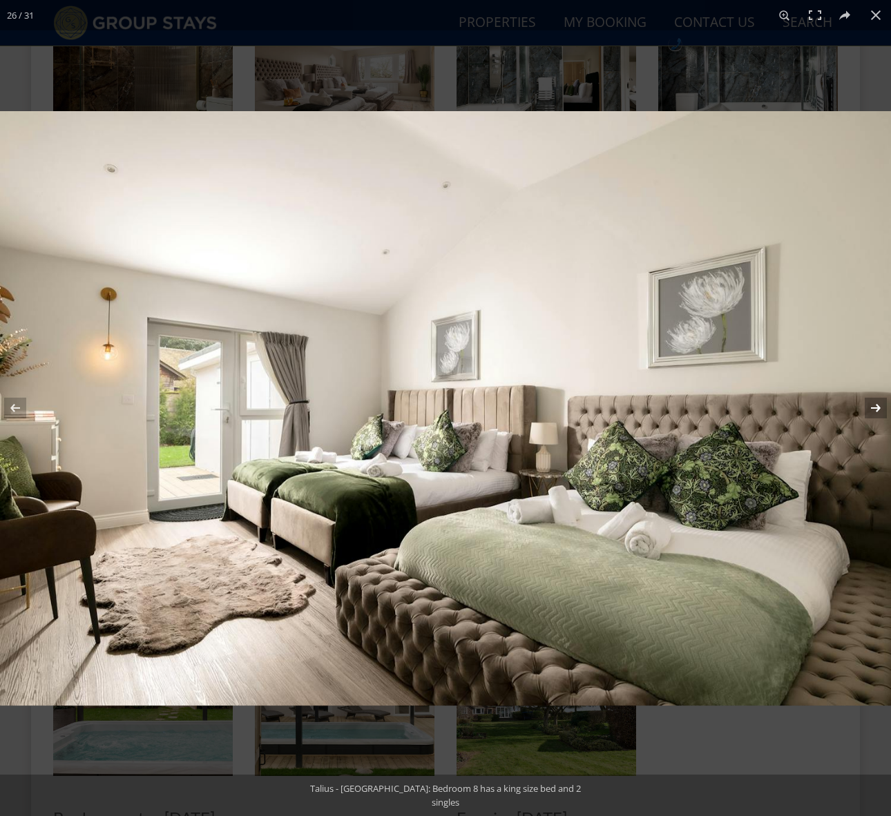
click at [873, 405] on button at bounding box center [866, 407] width 48 height 69
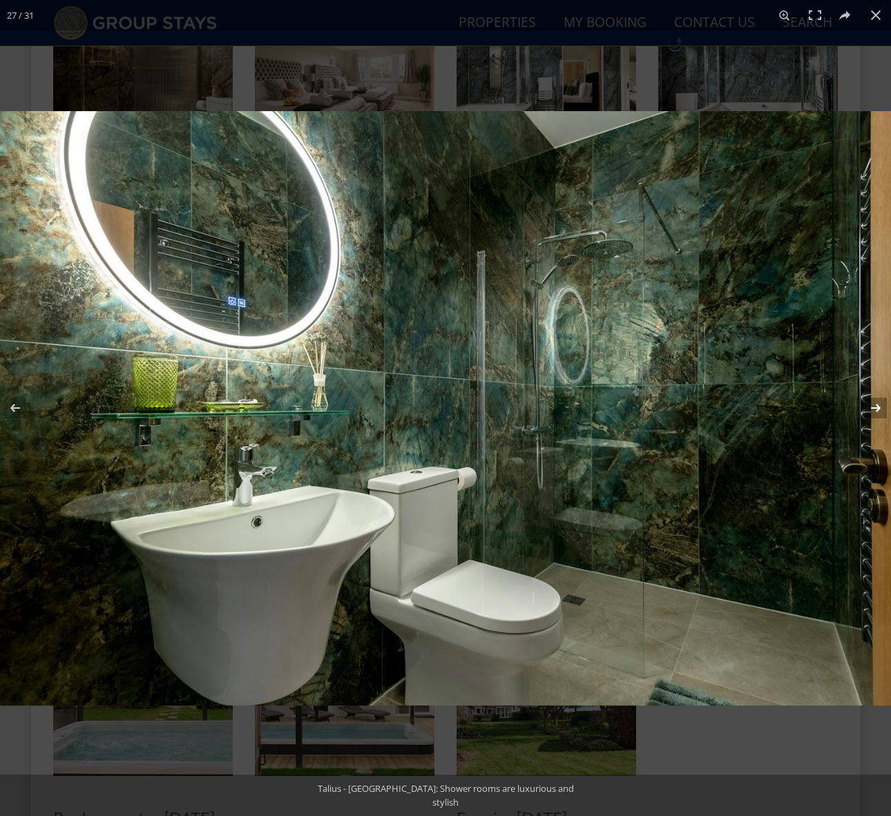
click at [873, 405] on button at bounding box center [866, 407] width 48 height 69
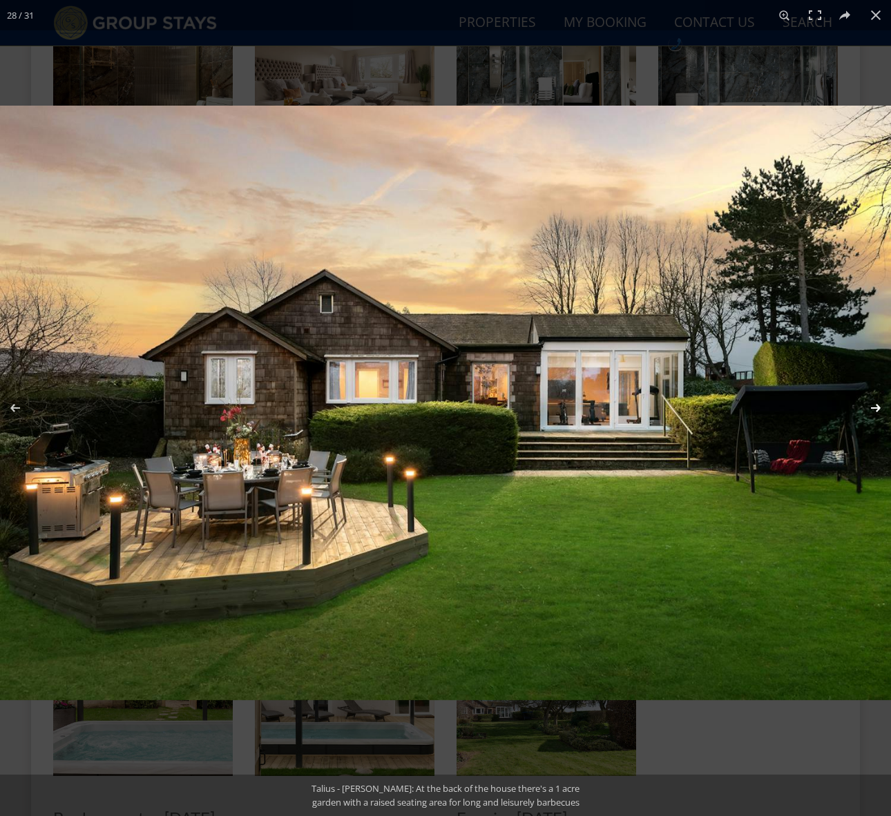
click at [873, 405] on button at bounding box center [866, 407] width 48 height 69
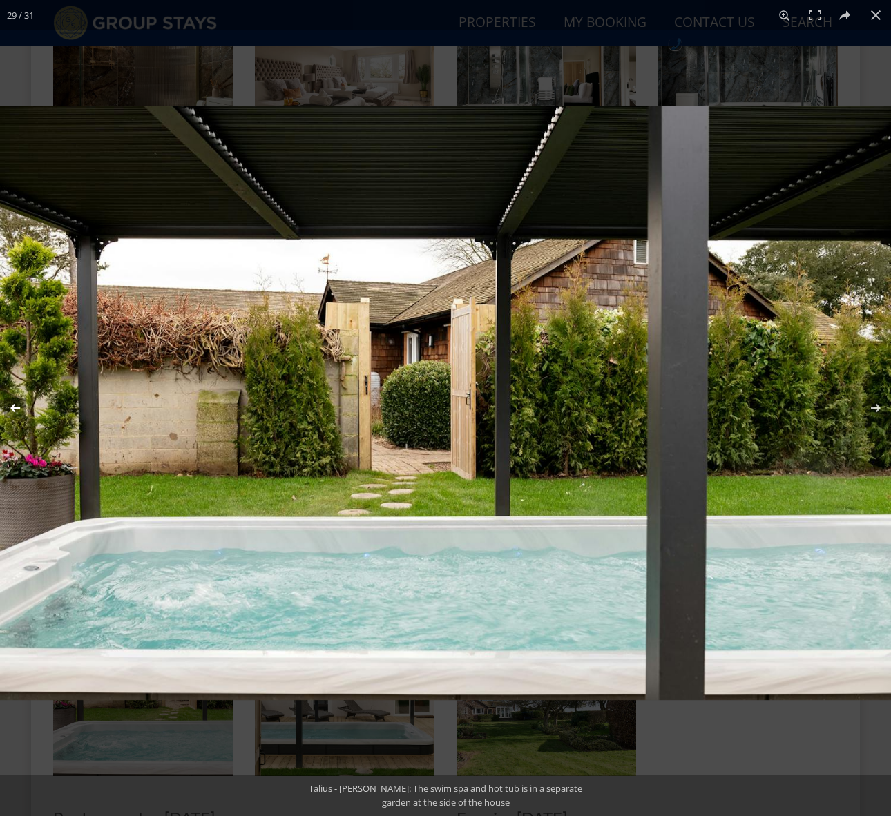
click at [16, 405] on button at bounding box center [24, 407] width 48 height 69
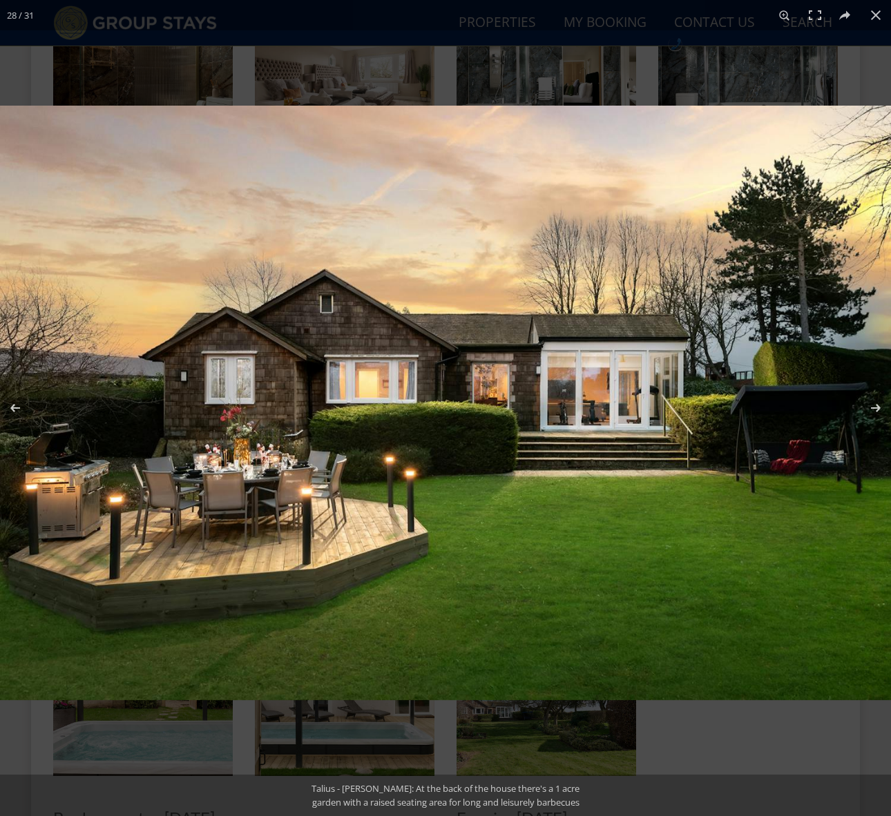
scroll to position [1455, 0]
click at [512, 498] on img at bounding box center [445, 403] width 891 height 594
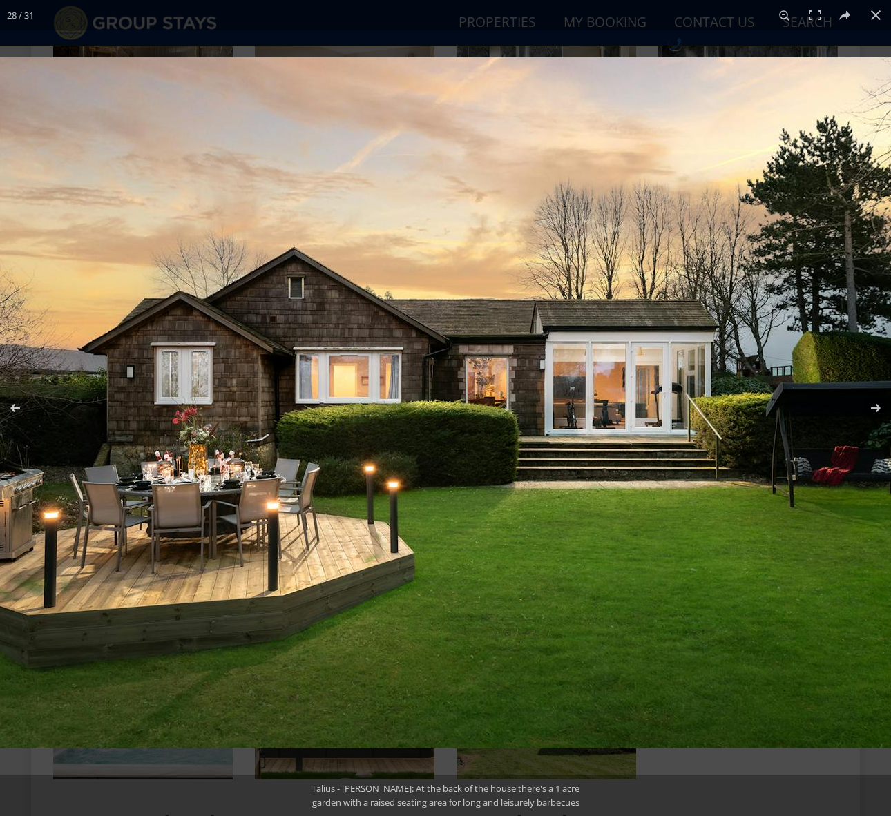
click at [173, 95] on img at bounding box center [434, 402] width 1036 height 691
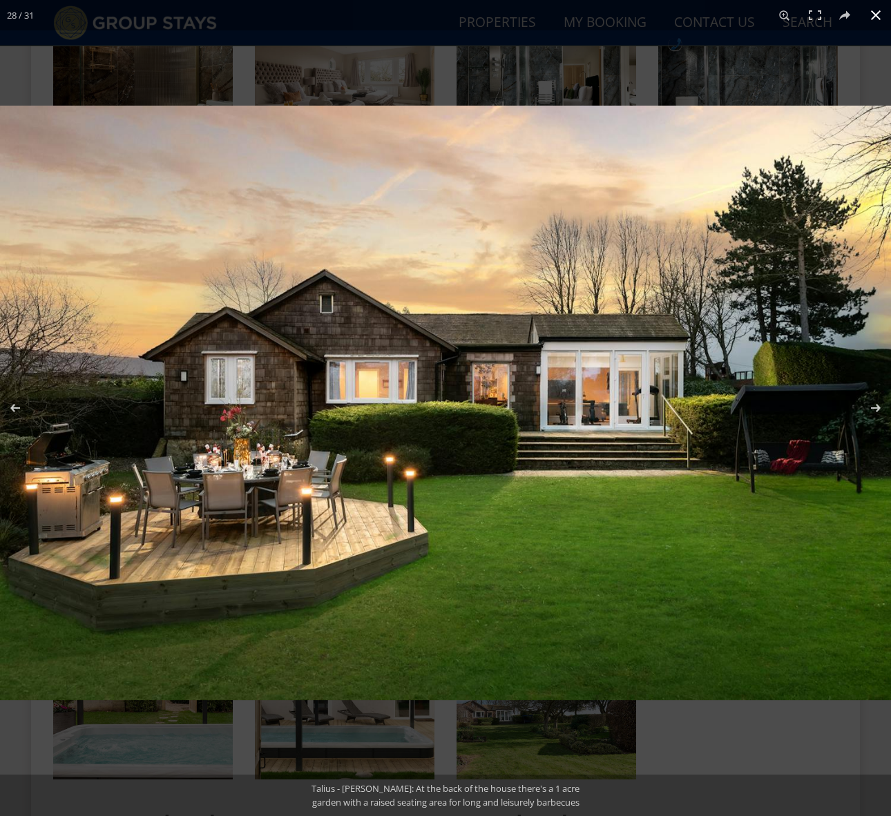
click at [68, 8] on div "28 / 31" at bounding box center [445, 15] width 891 height 30
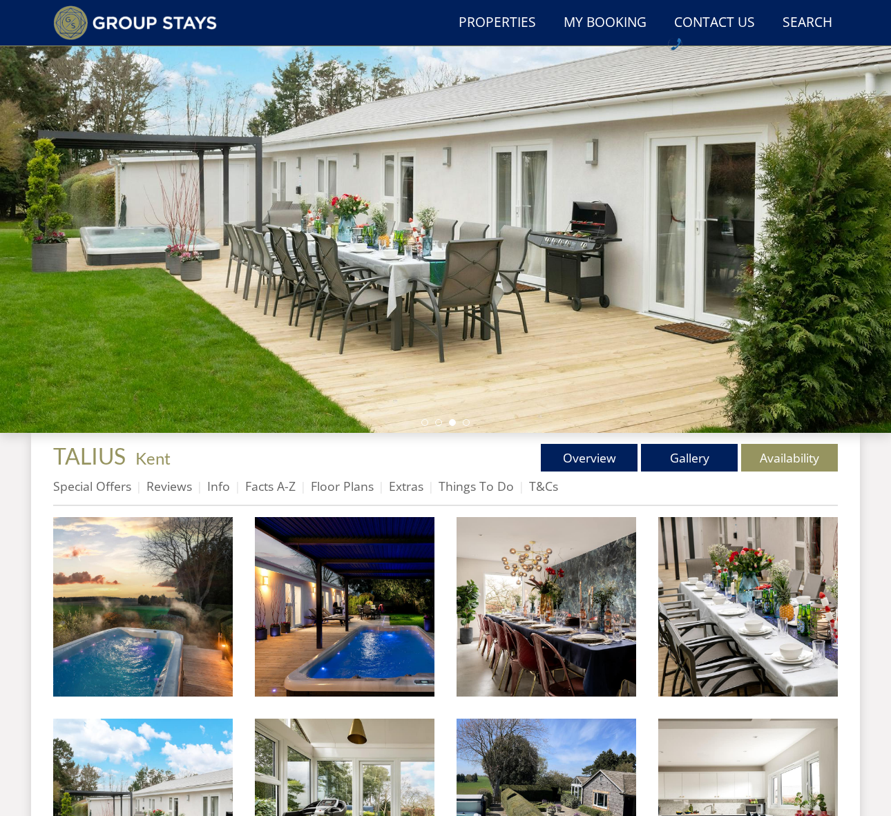
scroll to position [131, 0]
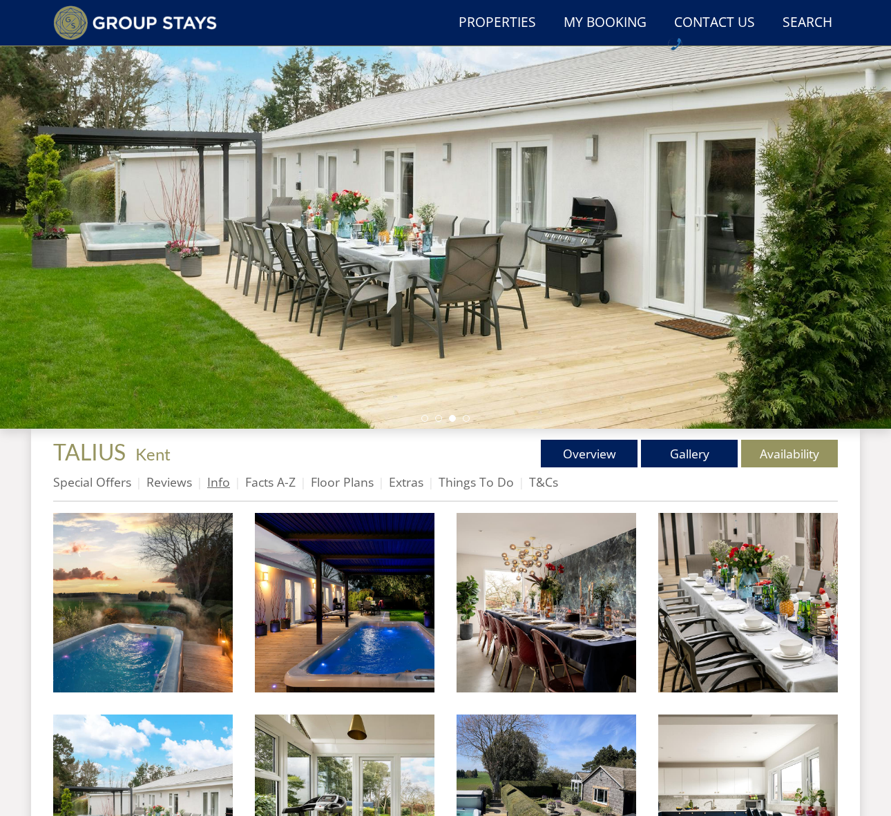
click at [222, 481] on link "Info" at bounding box center [218, 482] width 23 height 17
